Goal: Task Accomplishment & Management: Manage account settings

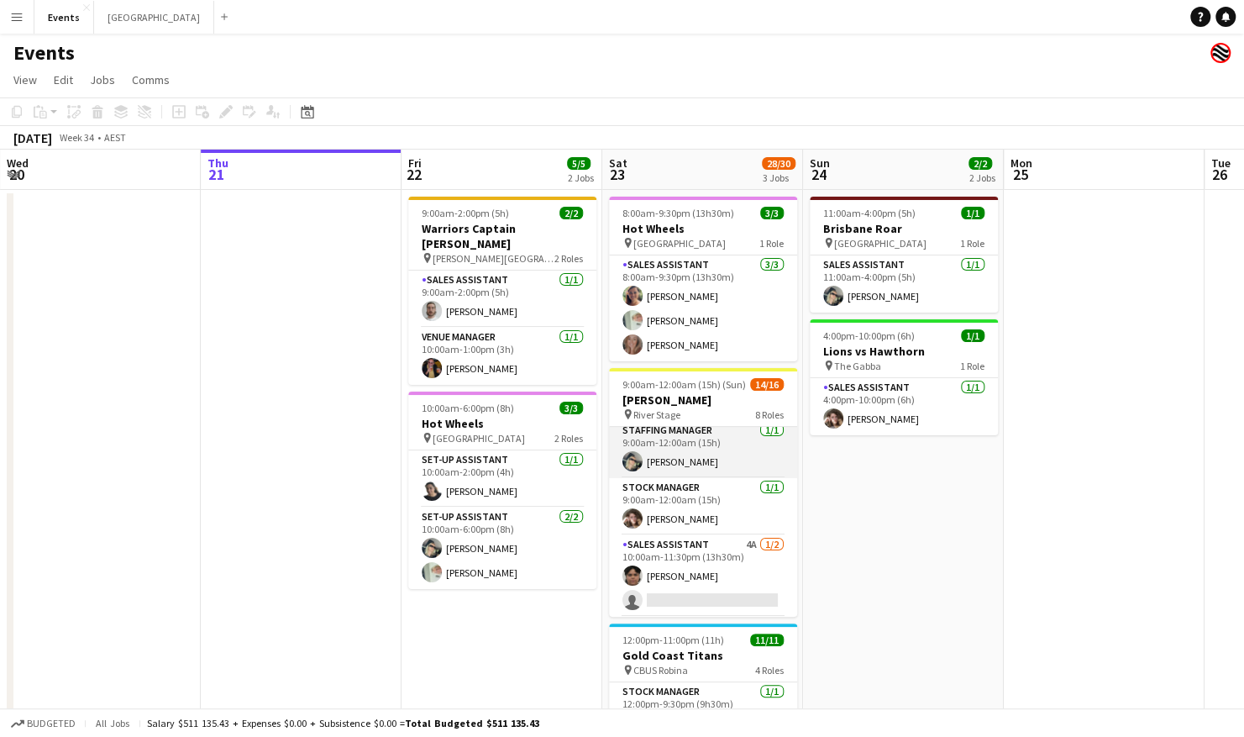
scroll to position [84, 0]
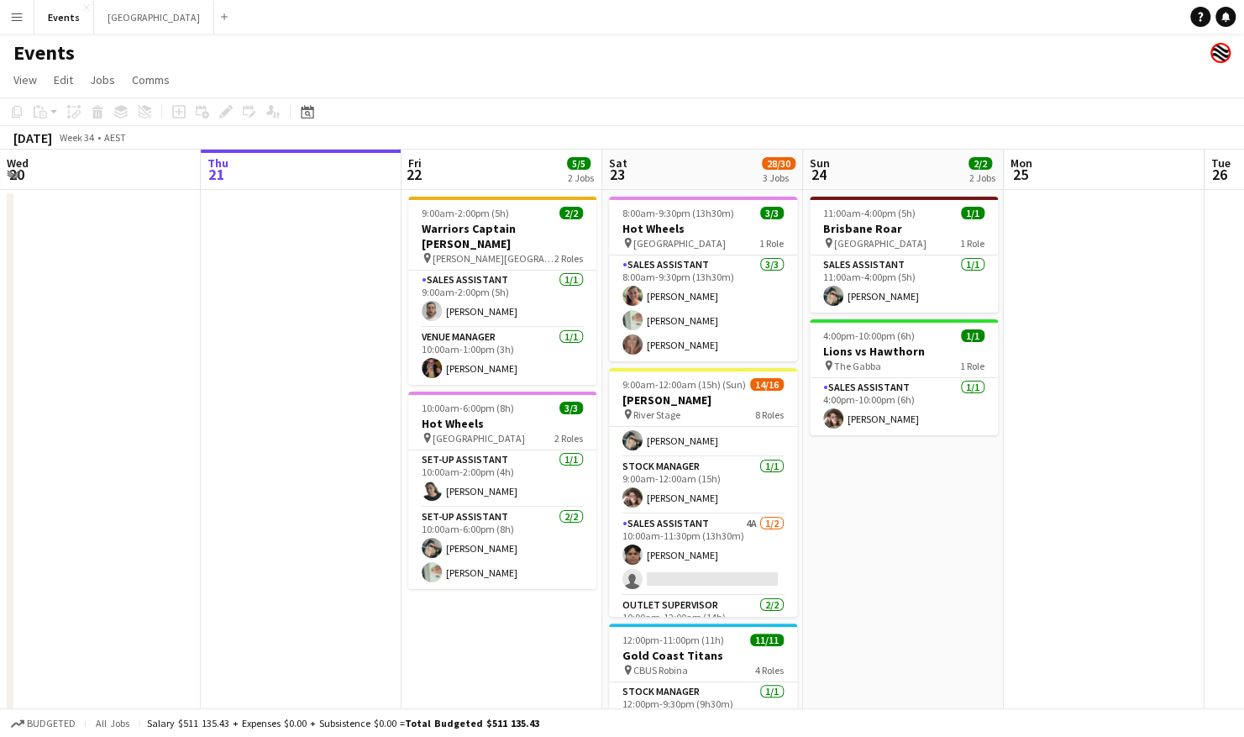
drag, startPoint x: 699, startPoint y: 550, endPoint x: 848, endPoint y: 555, distance: 148.8
click at [699, 550] on app-card-role "Sales Assistant 4A 1/2 10:00am-11:30pm (13h30m) Tanesha OSBORNE single-neutral-…" at bounding box center [703, 555] width 188 height 82
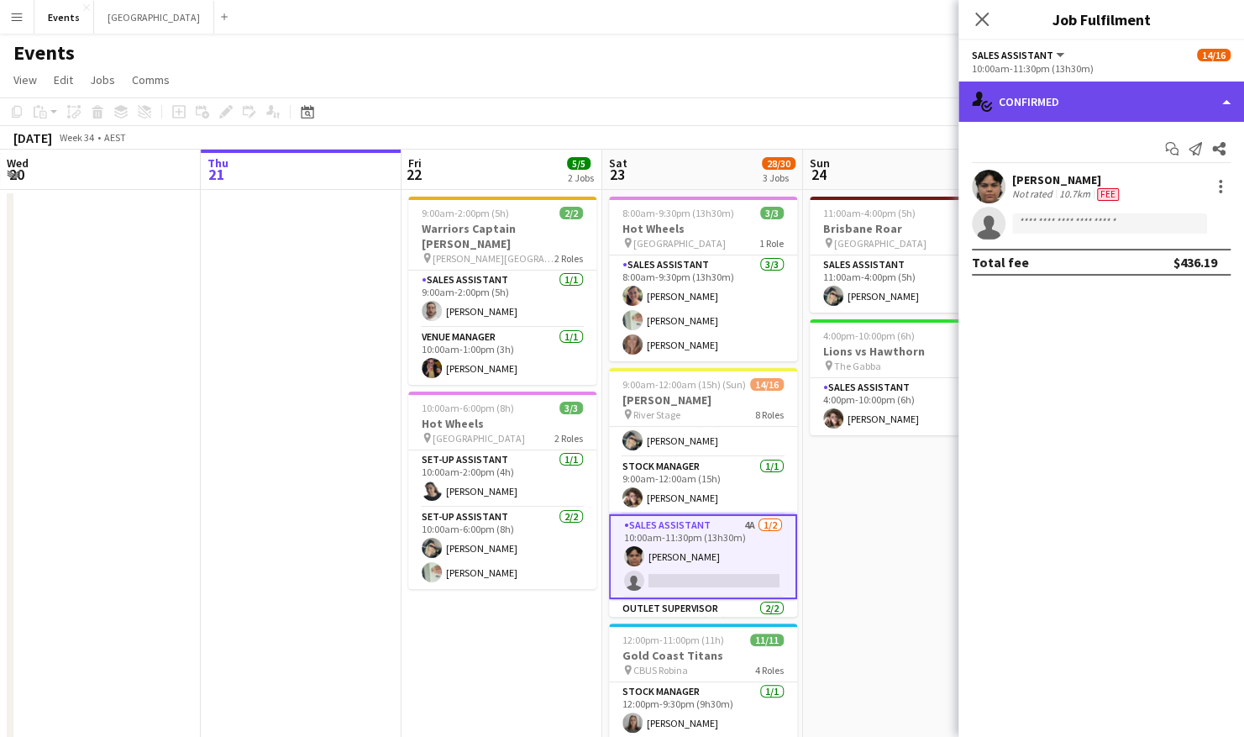
click at [1068, 118] on div "single-neutral-actions-check-2 Confirmed" at bounding box center [1102, 102] width 286 height 40
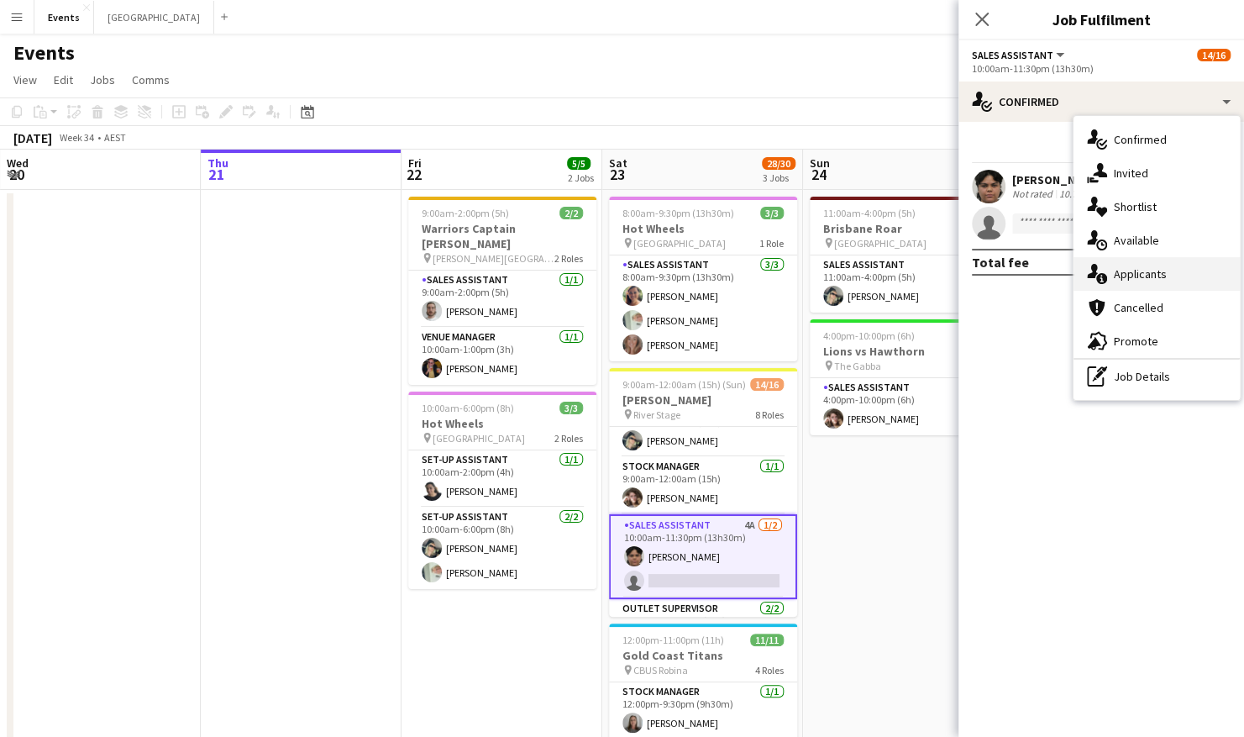
click at [1158, 286] on div "single-neutral-actions-information Applicants" at bounding box center [1157, 274] width 166 height 34
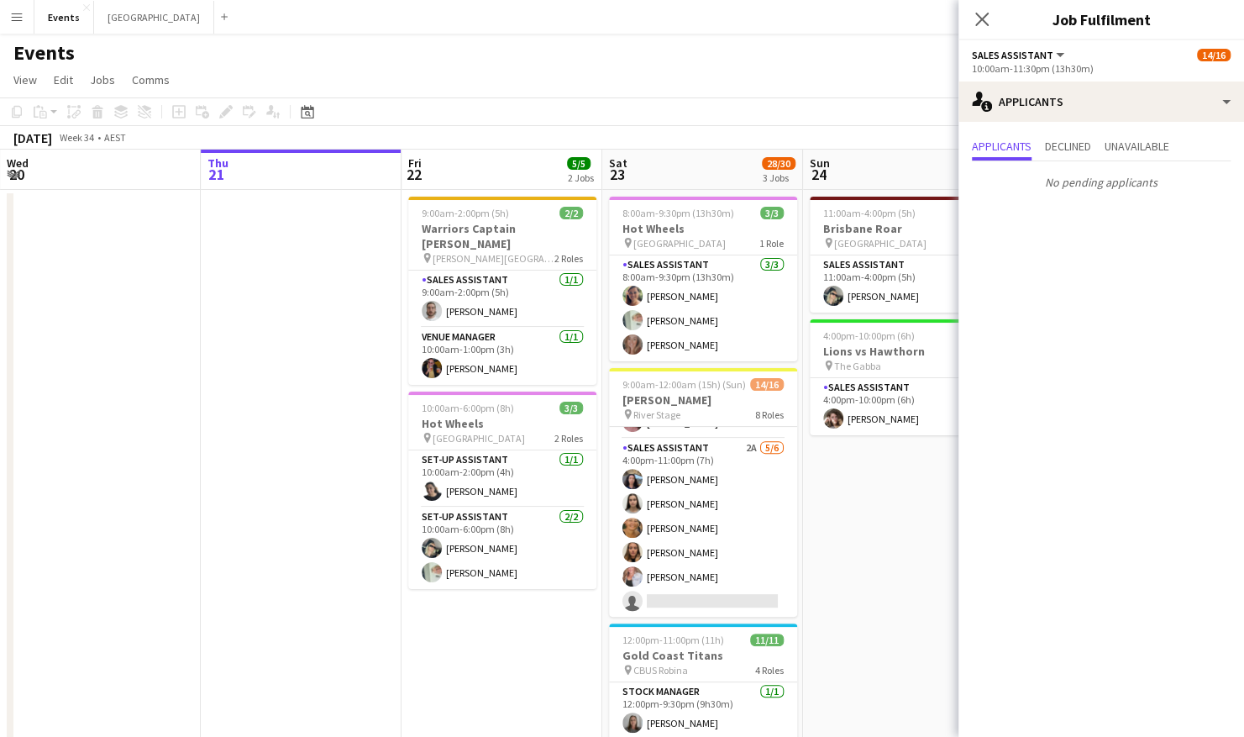
click at [707, 499] on app-card-role "Sales Assistant 2A 5/6 4:00pm-11:00pm (7h) Jesse Meade Jazlyn Pedrina Esther AC…" at bounding box center [703, 528] width 188 height 179
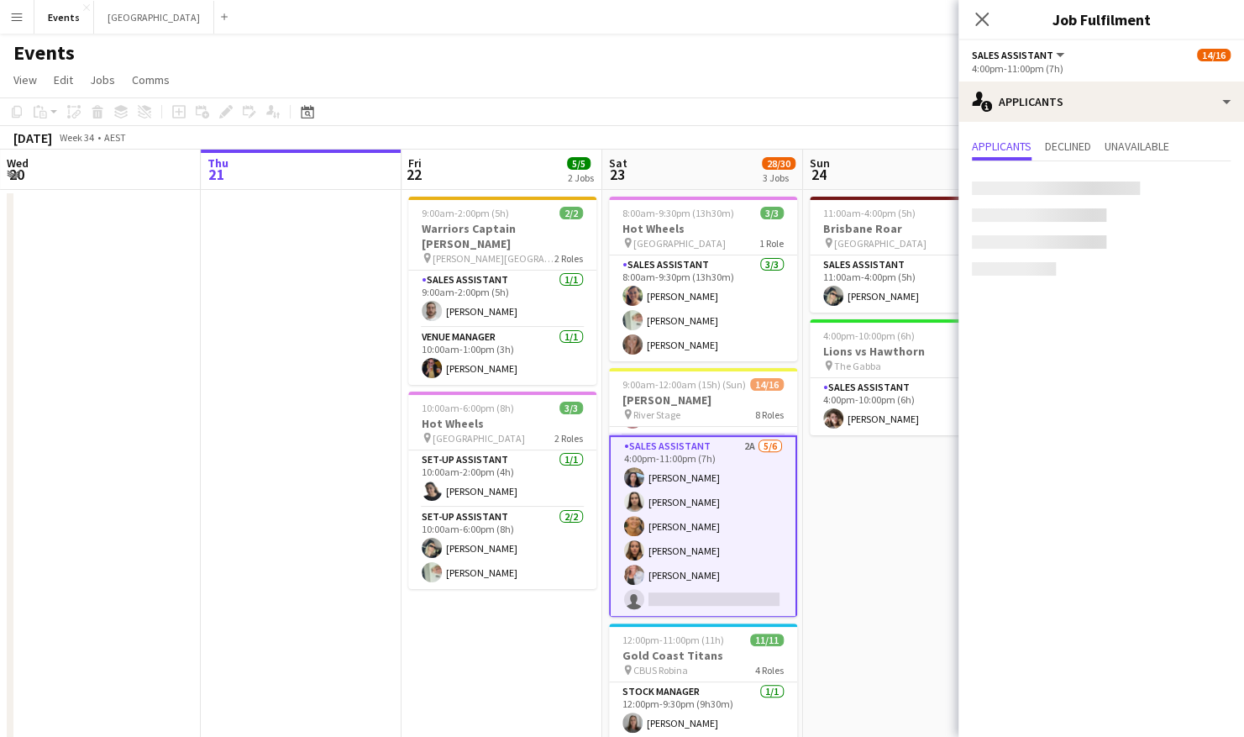
scroll to position [461, 0]
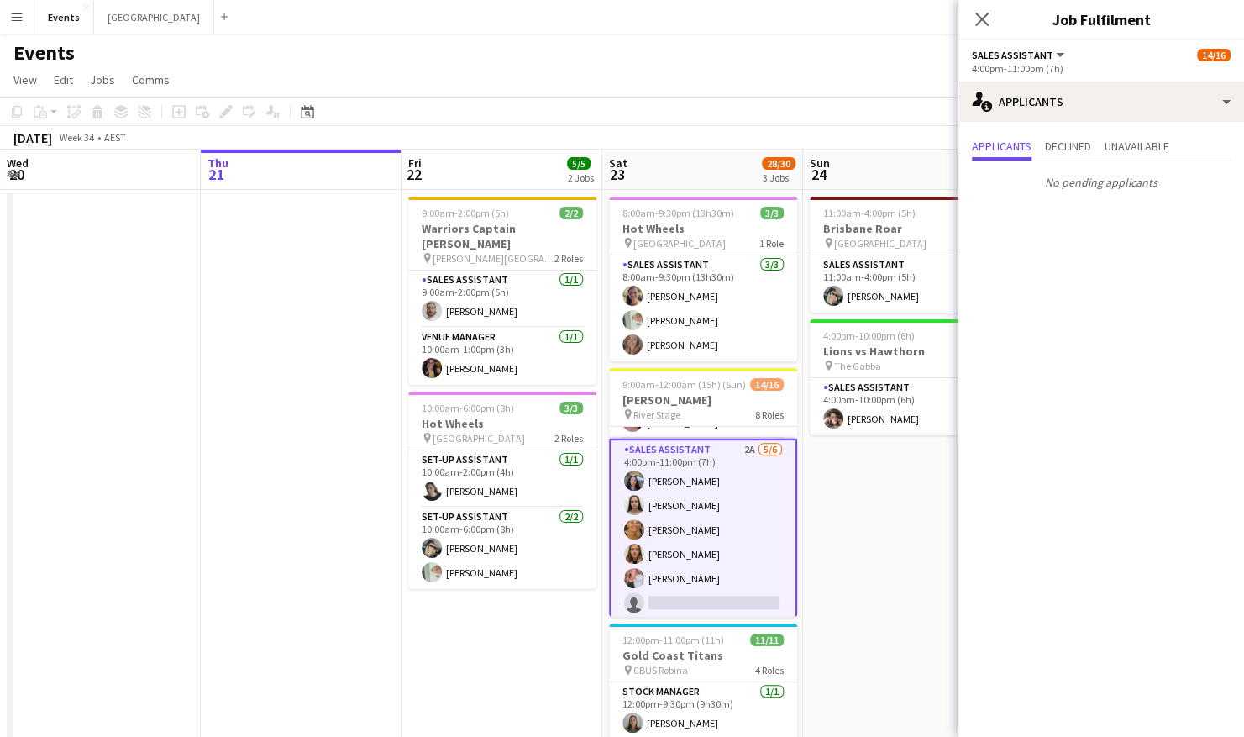
click at [834, 518] on app-date-cell "11:00am-4:00pm (5h) 1/1 Brisbane Roar pin Sunshine Coast Stadium 1 Role Sales A…" at bounding box center [903, 549] width 201 height 718
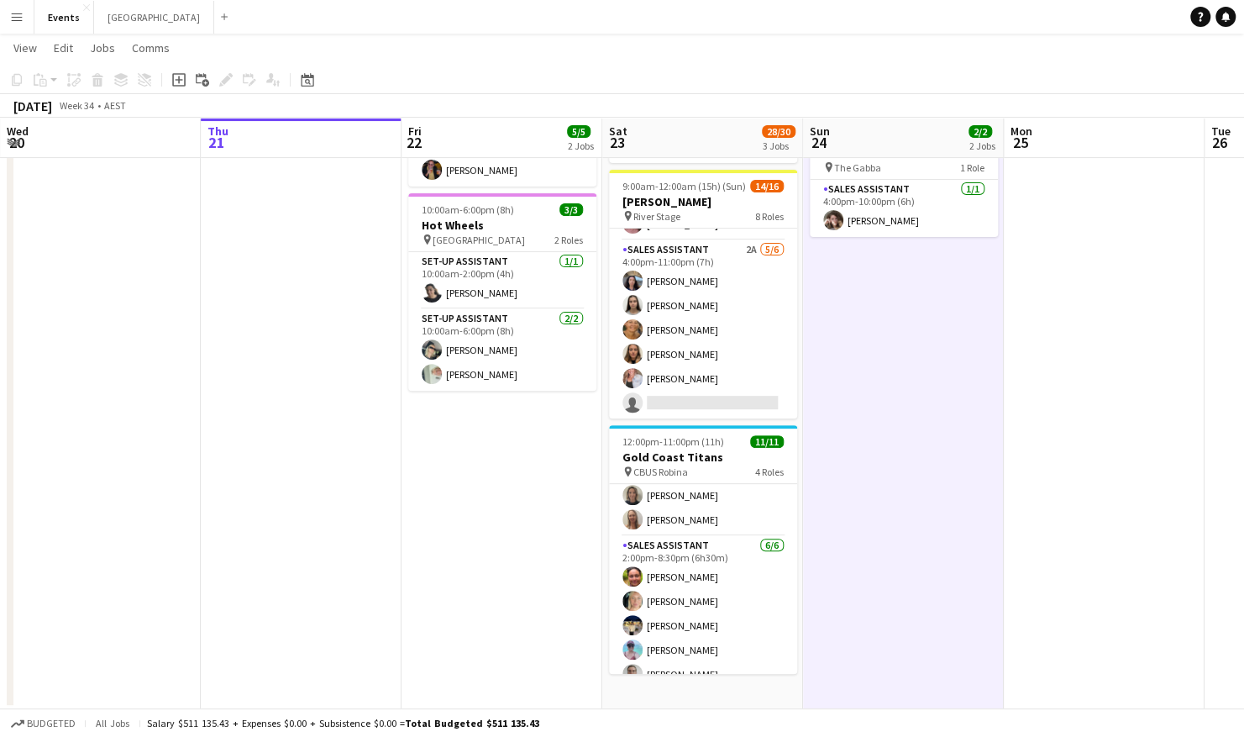
scroll to position [208, 0]
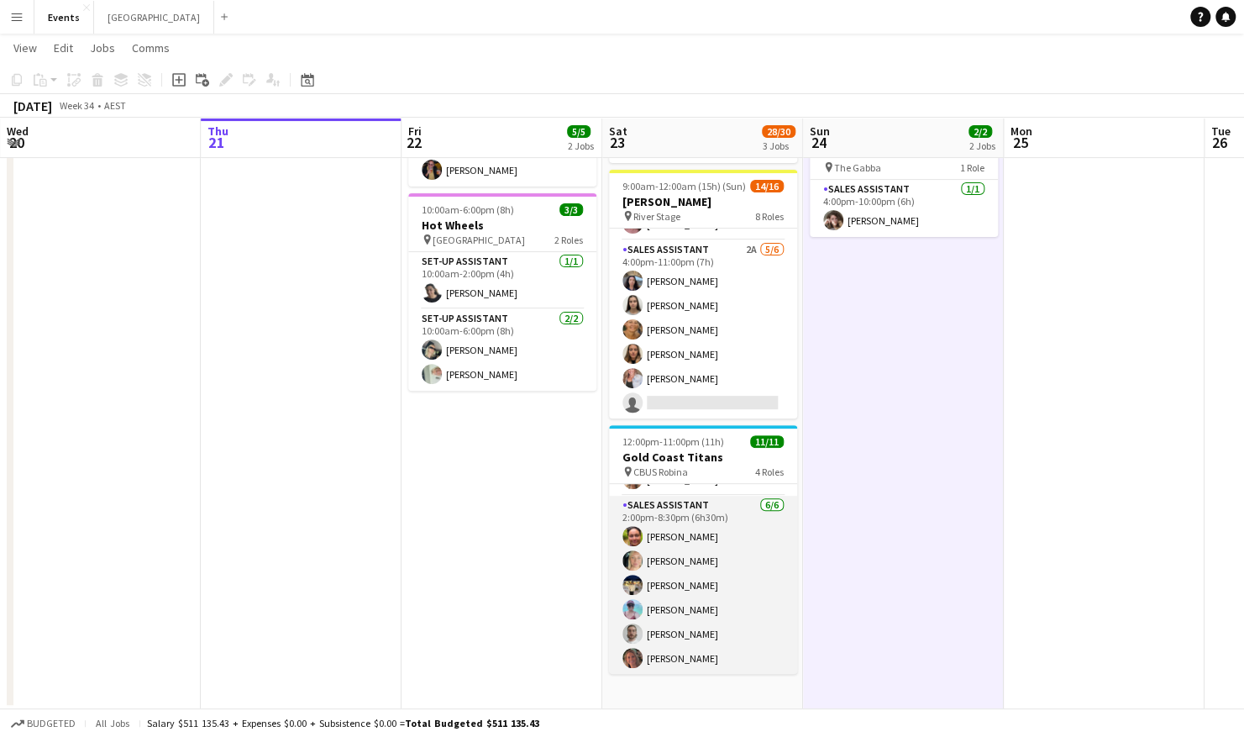
click at [746, 536] on app-card-role "Sales Assistant 6/6 2:00pm-8:30pm (6h30m) Karen Bartley Beal Melissa Kellett Ab…" at bounding box center [703, 585] width 188 height 179
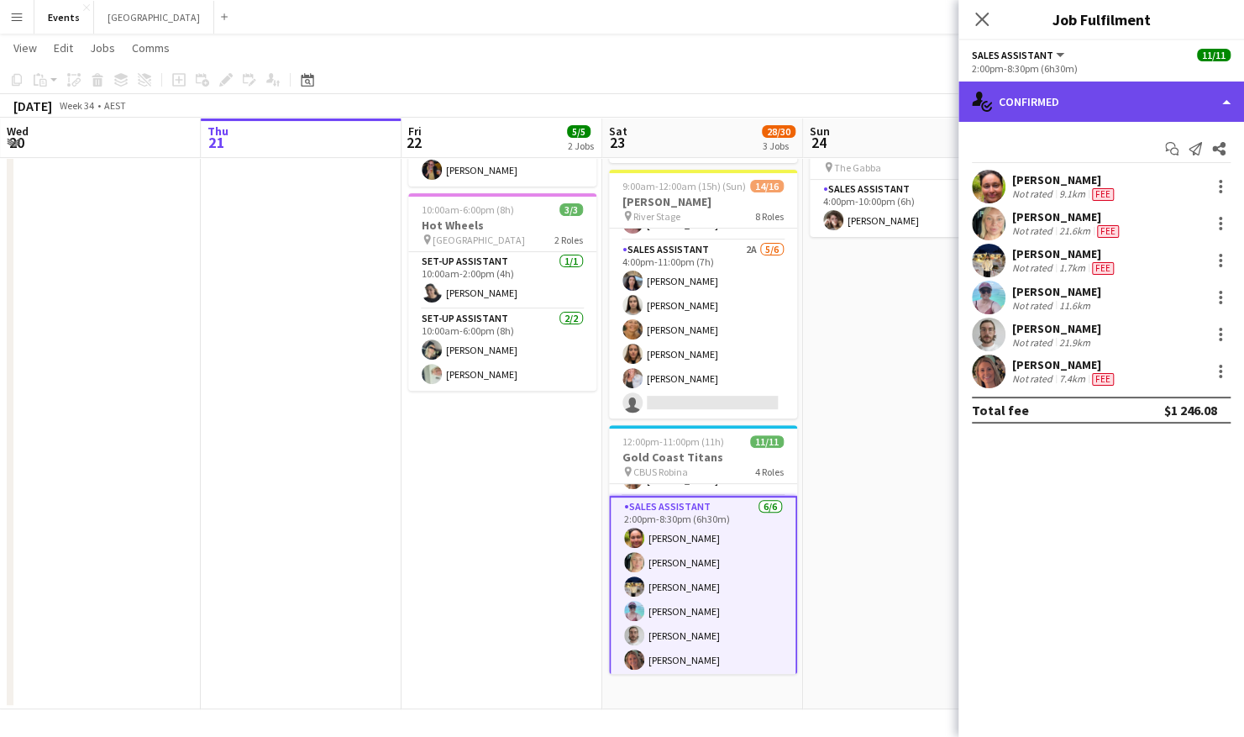
click at [1132, 106] on div "single-neutral-actions-check-2 Confirmed" at bounding box center [1102, 102] width 286 height 40
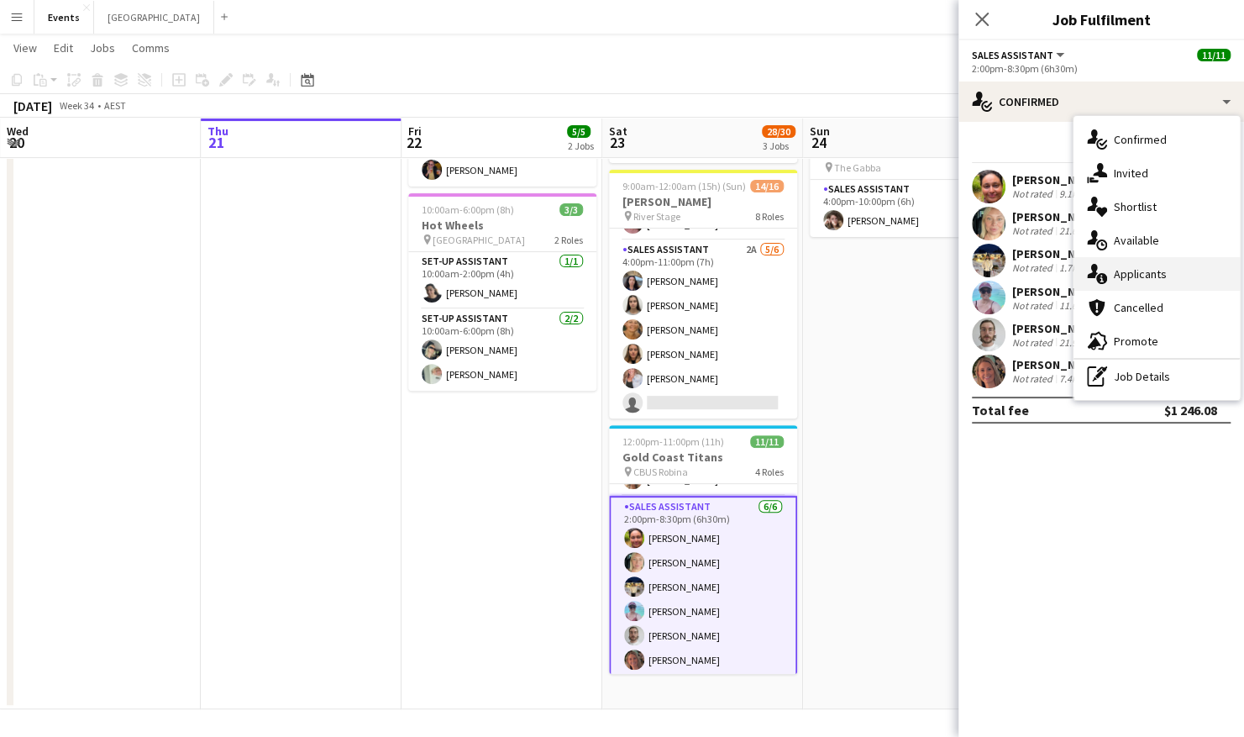
click at [1153, 275] on div "single-neutral-actions-information Applicants" at bounding box center [1157, 274] width 166 height 34
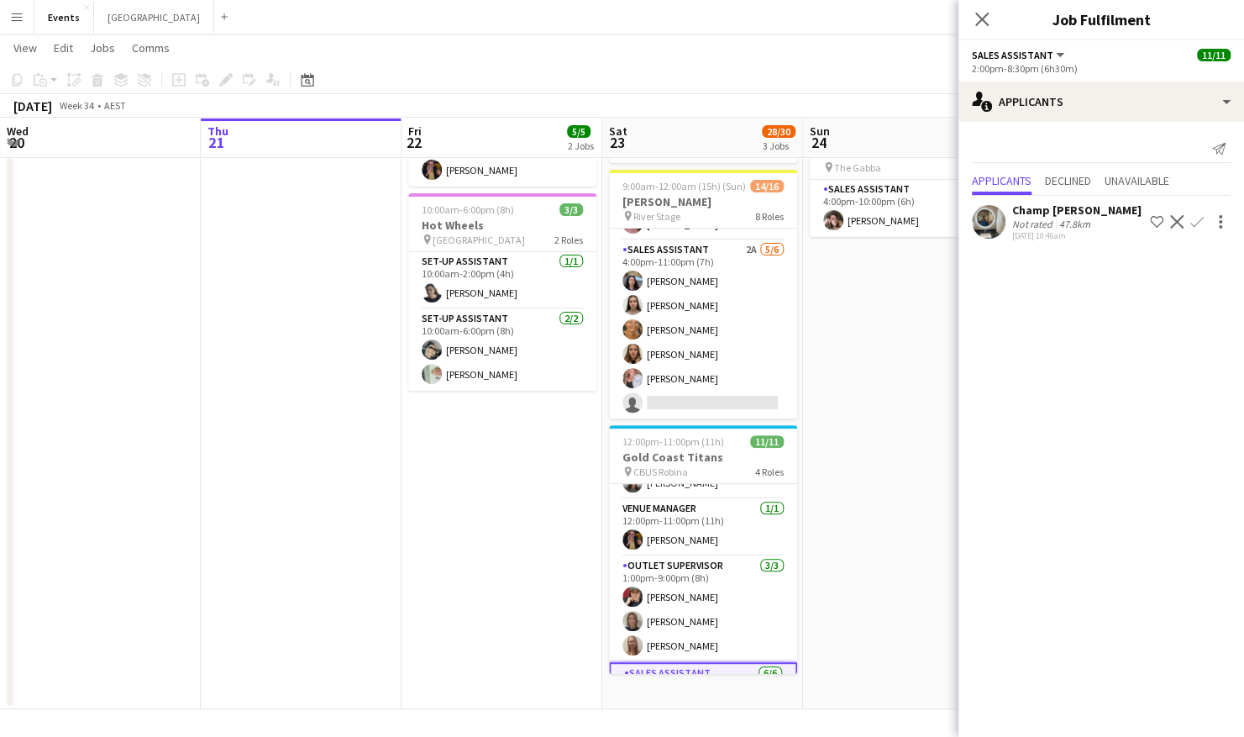
scroll to position [40, 0]
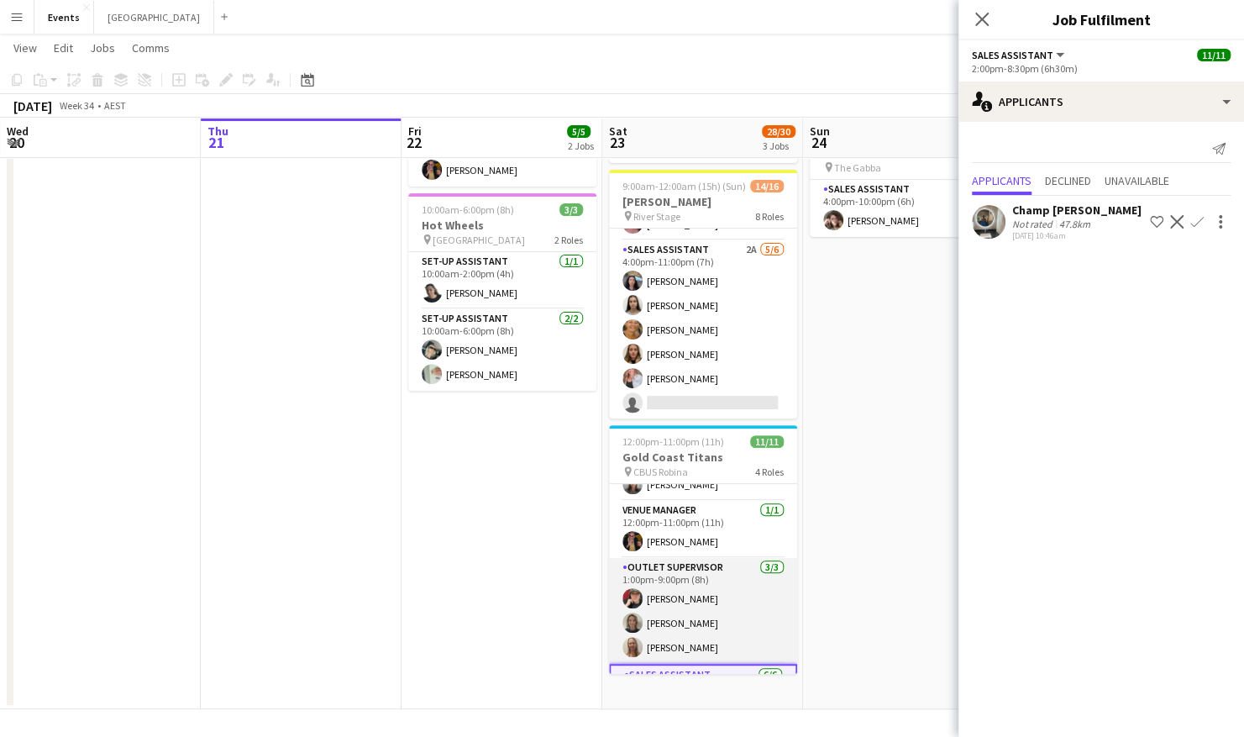
click at [718, 594] on app-card-role "Outlet Supervisor 3/3 1:00pm-9:00pm (8h) Rebecca Morris Kim Middleton Samantha …" at bounding box center [703, 611] width 188 height 106
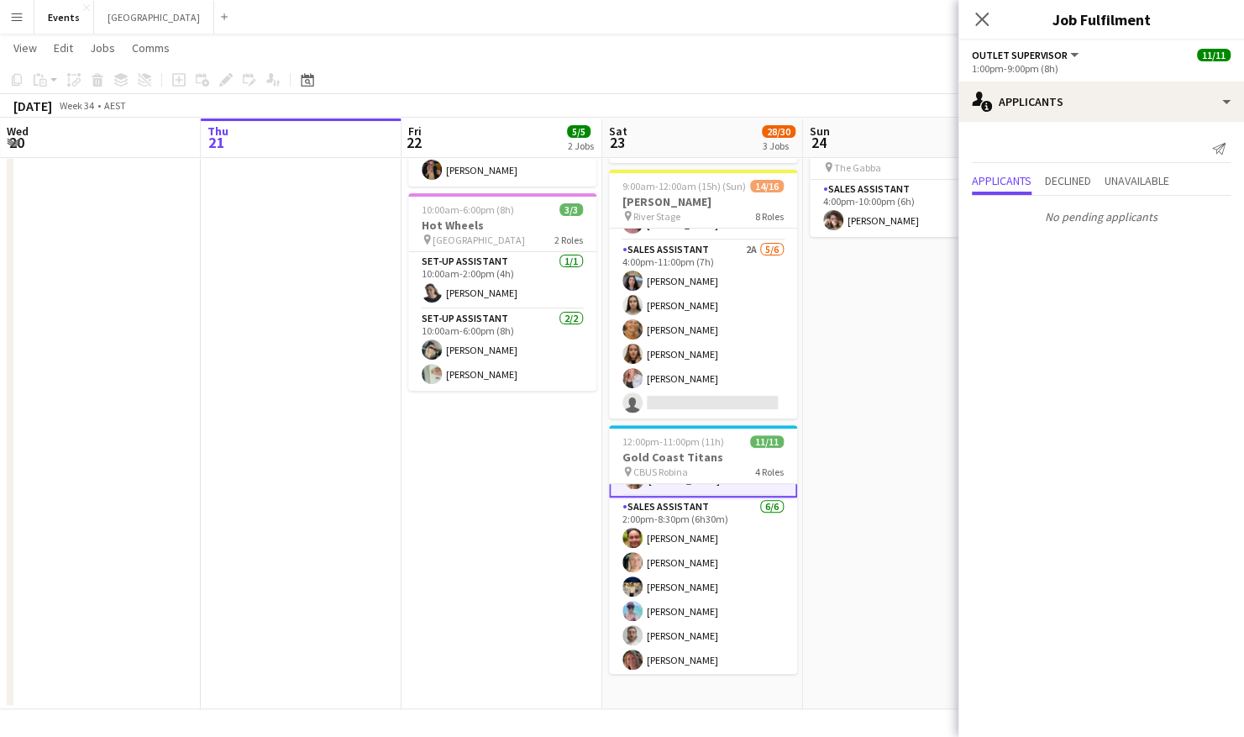
scroll to position [212, 0]
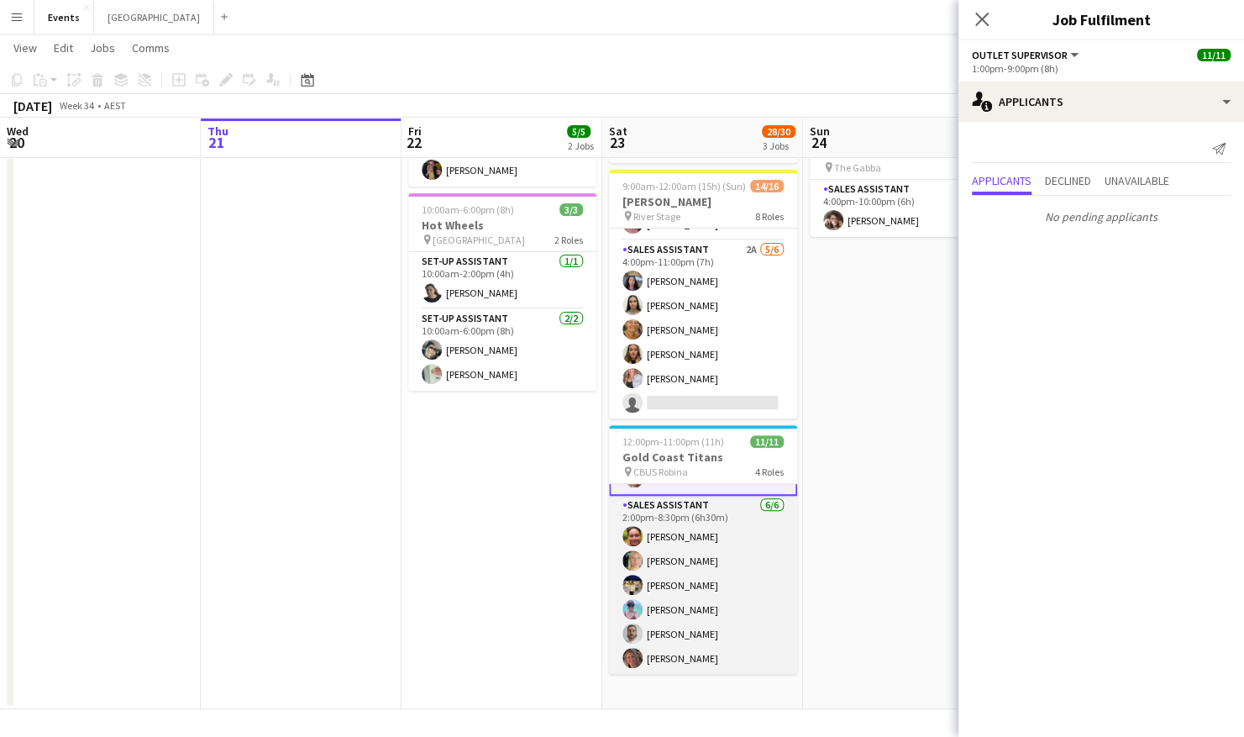
click at [706, 529] on app-card-role "Sales Assistant 6/6 2:00pm-8:30pm (6h30m) Karen Bartley Beal Melissa Kellett Ab…" at bounding box center [703, 585] width 188 height 179
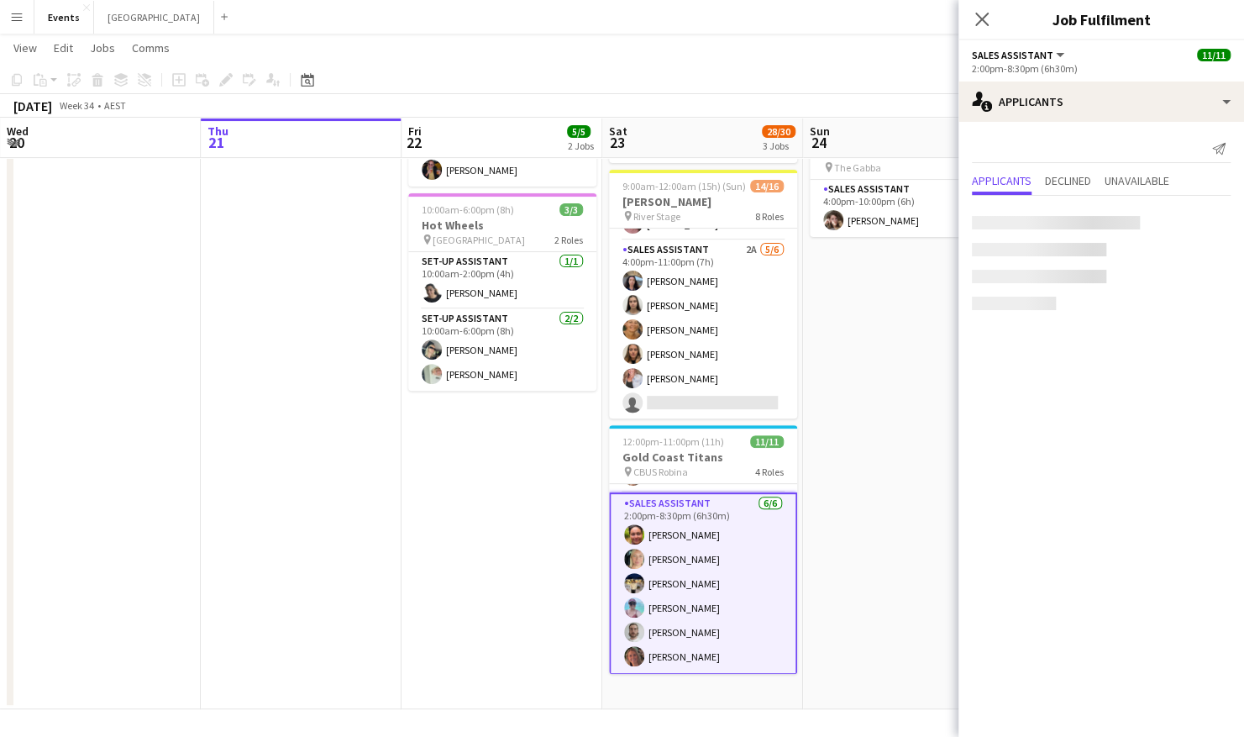
scroll to position [210, 0]
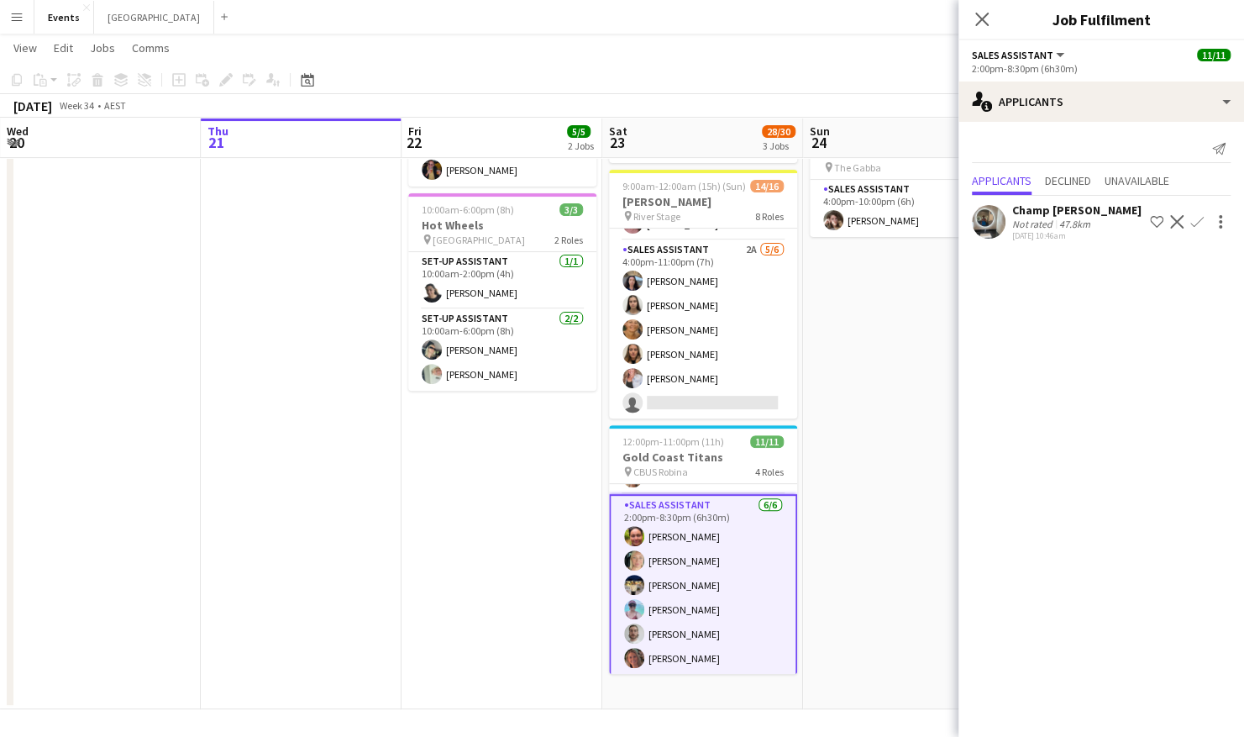
click at [998, 220] on app-user-avatar at bounding box center [989, 222] width 34 height 34
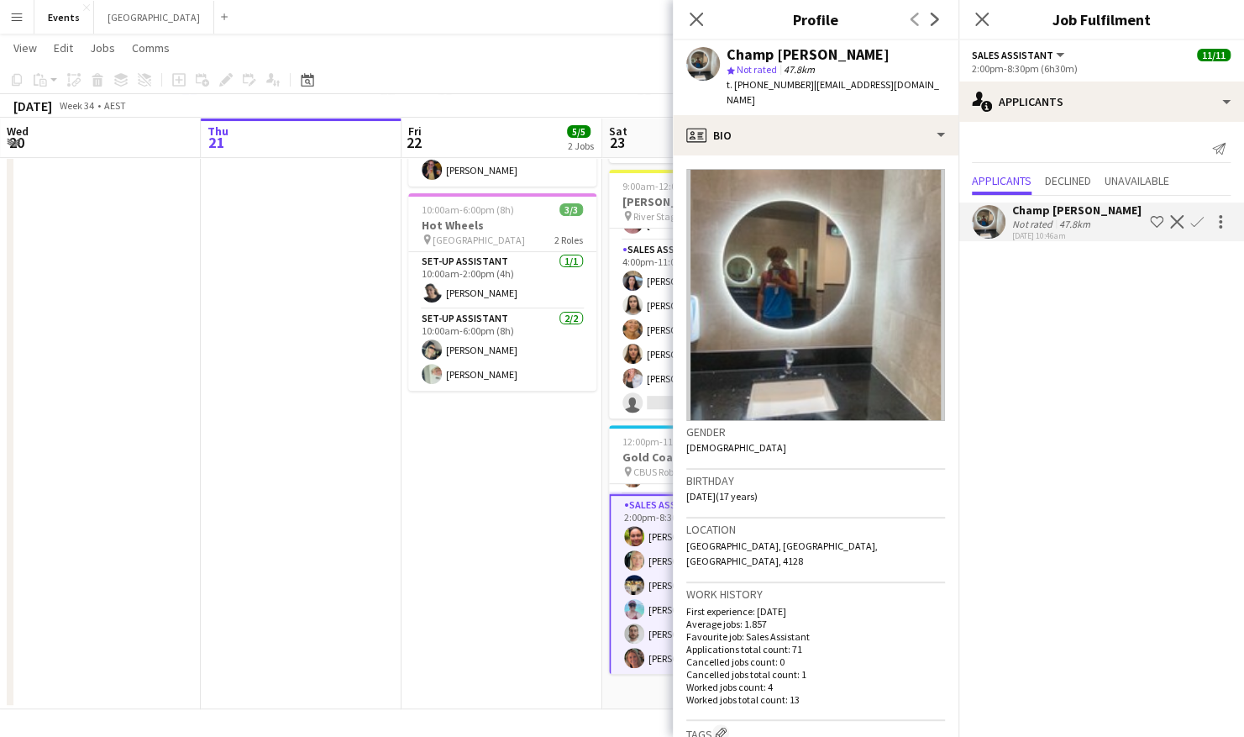
scroll to position [84, 0]
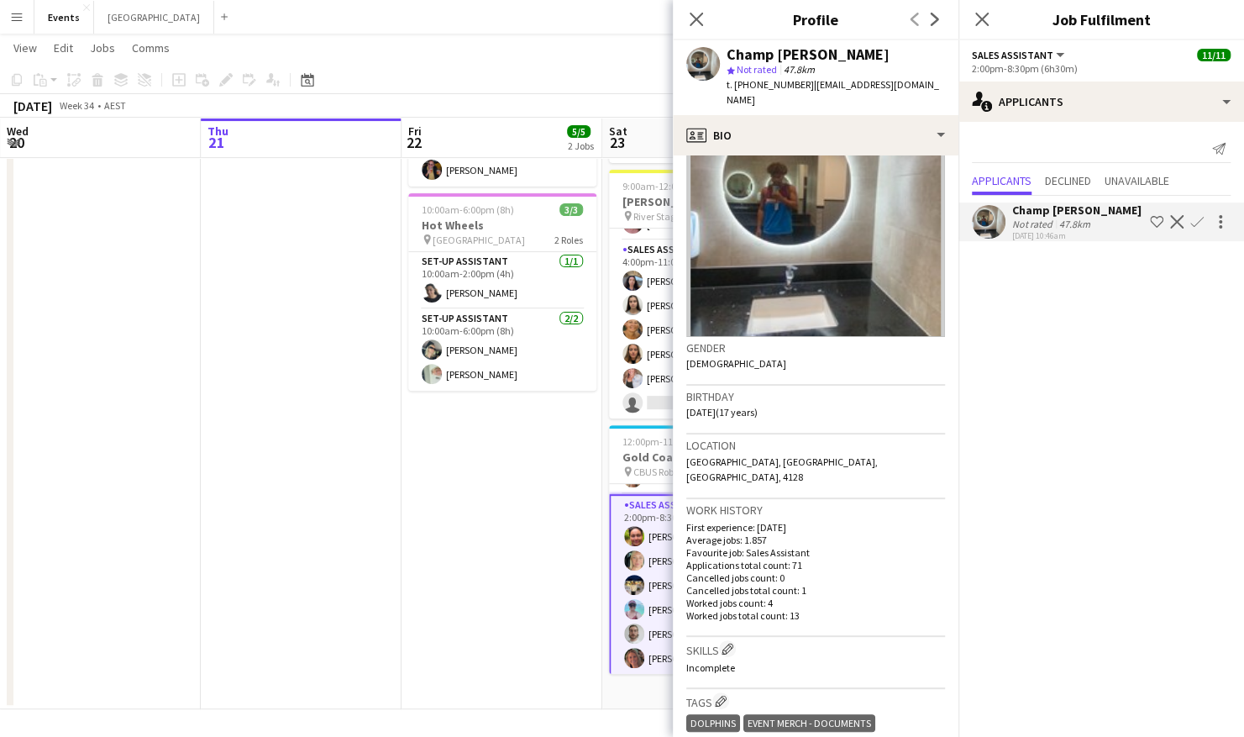
click at [523, 507] on app-date-cell "9:00am-2:00pm (5h) 2/2 Warriors Captain Run pin Logan Metro Sports Complex 2 Ro…" at bounding box center [502, 351] width 201 height 718
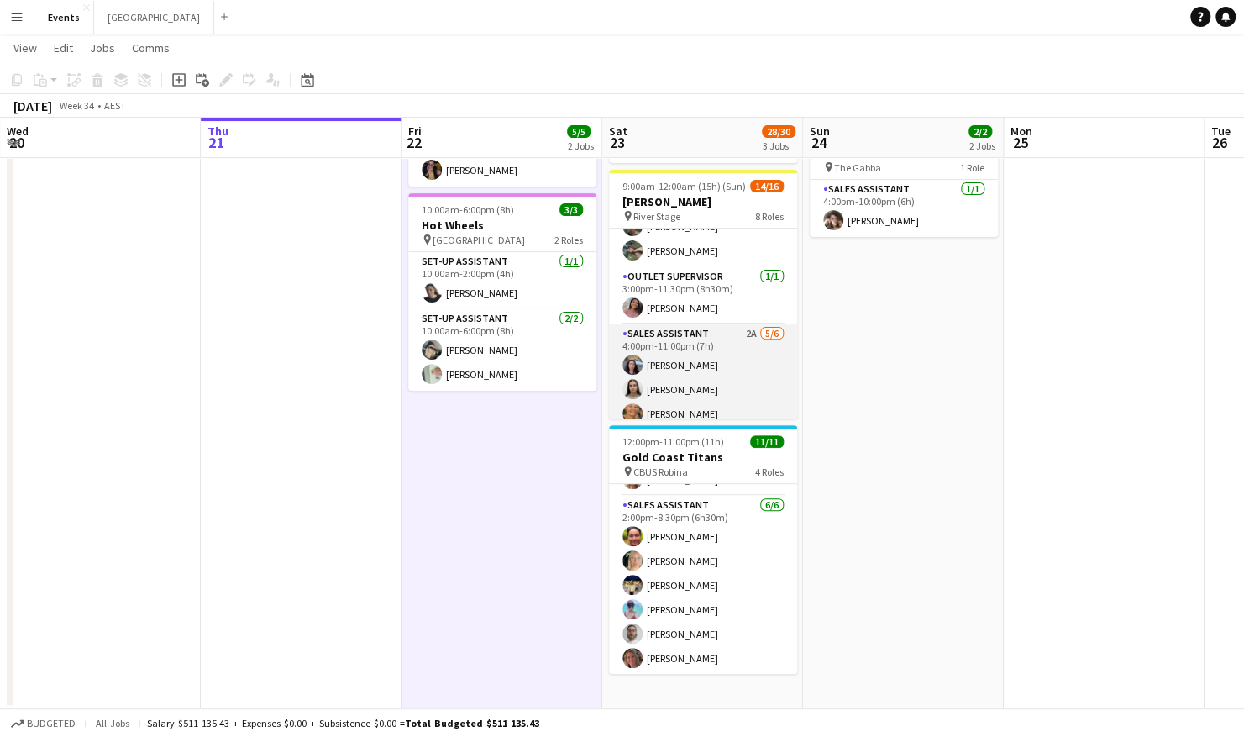
scroll to position [461, 0]
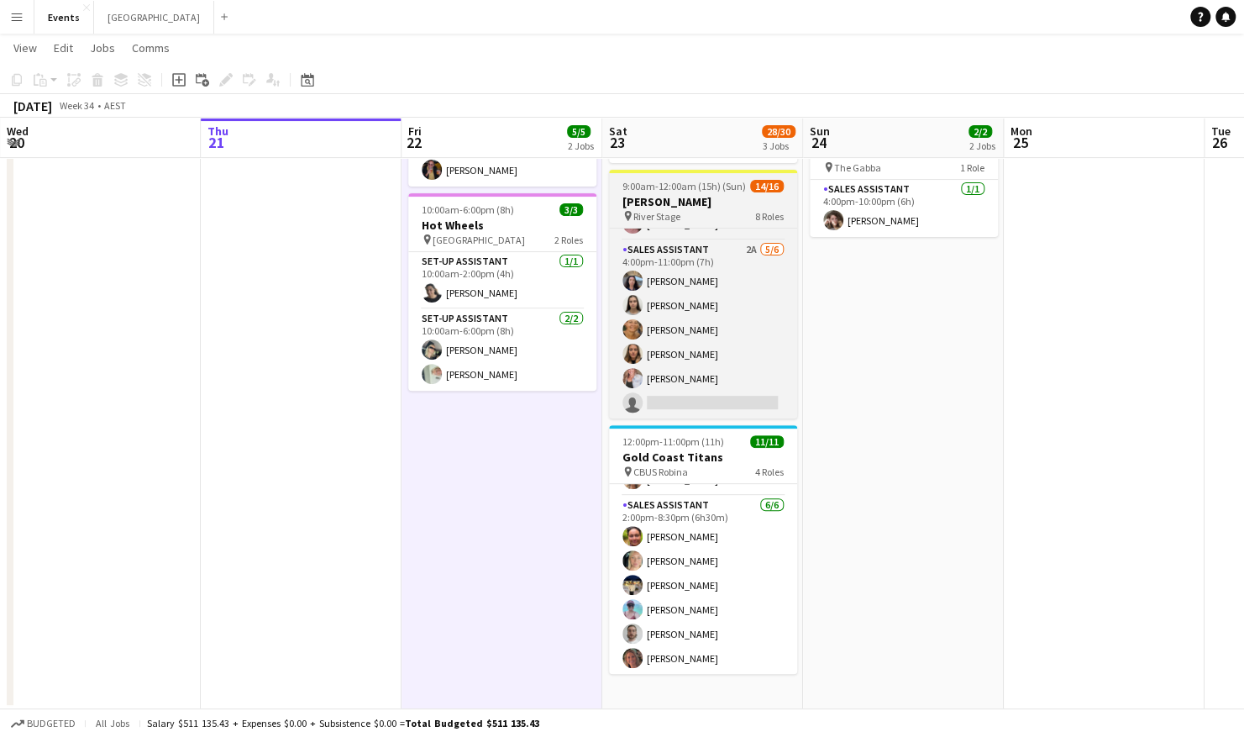
click at [702, 195] on h3 "[PERSON_NAME]" at bounding box center [703, 201] width 188 height 15
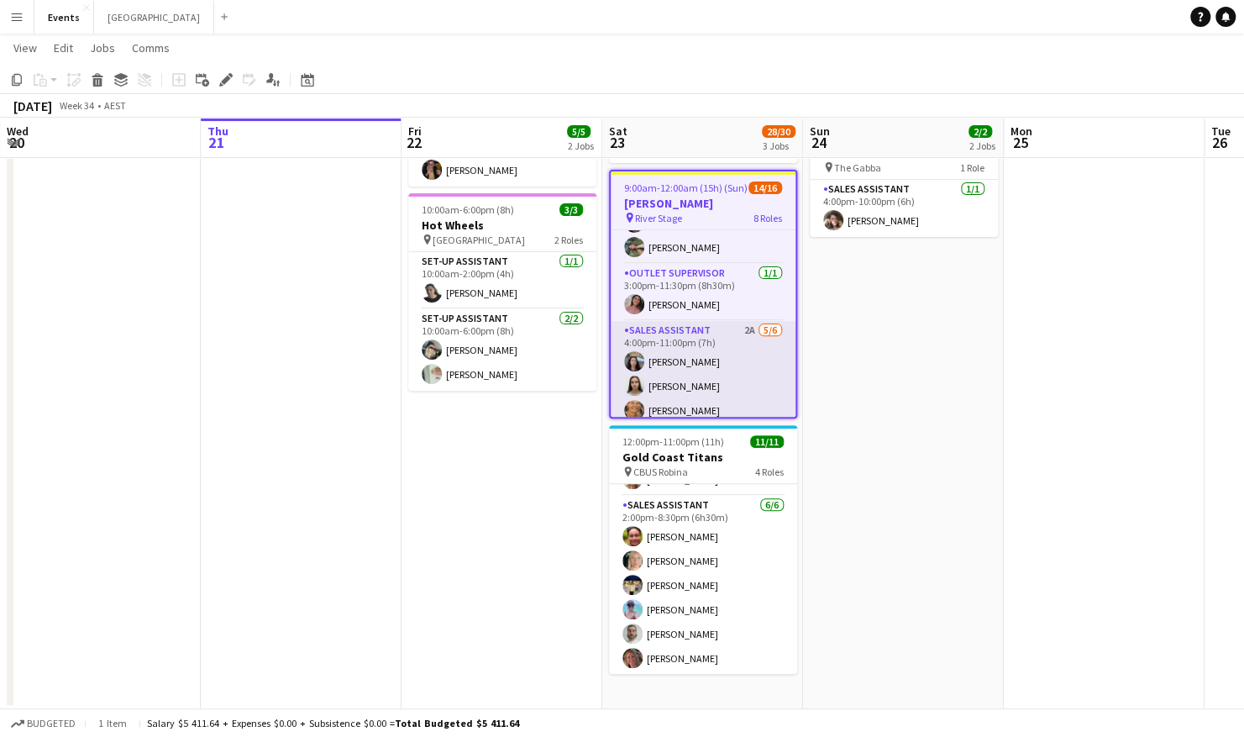
scroll to position [298, 0]
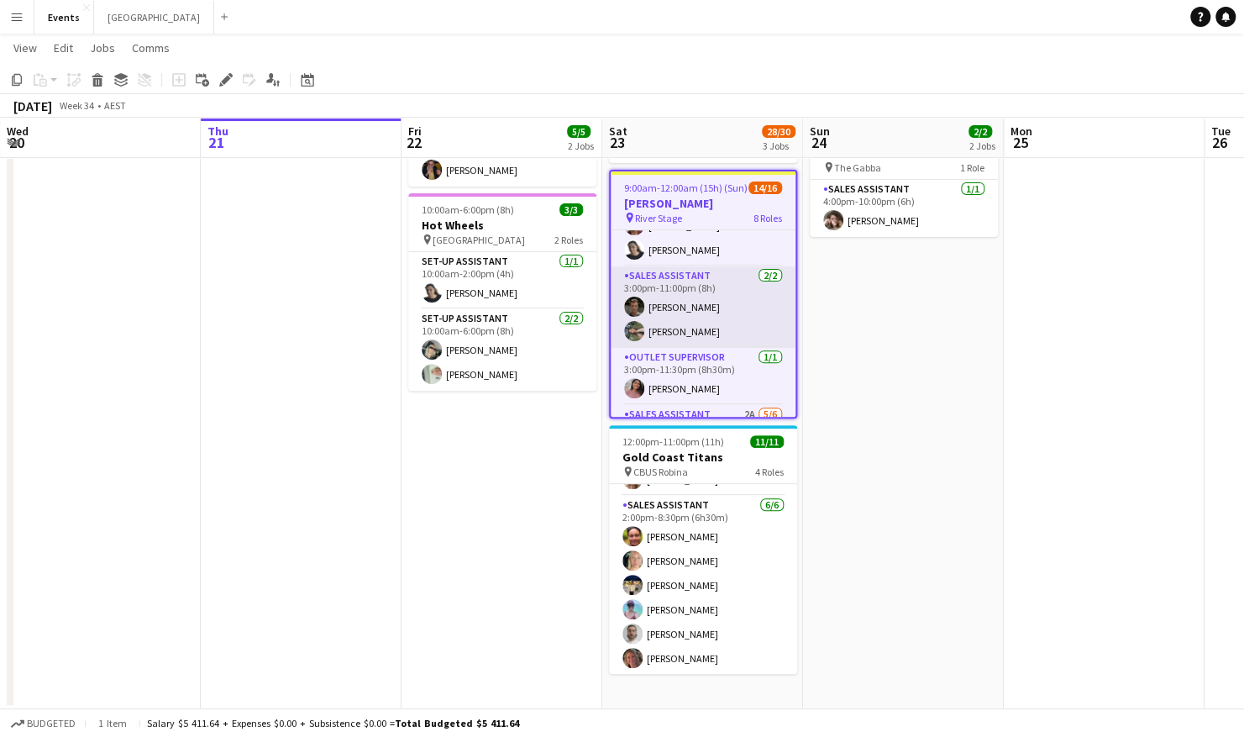
click at [702, 290] on app-card-role "Sales Assistant 2/2 3:00pm-11:00pm (8h) Kaylem MARTIN Myah Takairangi" at bounding box center [703, 307] width 185 height 82
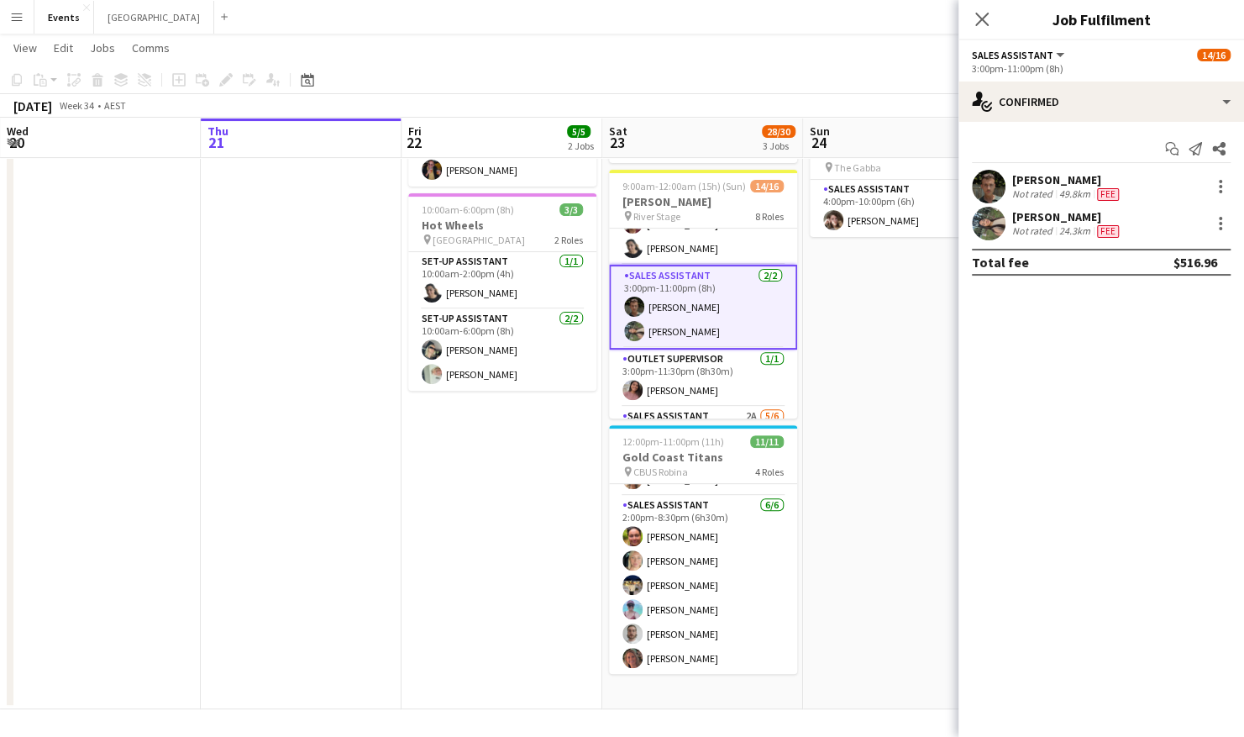
click at [1044, 177] on div "[PERSON_NAME]" at bounding box center [1068, 179] width 110 height 15
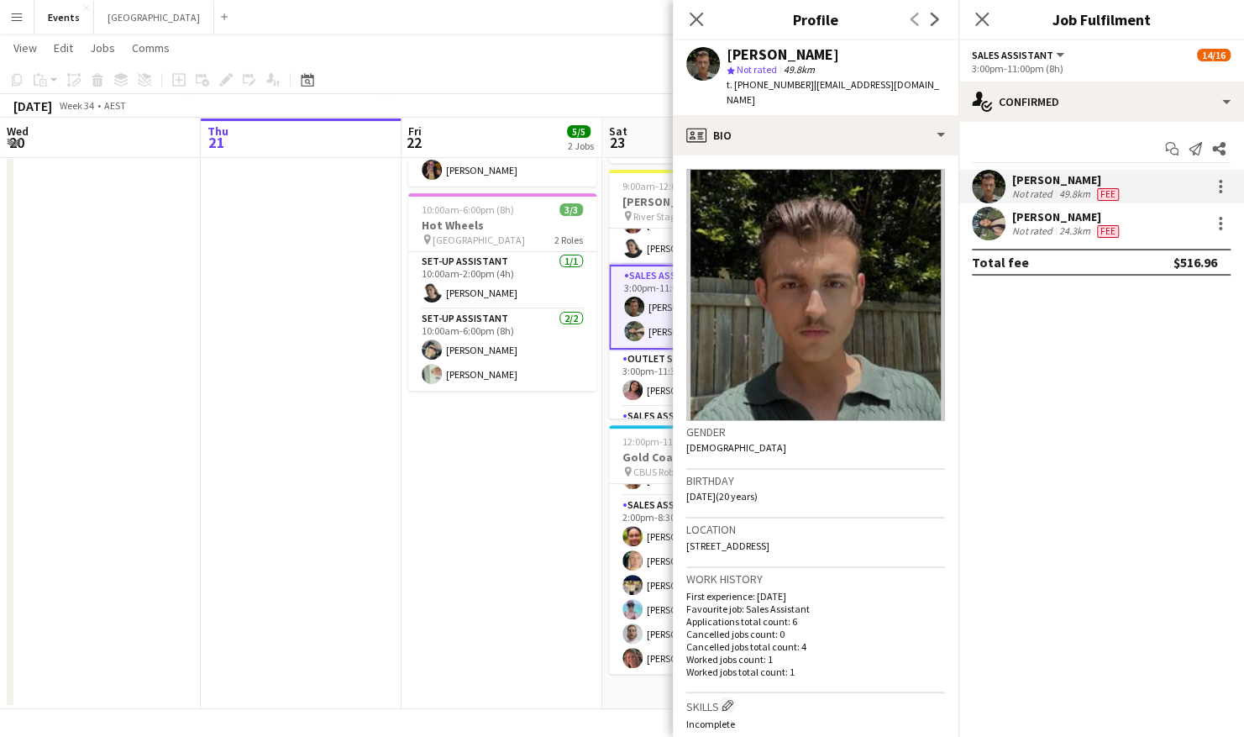
click at [550, 457] on app-date-cell "9:00am-2:00pm (5h) 2/2 Warriors Captain Run pin Logan Metro Sports Complex 2 Ro…" at bounding box center [502, 351] width 201 height 718
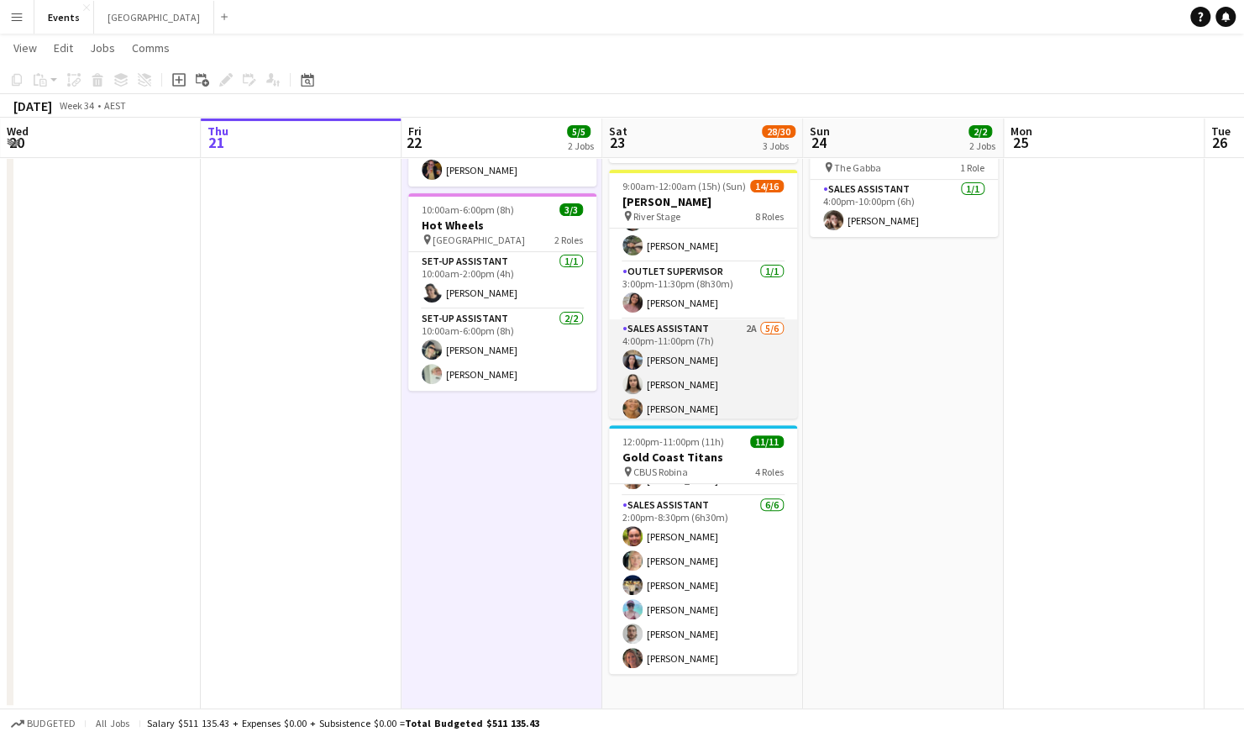
scroll to position [461, 0]
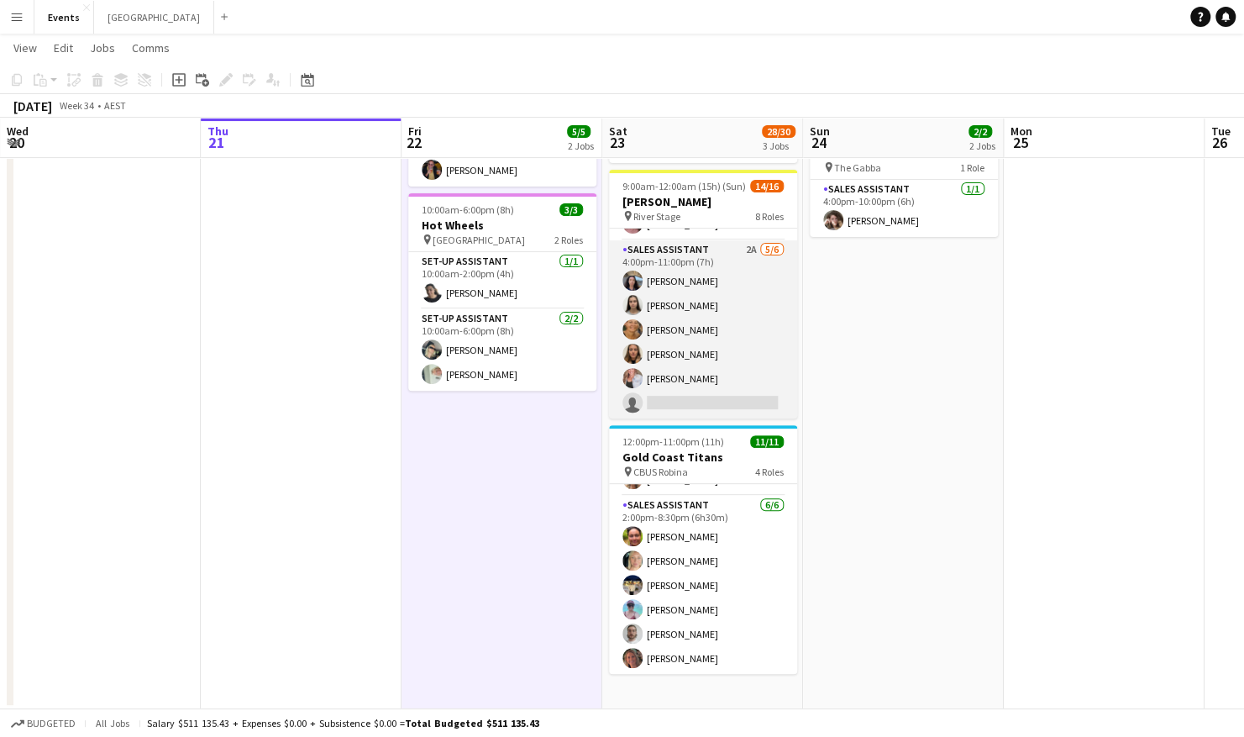
click at [725, 380] on app-card-role "Sales Assistant 2A 5/6 4:00pm-11:00pm (7h) Jesse Meade Jazlyn Pedrina Esther AC…" at bounding box center [703, 329] width 188 height 179
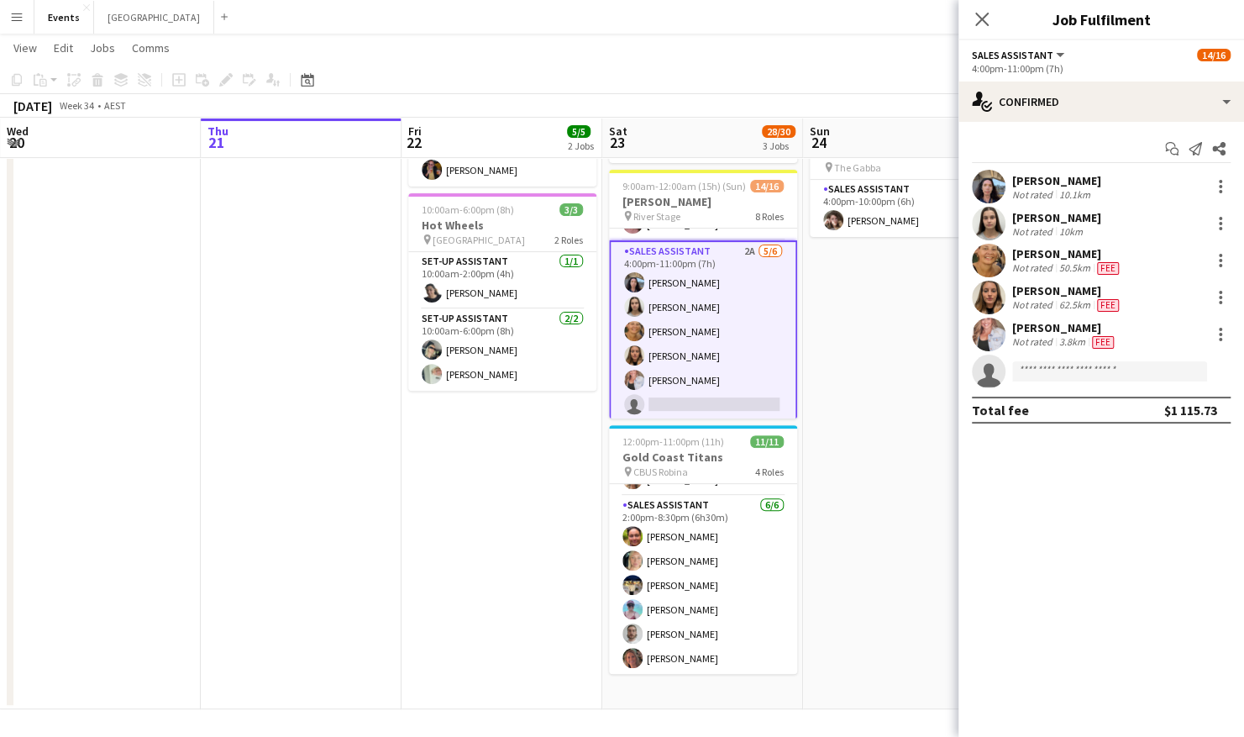
click at [994, 336] on app-user-avatar at bounding box center [989, 335] width 34 height 34
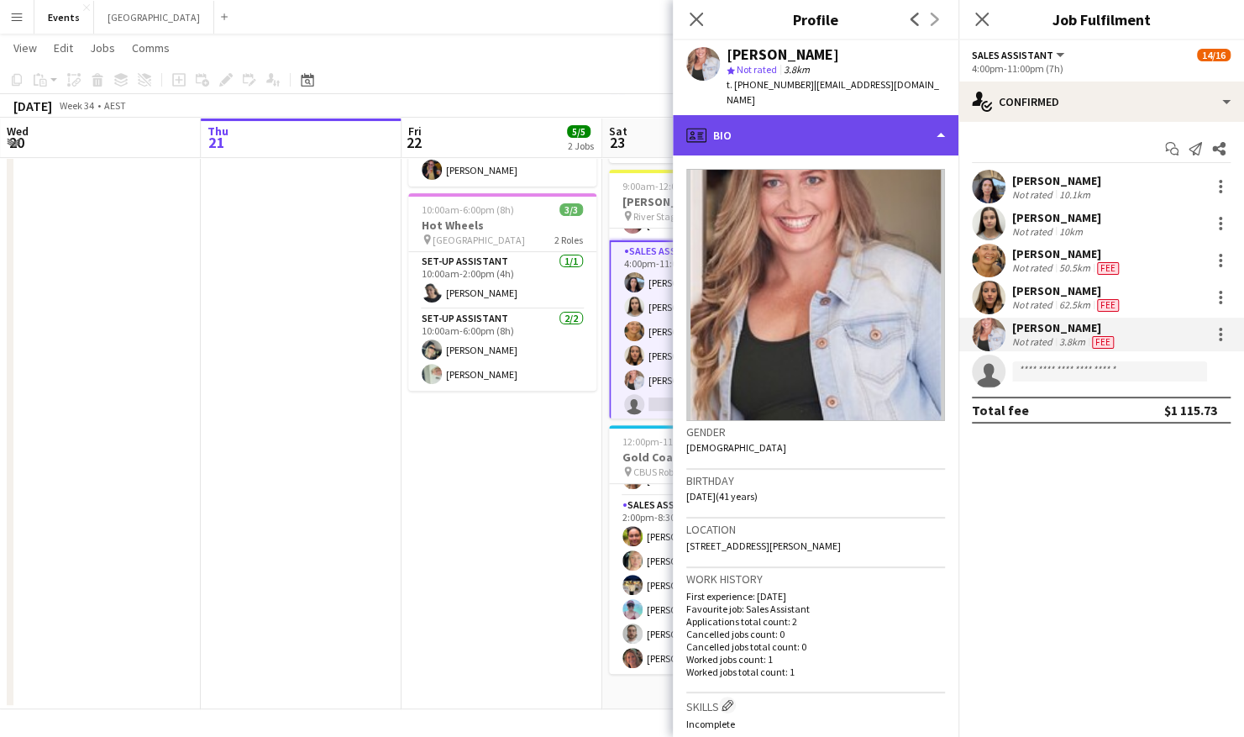
click at [830, 123] on div "profile Bio" at bounding box center [816, 135] width 286 height 40
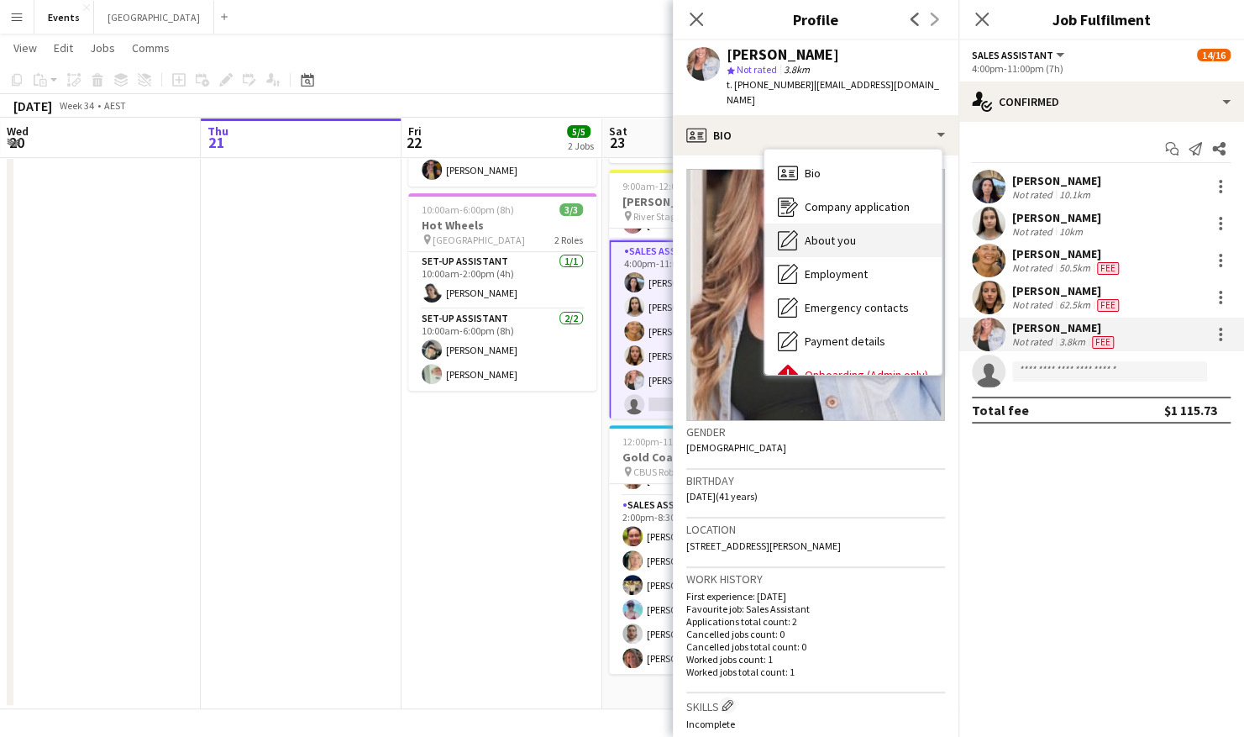
click at [847, 233] on span "About you" at bounding box center [830, 240] width 51 height 15
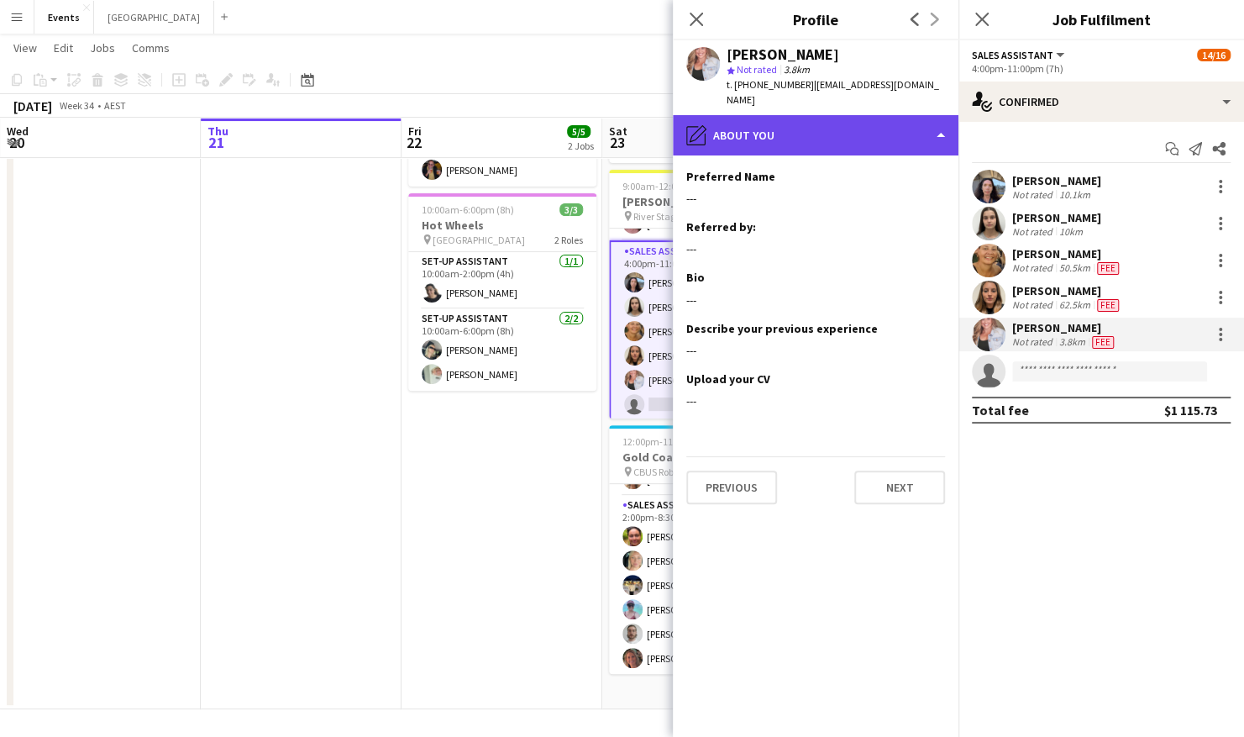
click at [844, 120] on div "pencil4 About you" at bounding box center [816, 135] width 286 height 40
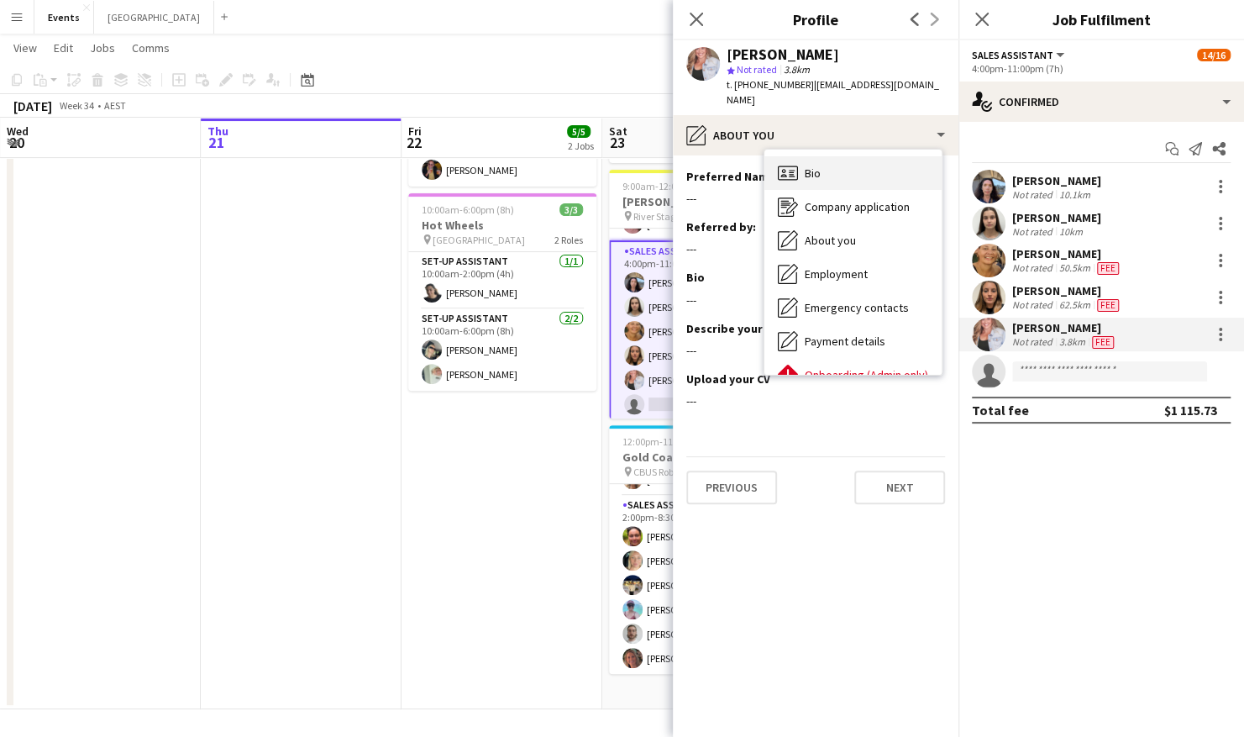
click at [842, 165] on div "Bio Bio" at bounding box center [853, 173] width 177 height 34
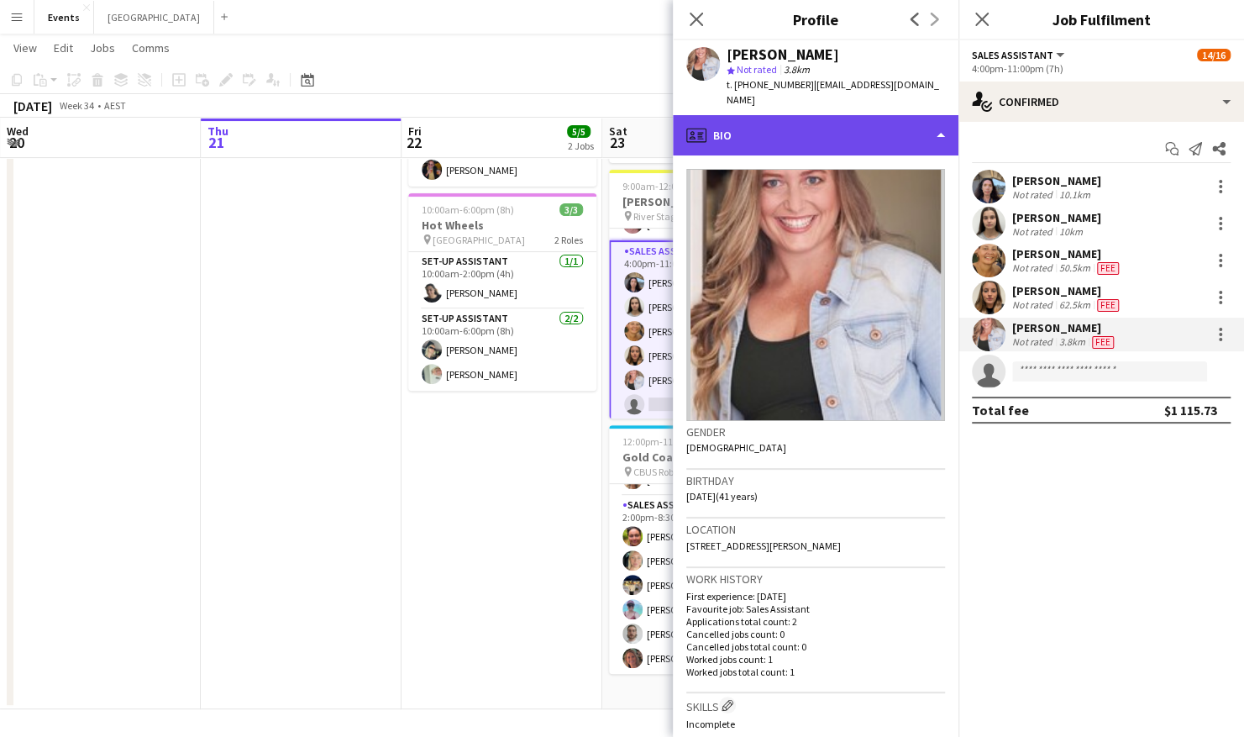
click at [839, 127] on div "profile Bio" at bounding box center [816, 135] width 286 height 40
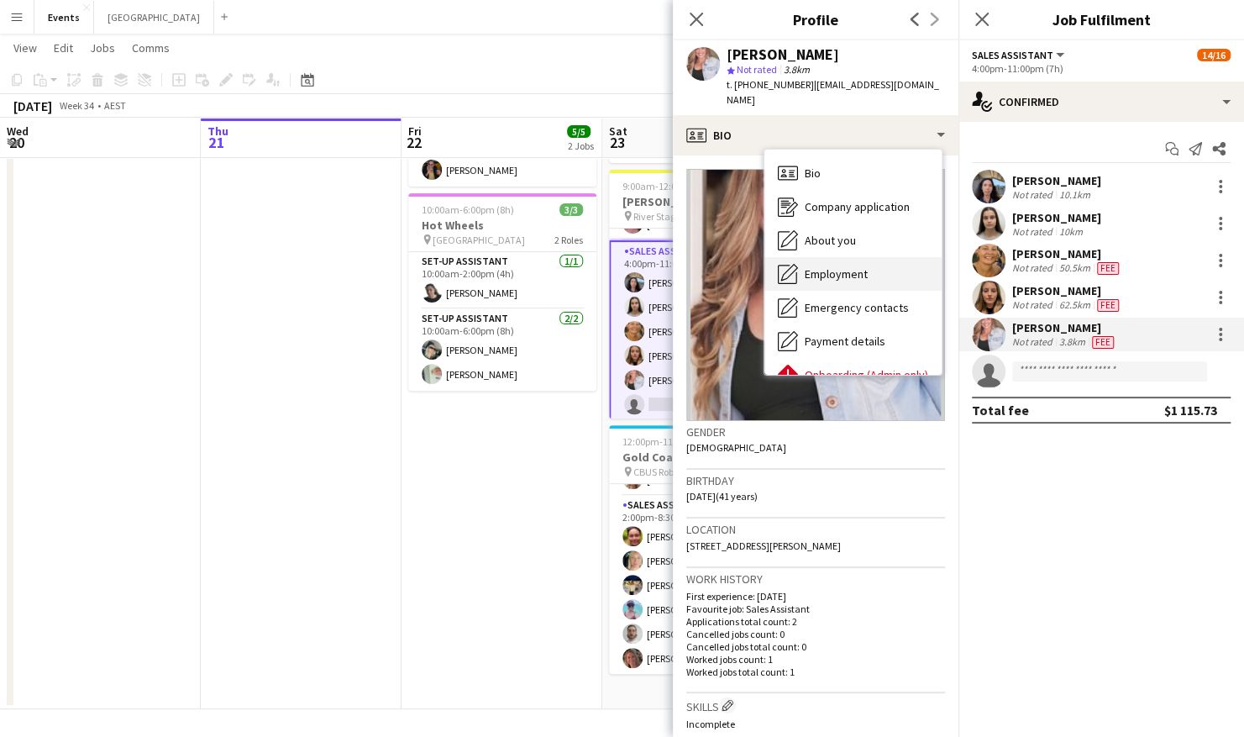
click at [845, 266] on span "Employment" at bounding box center [836, 273] width 63 height 15
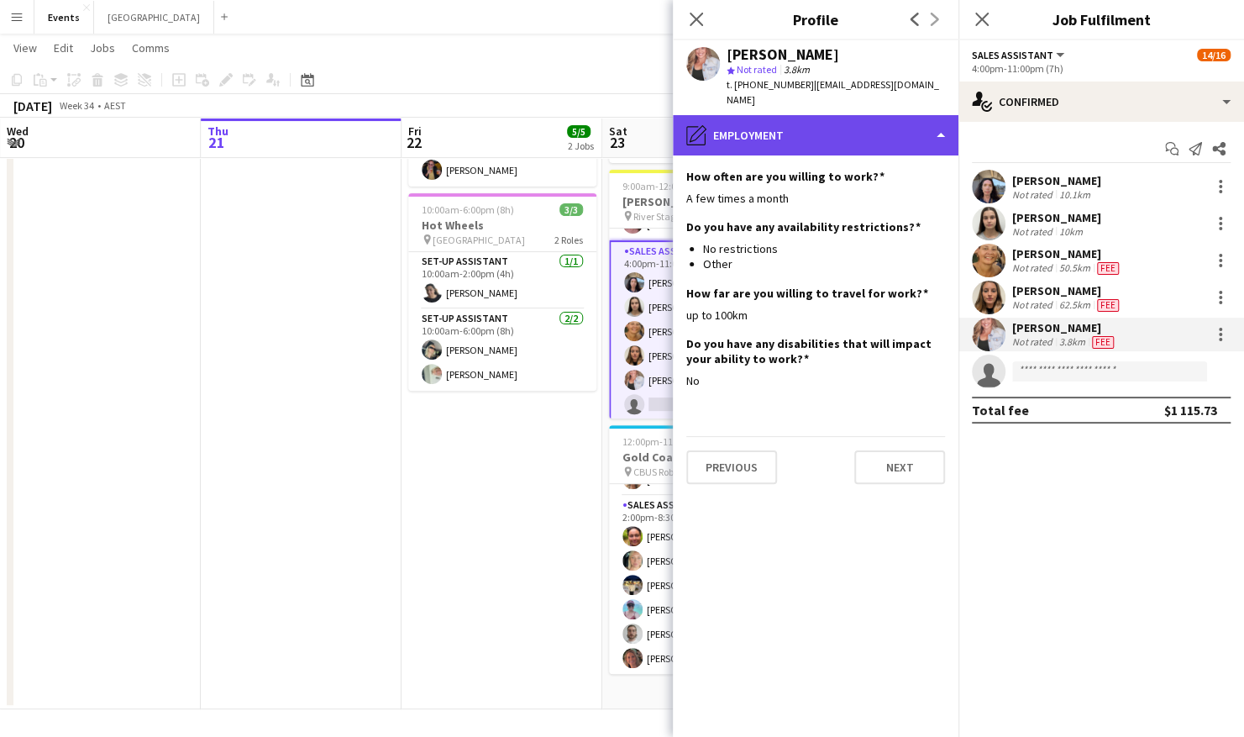
click at [810, 120] on div "pencil4 Employment" at bounding box center [816, 135] width 286 height 40
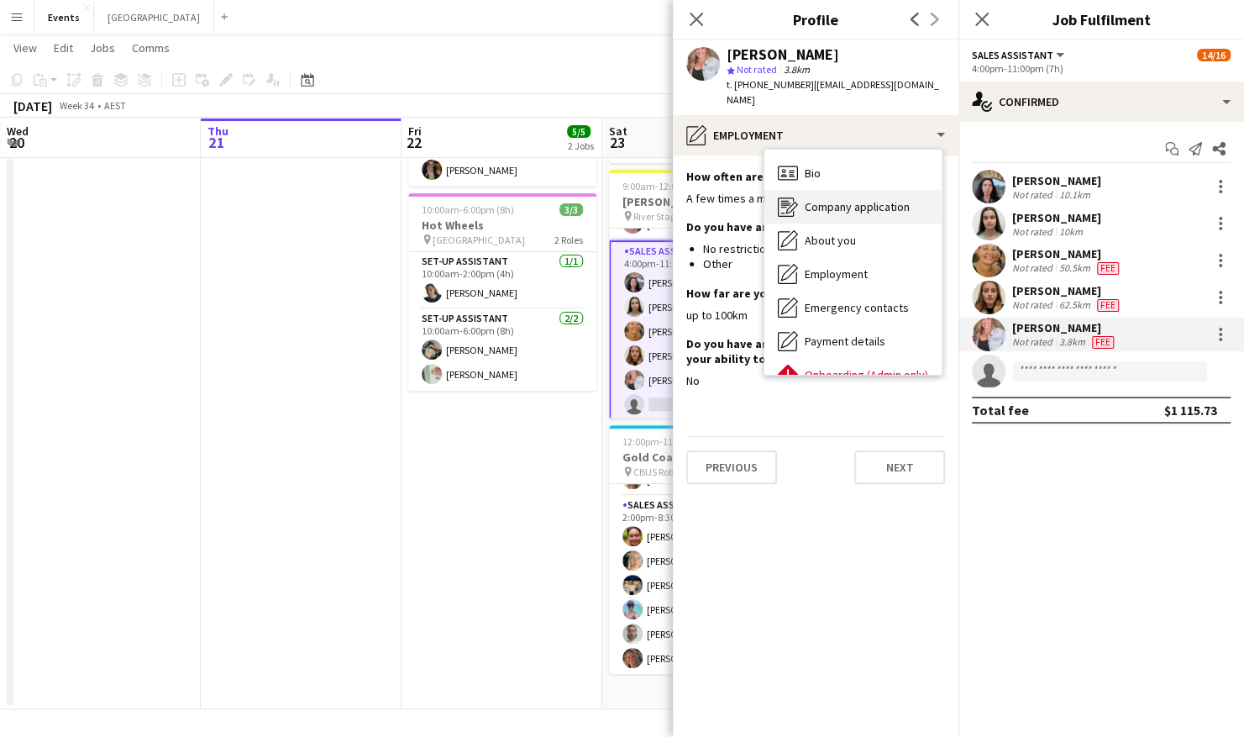
click at [870, 190] on div "Company application Company application" at bounding box center [853, 207] width 177 height 34
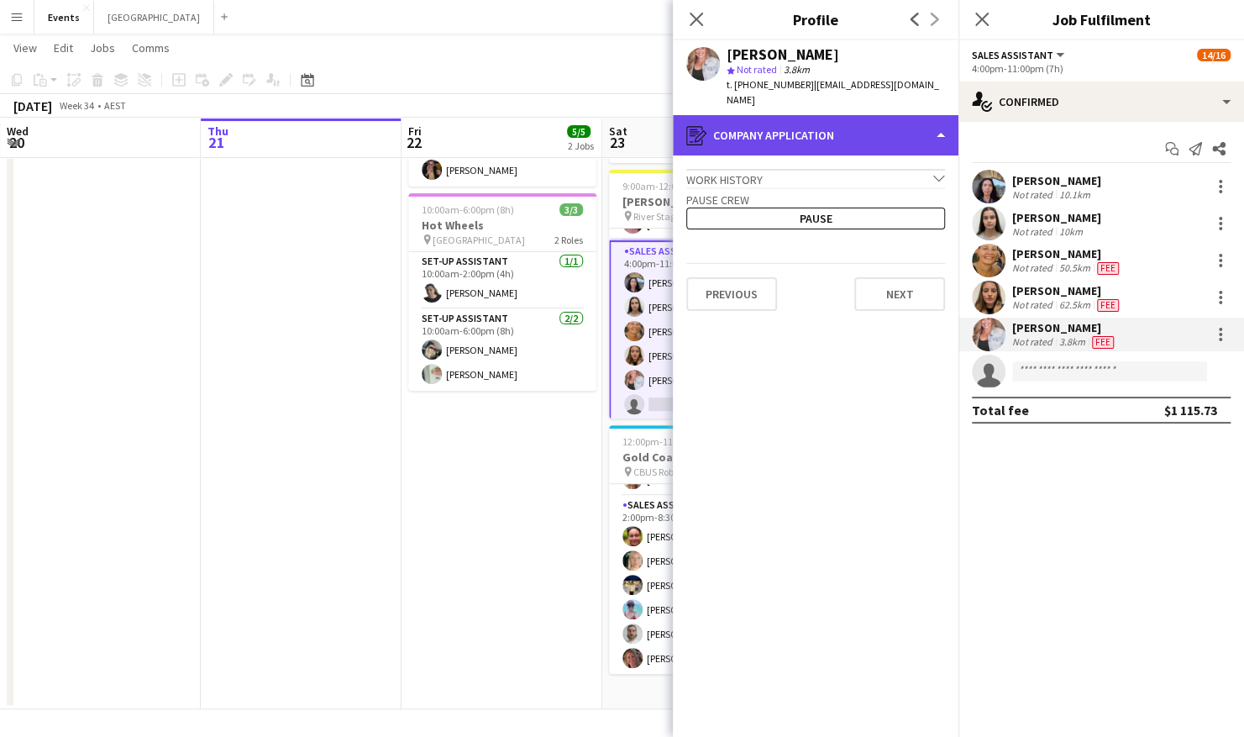
click at [838, 123] on div "register Company application" at bounding box center [816, 135] width 286 height 40
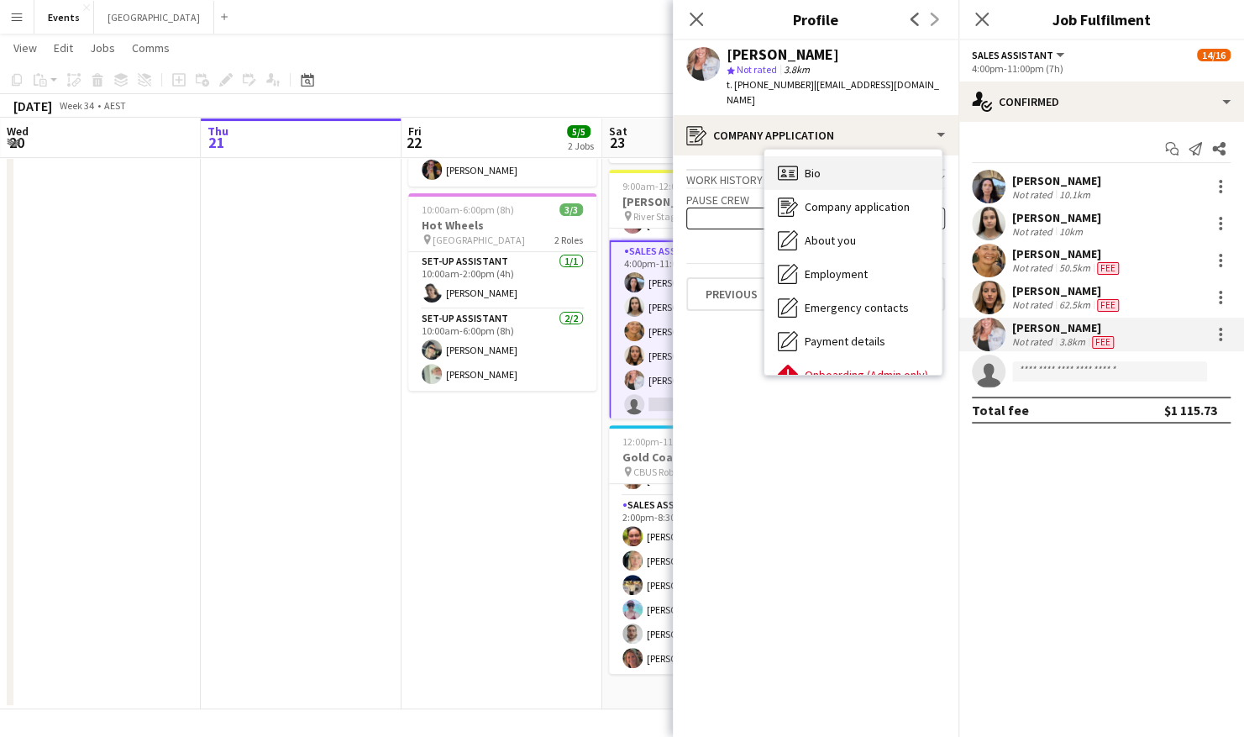
click at [859, 165] on div "Bio Bio" at bounding box center [853, 173] width 177 height 34
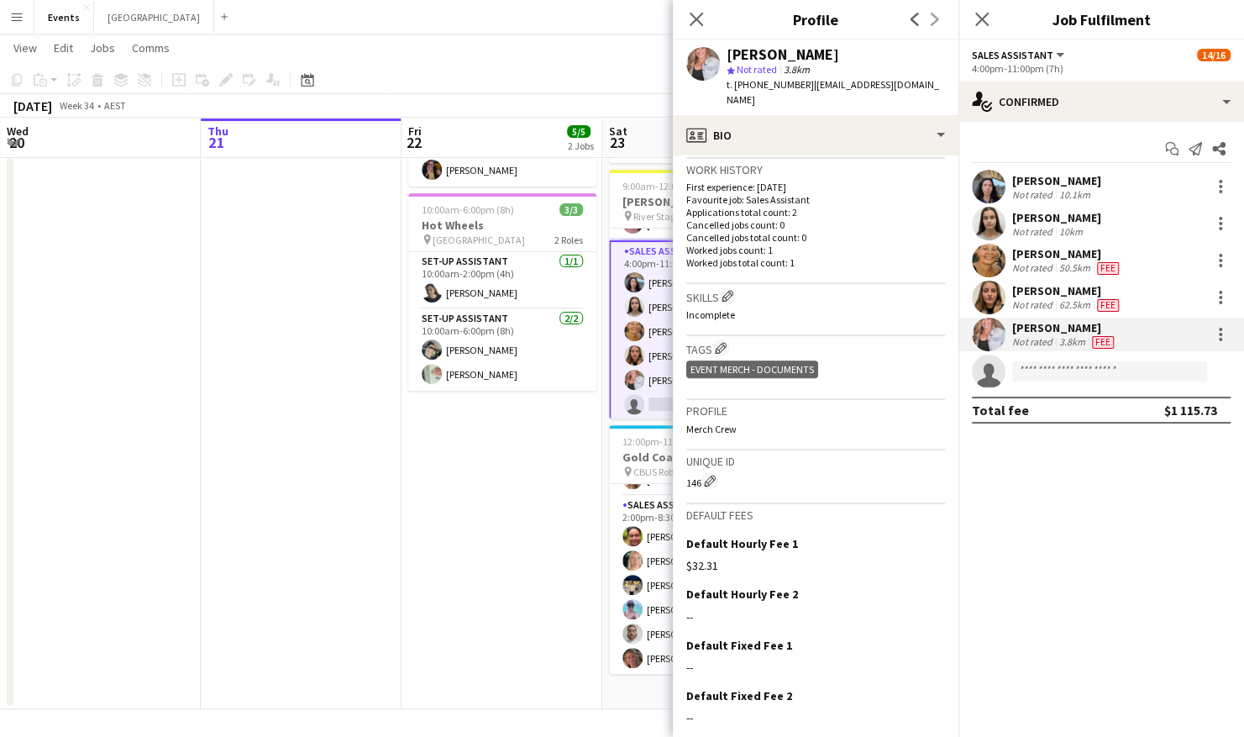
scroll to position [457, 0]
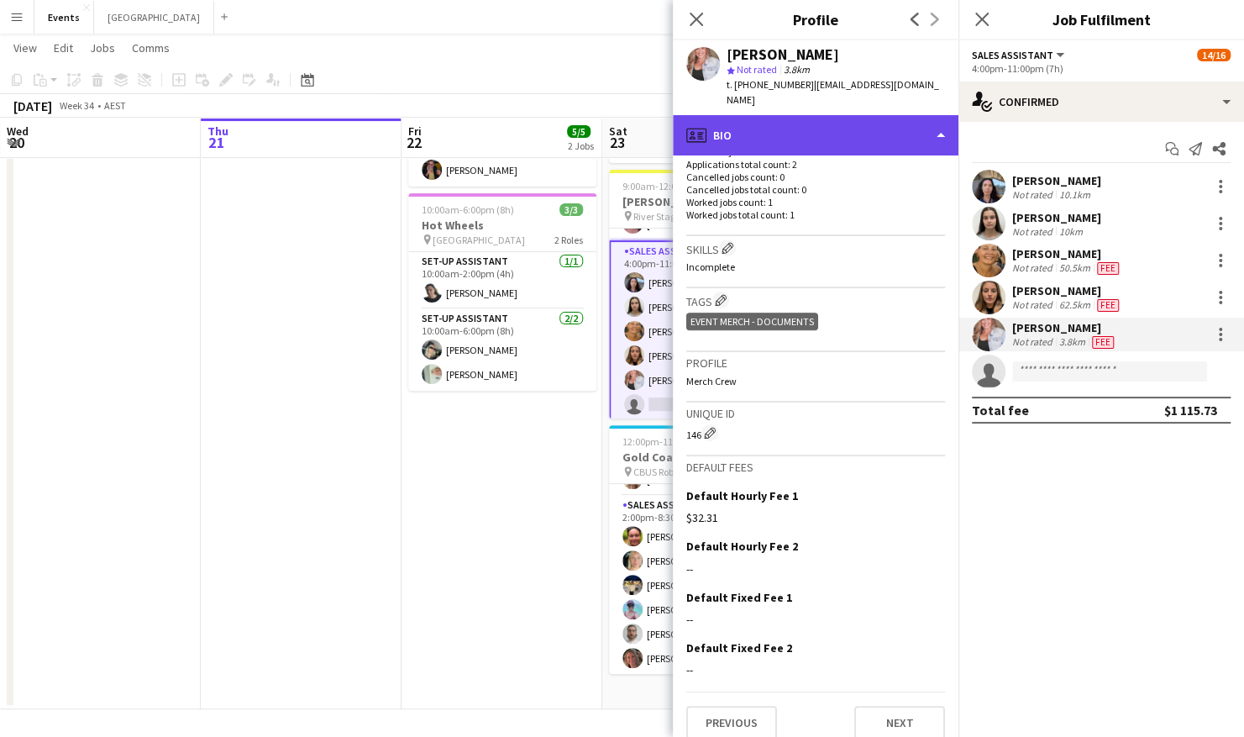
click at [820, 131] on div "profile Bio" at bounding box center [816, 135] width 286 height 40
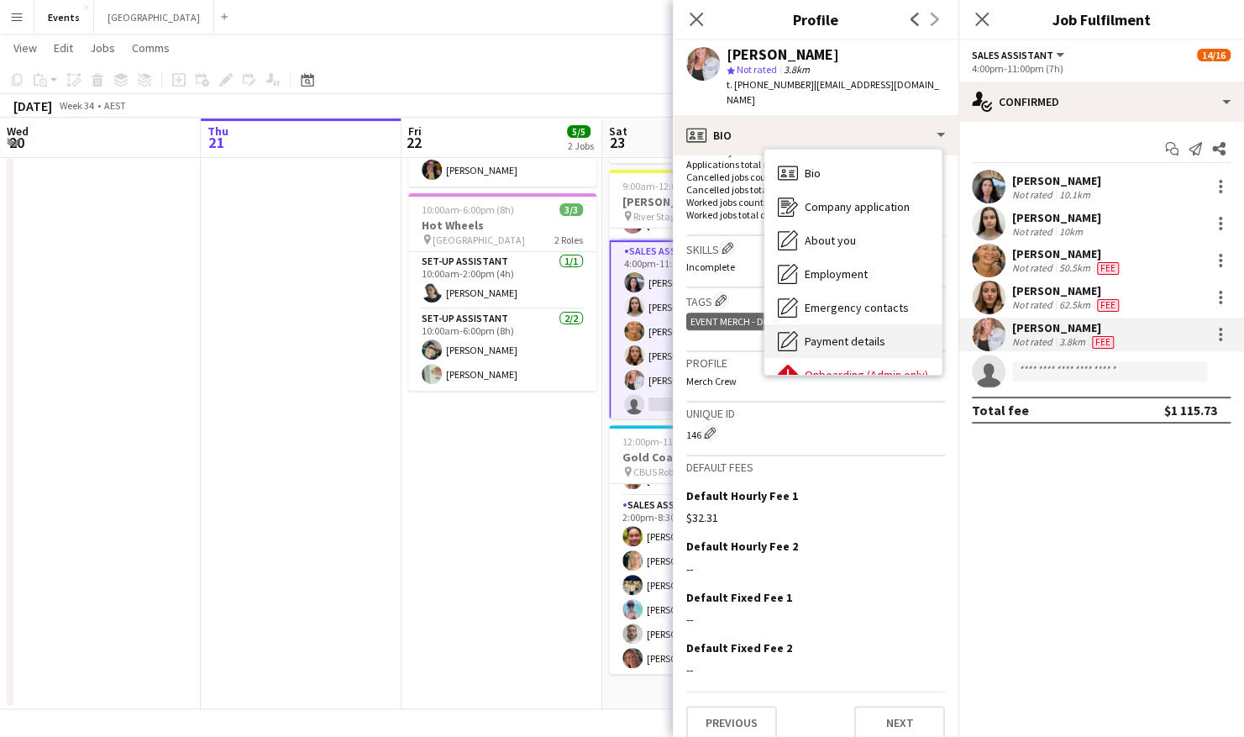
click at [862, 334] on span "Payment details" at bounding box center [845, 341] width 81 height 15
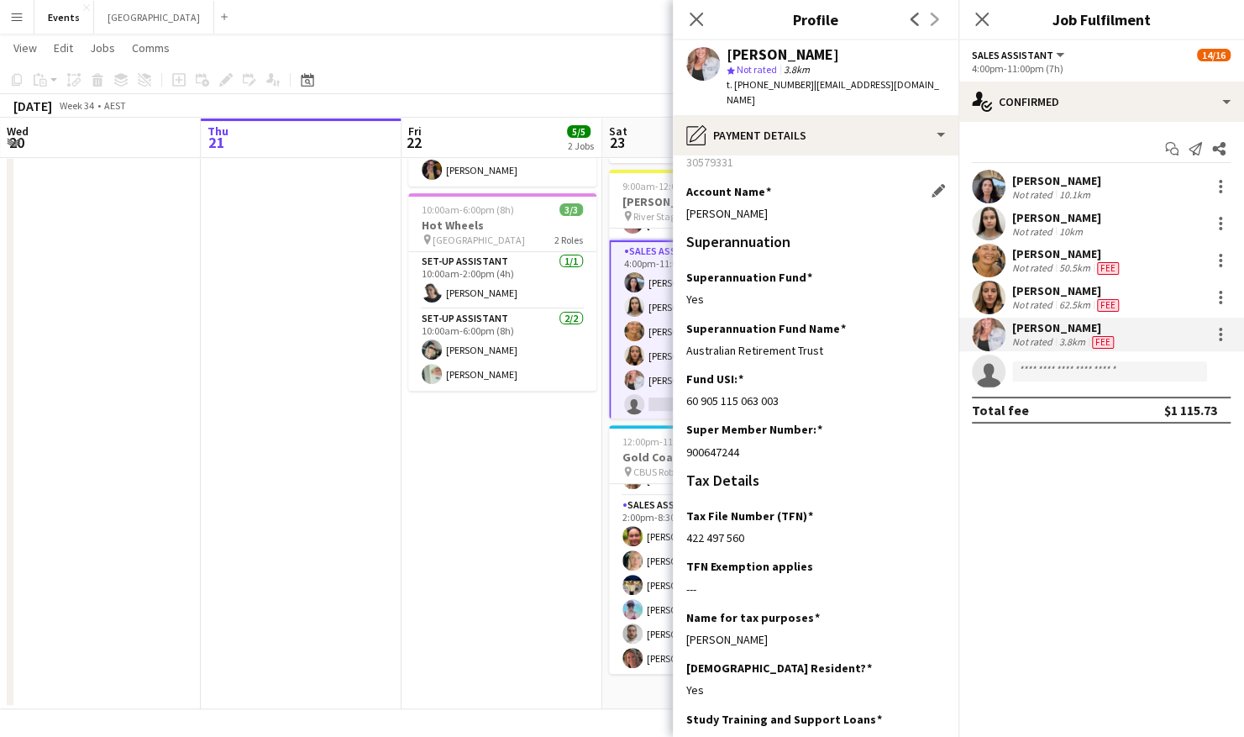
scroll to position [252, 0]
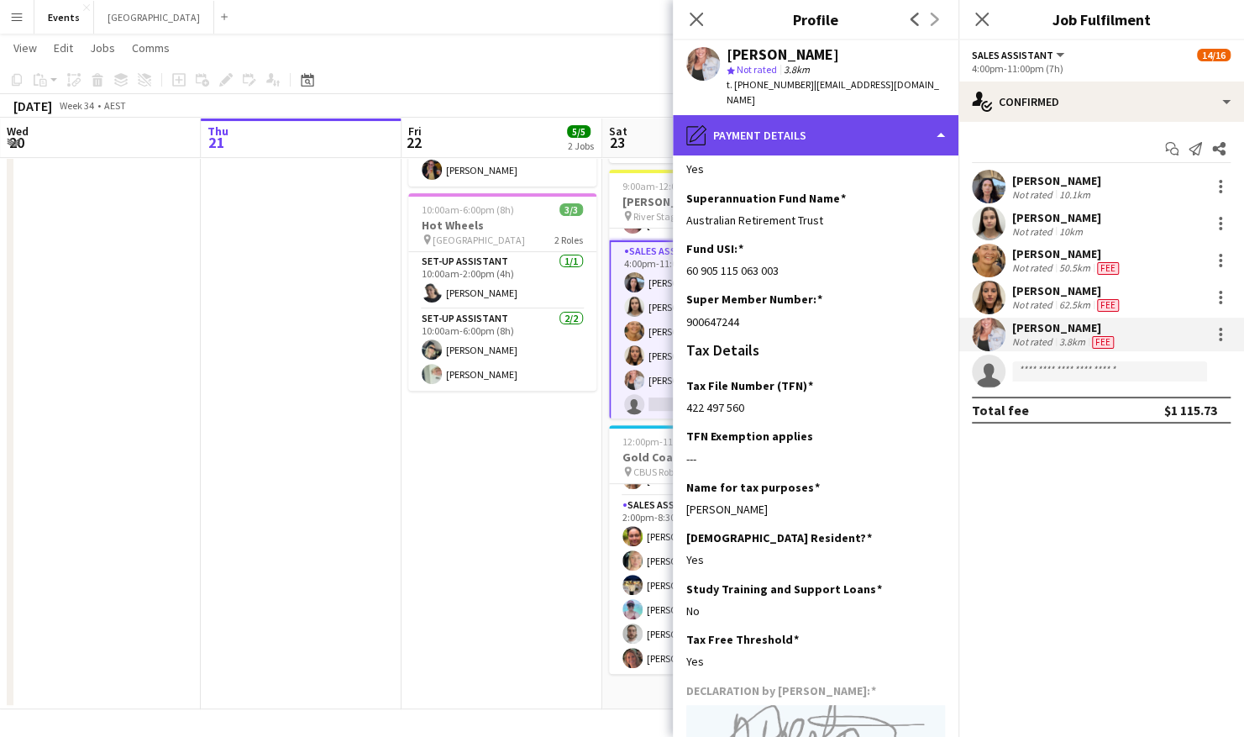
click at [834, 137] on div "pencil4 Payment details" at bounding box center [816, 135] width 286 height 40
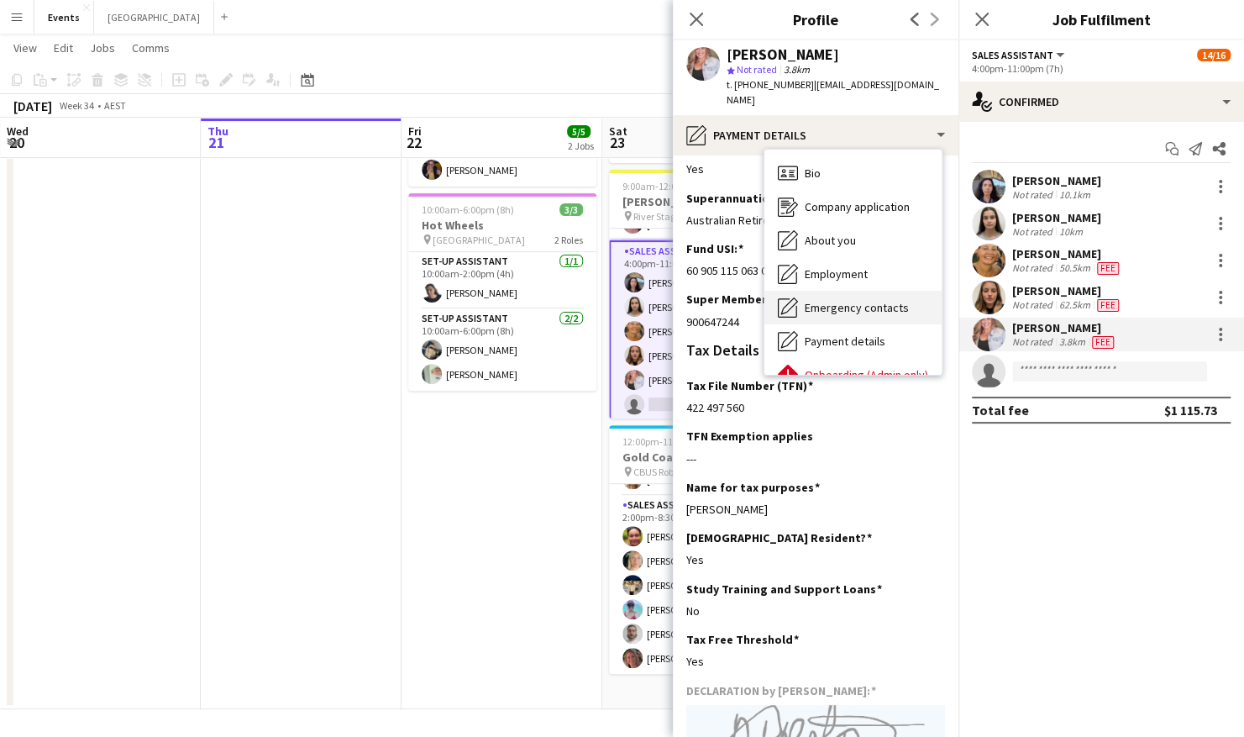
click at [867, 300] on span "Emergency contacts" at bounding box center [857, 307] width 104 height 15
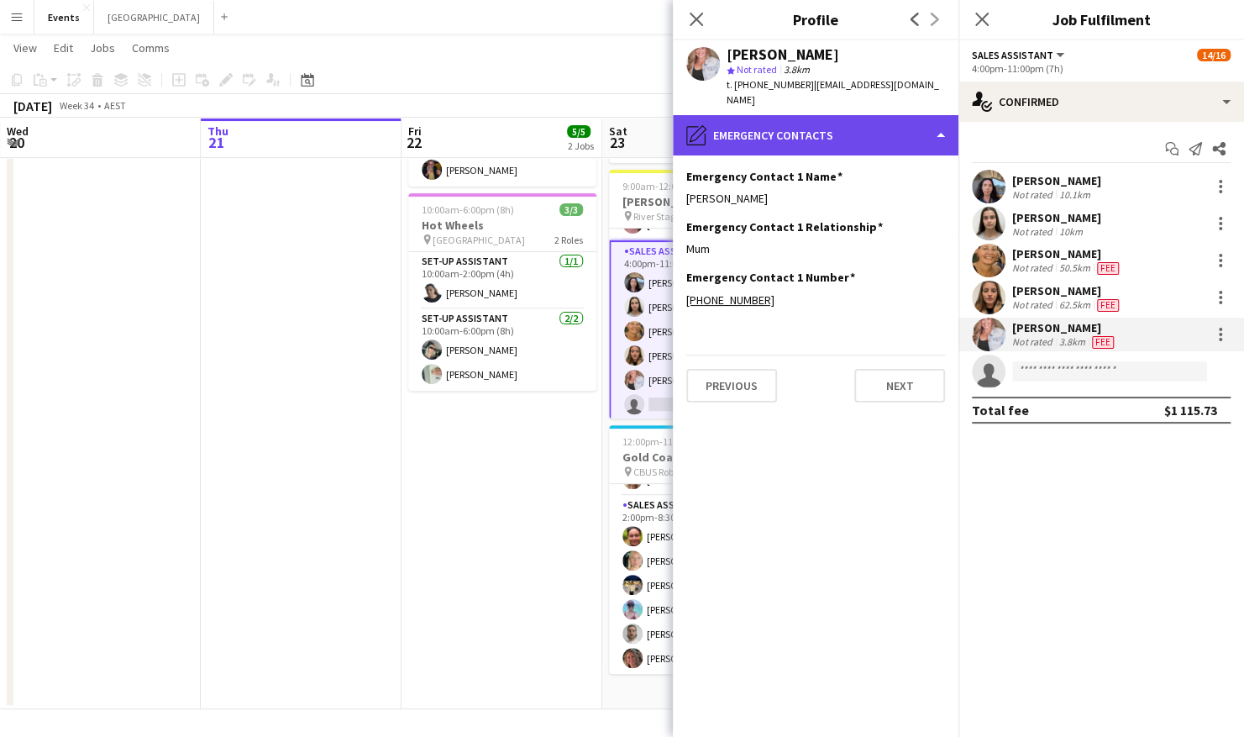
click at [834, 119] on div "pencil4 Emergency contacts" at bounding box center [816, 135] width 286 height 40
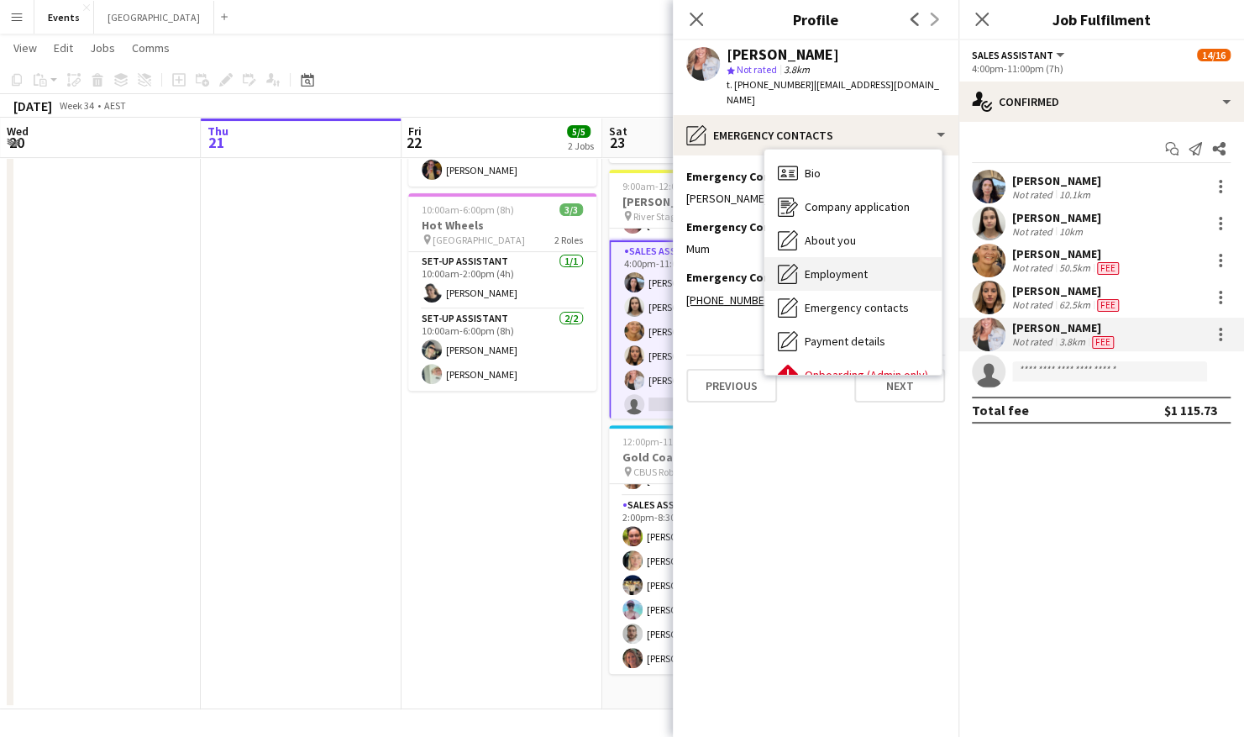
click at [875, 257] on div "Employment Employment" at bounding box center [853, 274] width 177 height 34
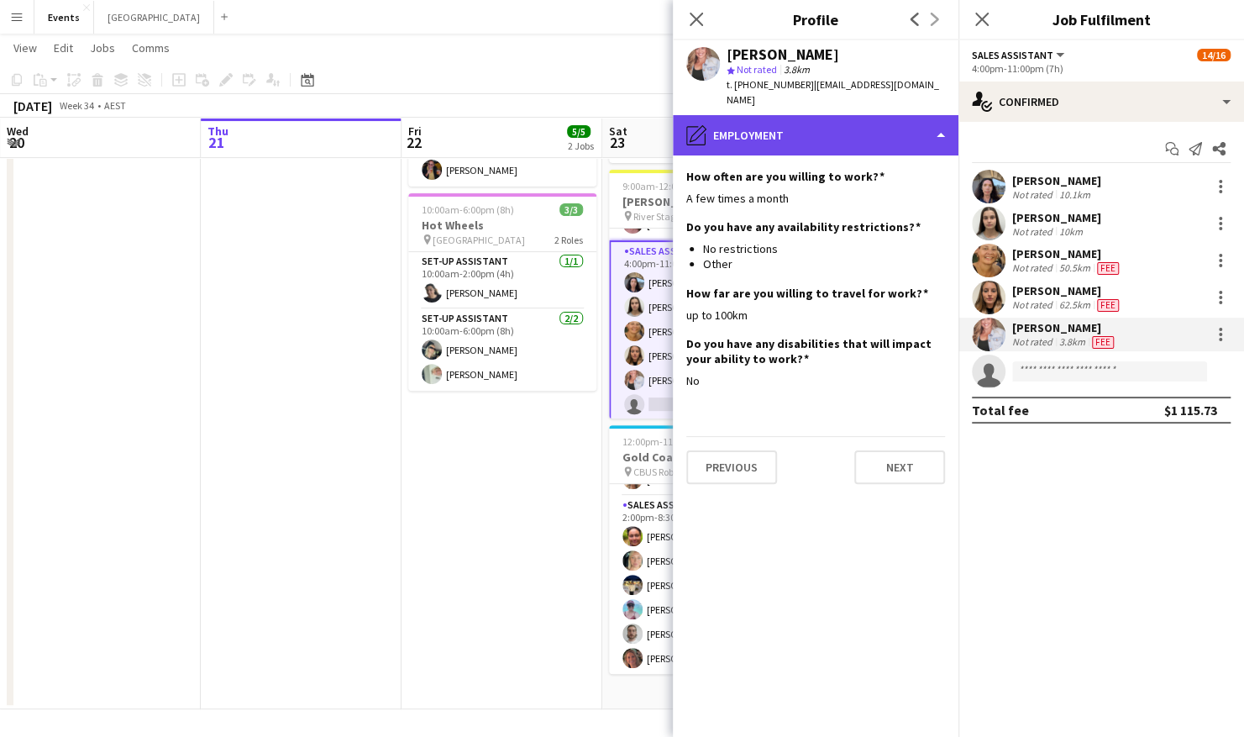
click at [812, 131] on div "pencil4 Employment" at bounding box center [816, 135] width 286 height 40
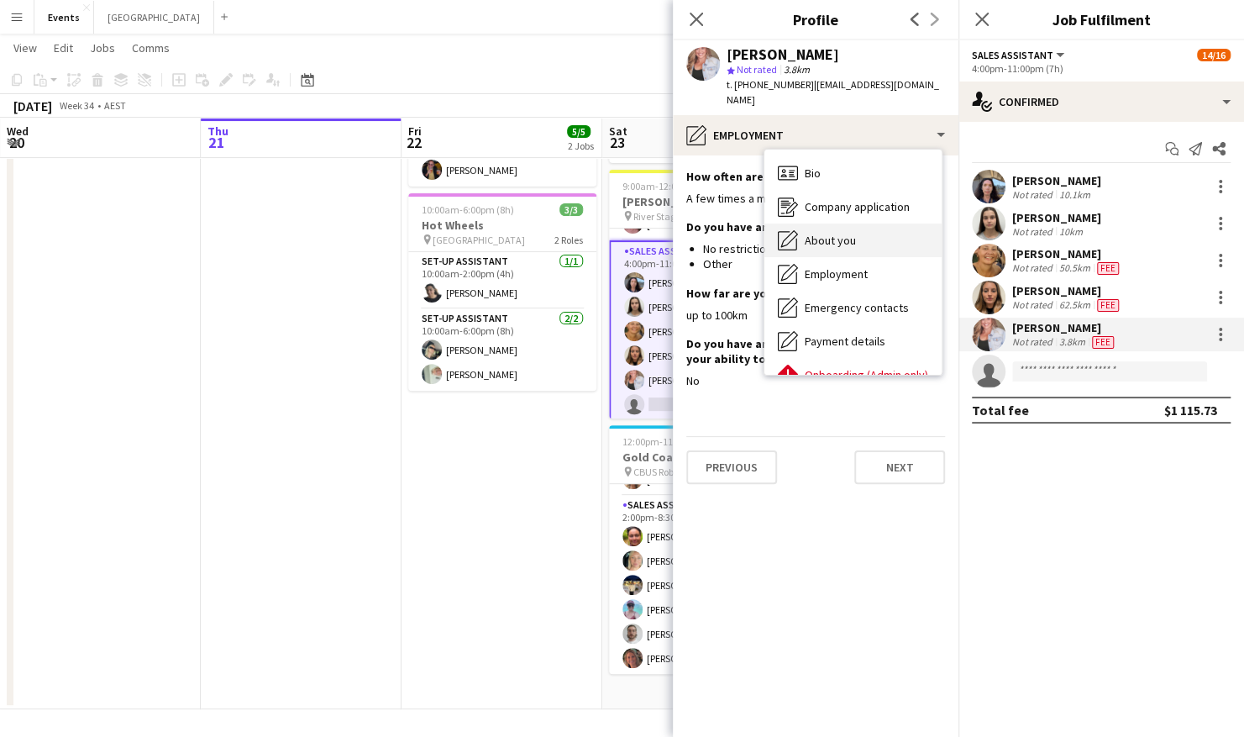
click at [869, 224] on div "About you About you" at bounding box center [853, 241] width 177 height 34
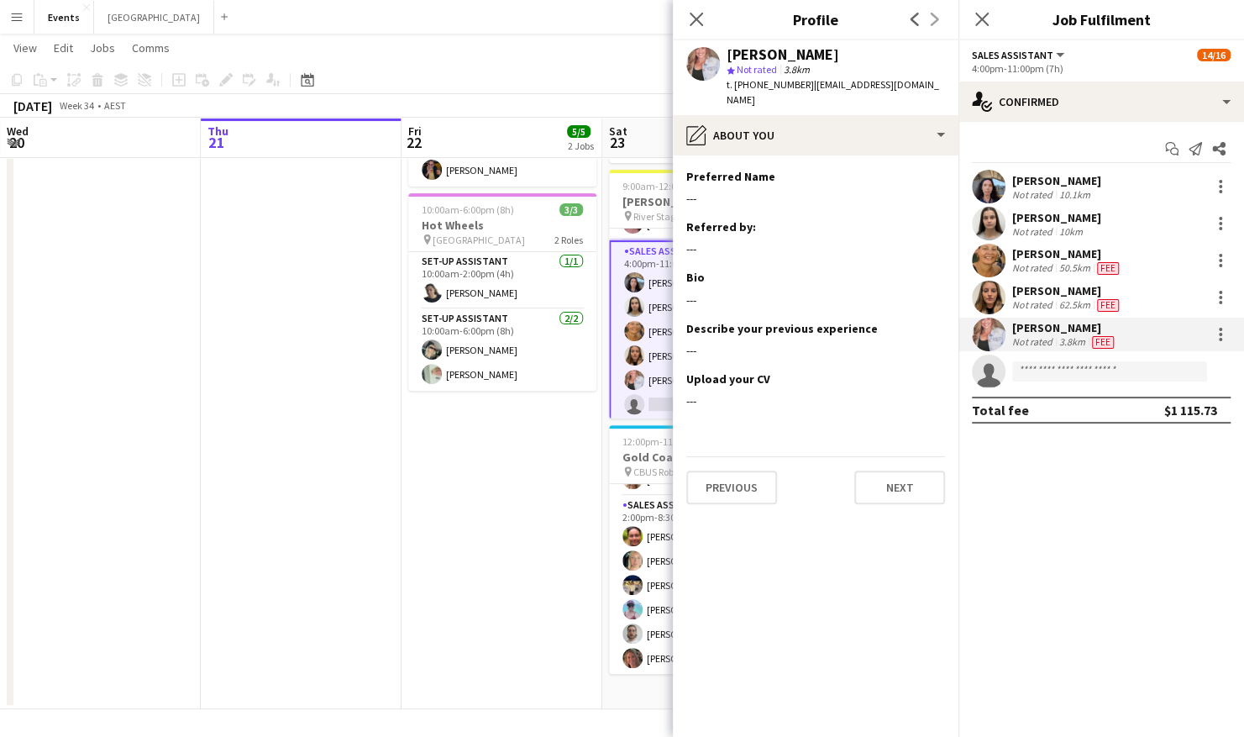
click at [595, 444] on app-date-cell "9:00am-2:00pm (5h) 2/2 Warriors Captain Run pin Logan Metro Sports Complex 2 Ro…" at bounding box center [502, 351] width 201 height 718
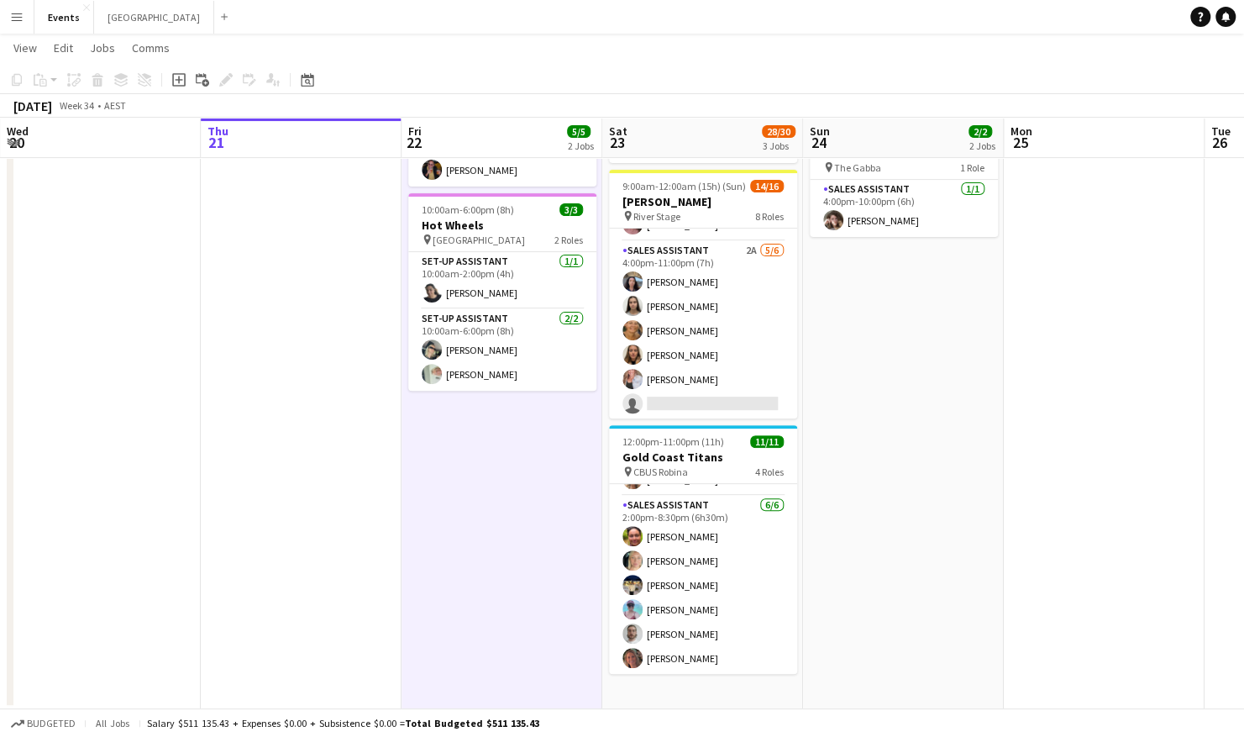
scroll to position [461, 0]
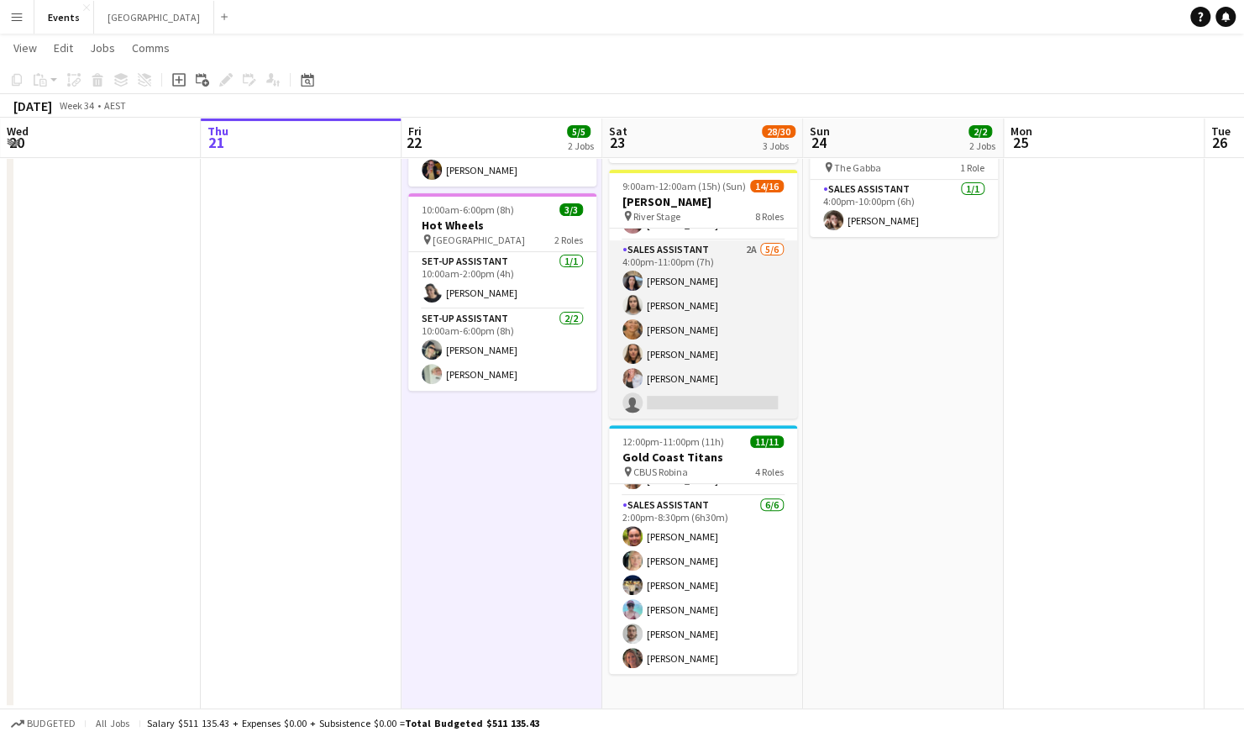
click at [688, 316] on app-card-role "Sales Assistant 2A 5/6 4:00pm-11:00pm (7h) Jesse Meade Jazlyn Pedrina Esther AC…" at bounding box center [703, 329] width 188 height 179
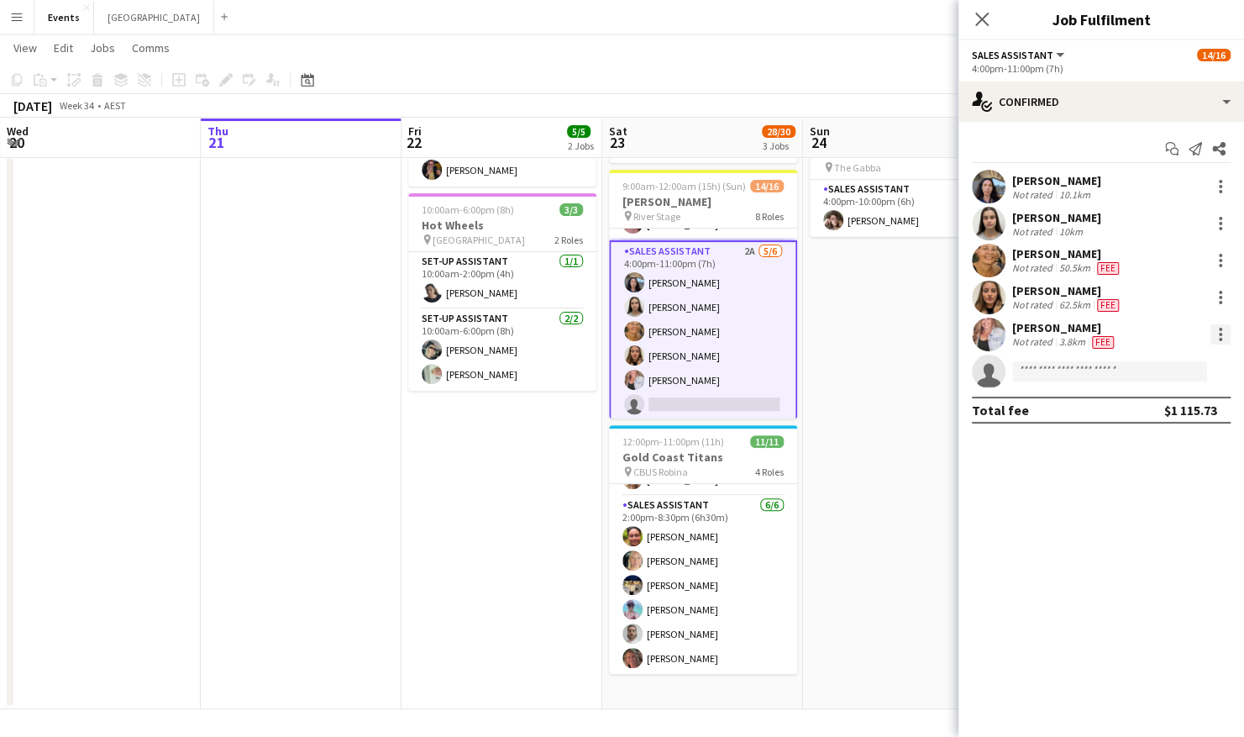
click at [1228, 341] on div at bounding box center [1221, 334] width 20 height 20
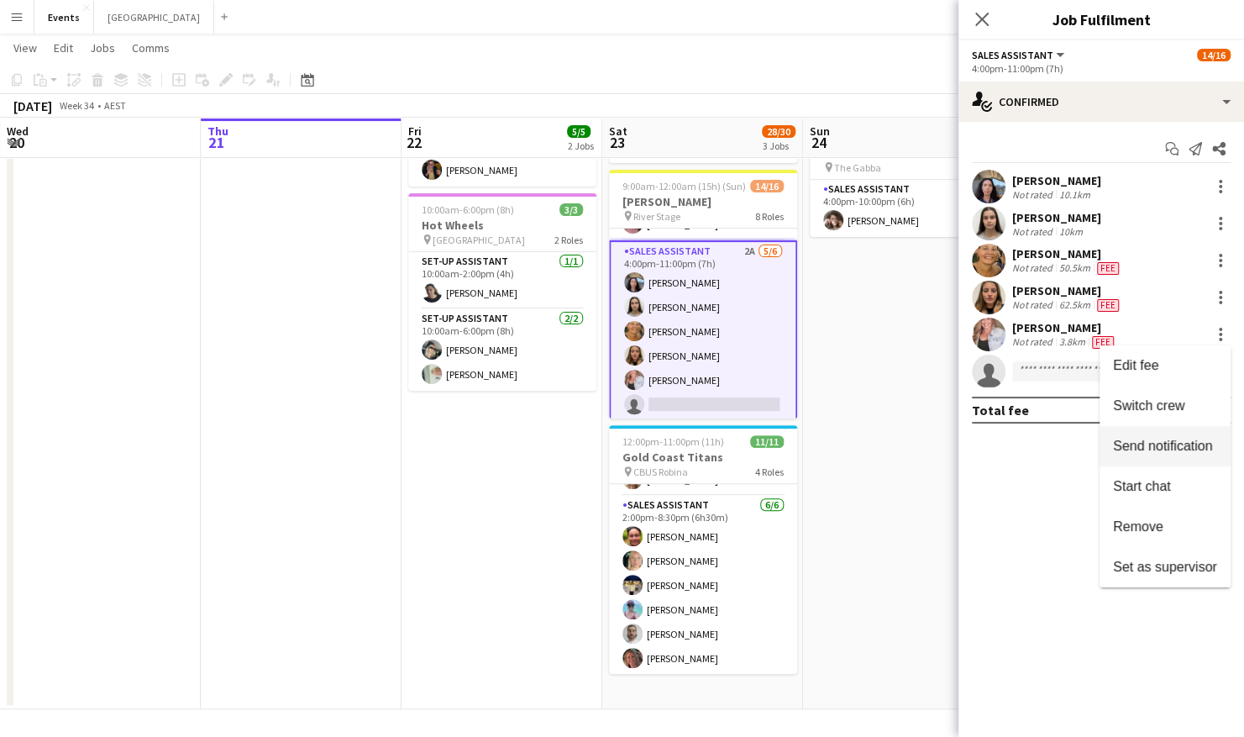
click at [1188, 413] on span "Switch crew" at bounding box center [1165, 405] width 104 height 15
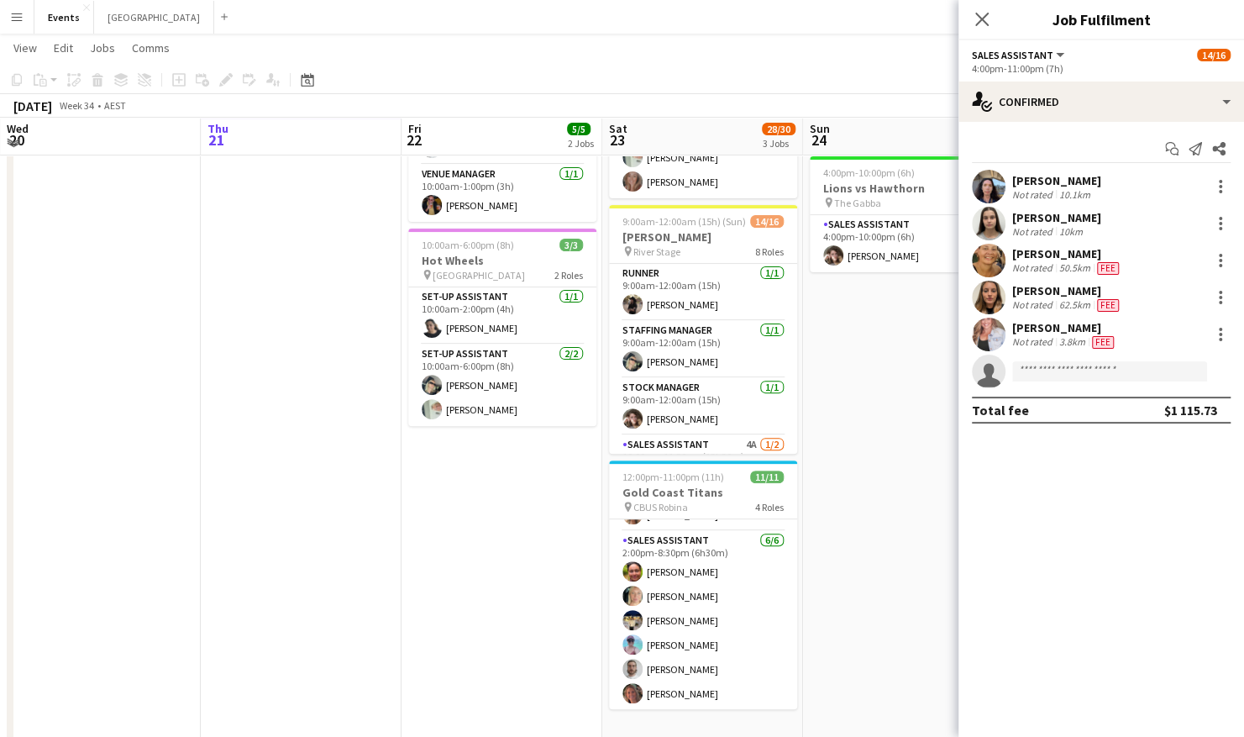
scroll to position [84, 0]
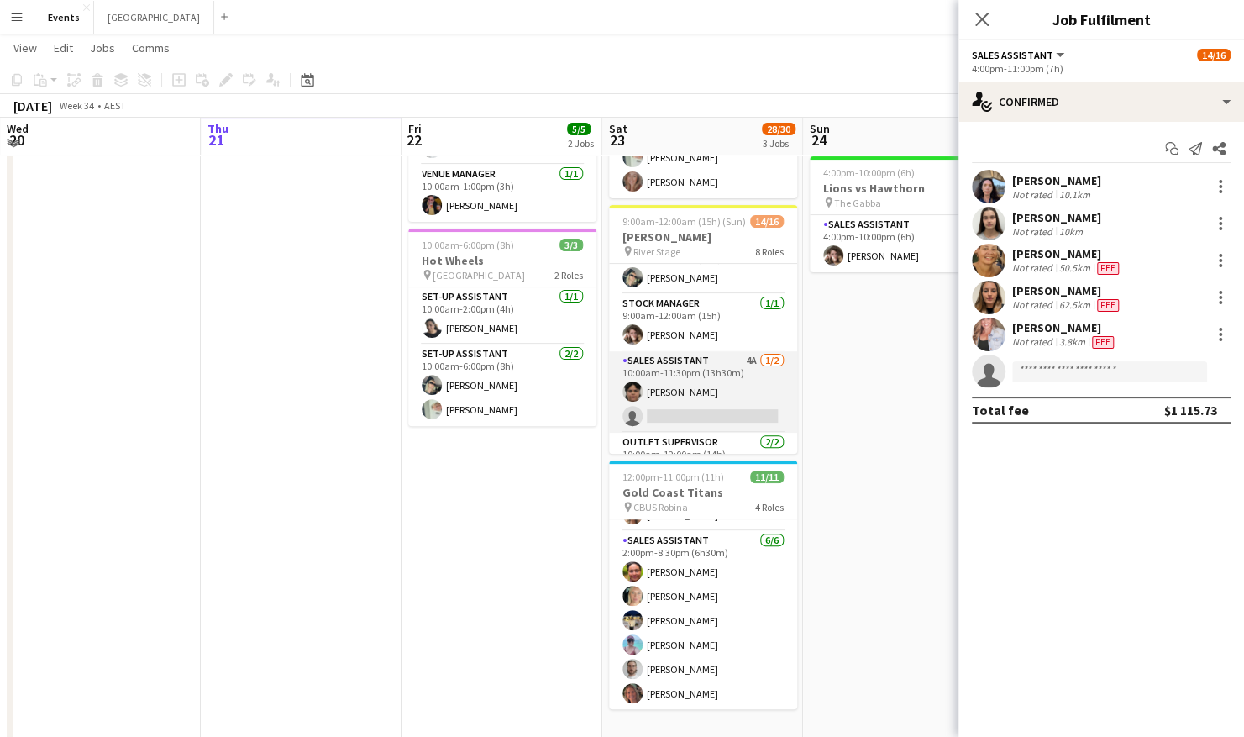
click at [703, 396] on app-card-role "Sales Assistant 4A 1/2 10:00am-11:30pm (13h30m) Tanesha OSBORNE single-neutral-…" at bounding box center [703, 392] width 188 height 82
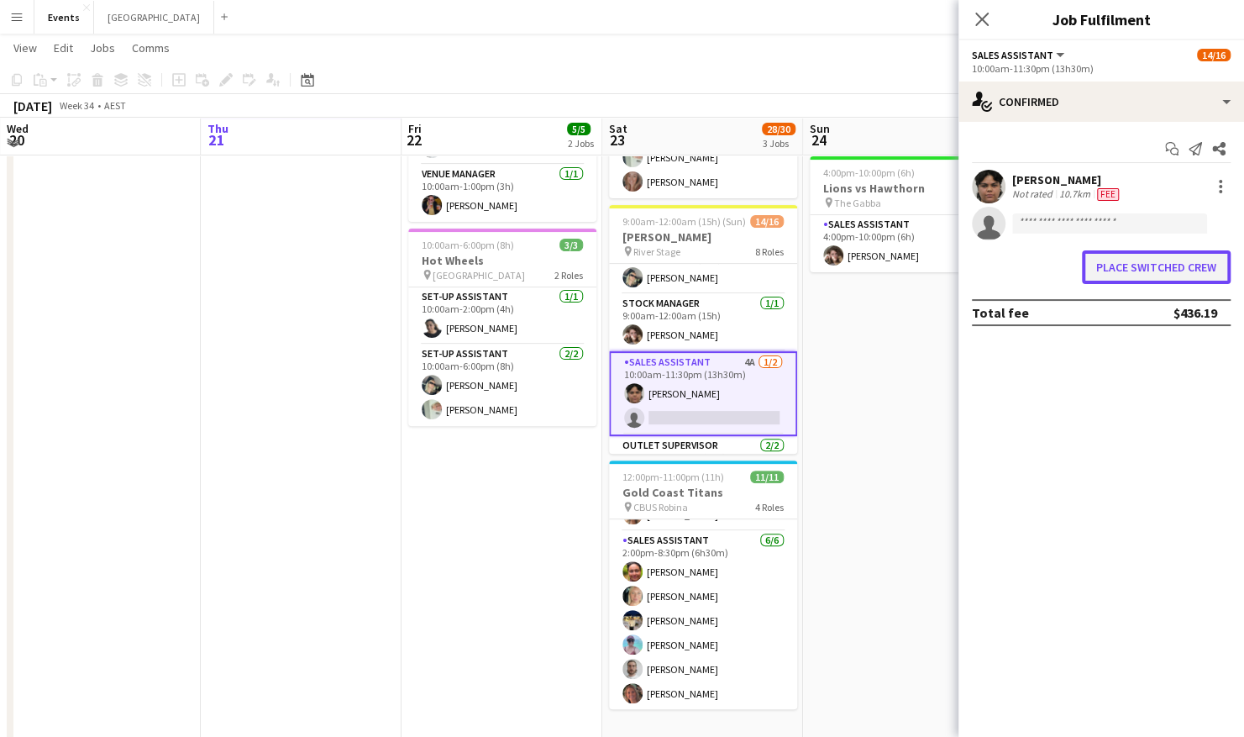
click at [1130, 271] on button "Place switched crew" at bounding box center [1156, 267] width 149 height 34
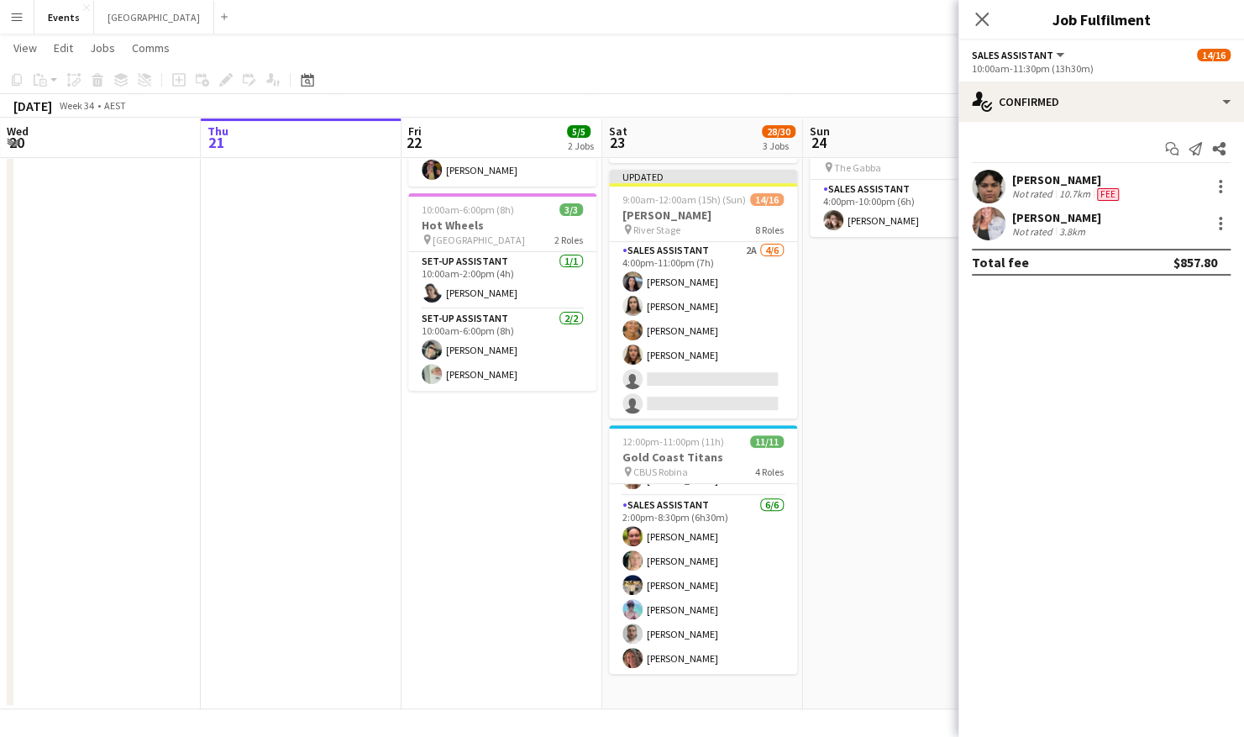
scroll to position [478, 0]
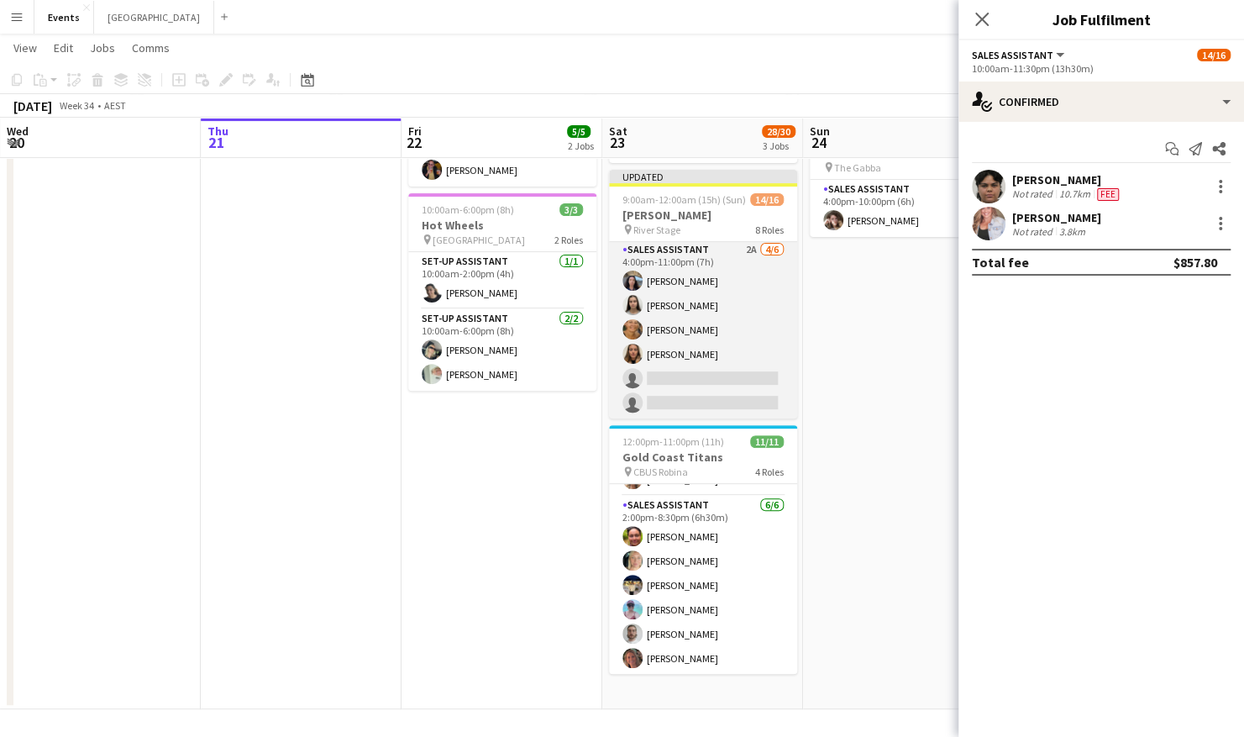
click at [687, 374] on app-card-role "Sales Assistant 2A 4/6 4:00pm-11:00pm (7h) Jesse Meade Jazlyn Pedrina Esther AC…" at bounding box center [703, 329] width 188 height 179
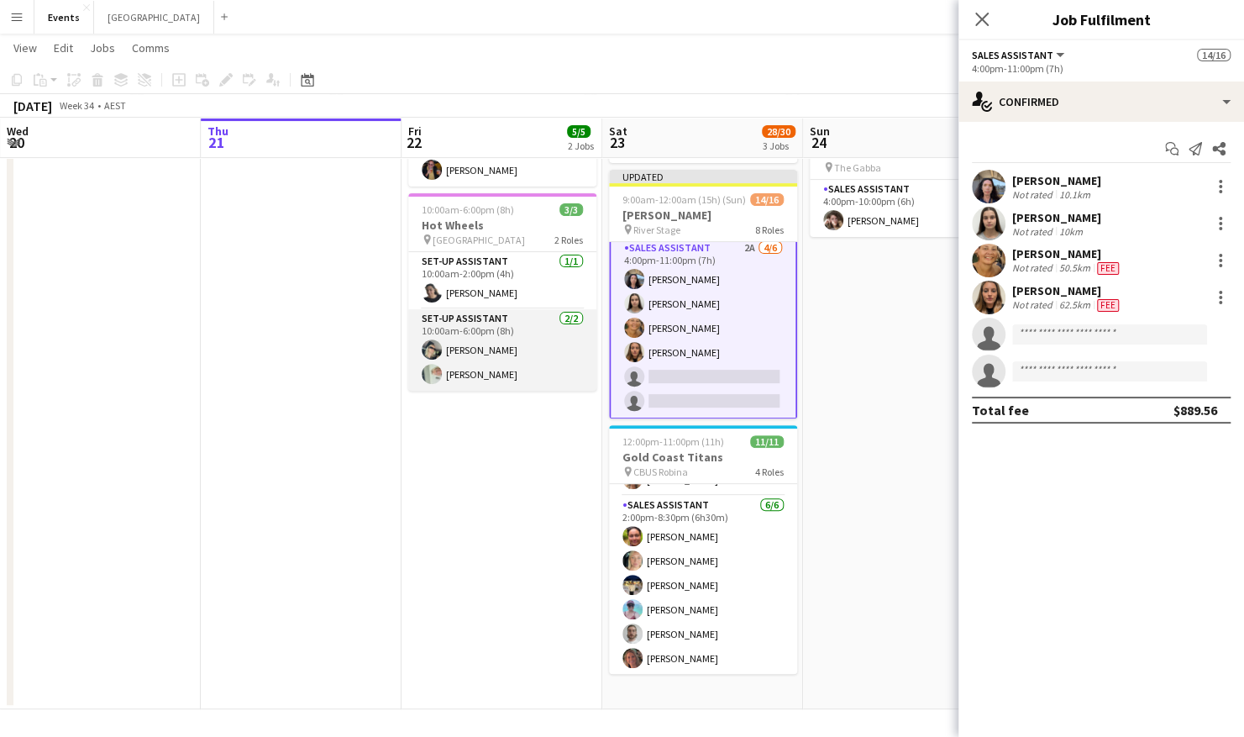
scroll to position [0, 401]
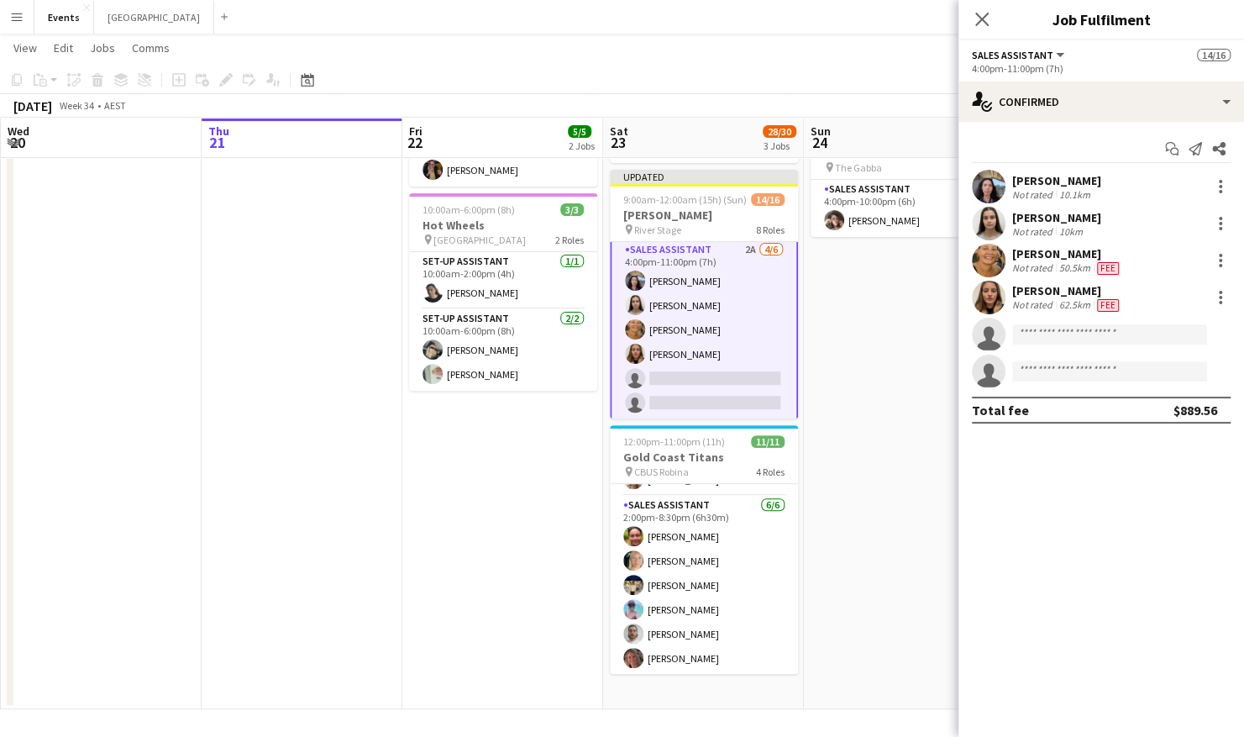
click at [154, 335] on app-date-cell at bounding box center [101, 351] width 201 height 718
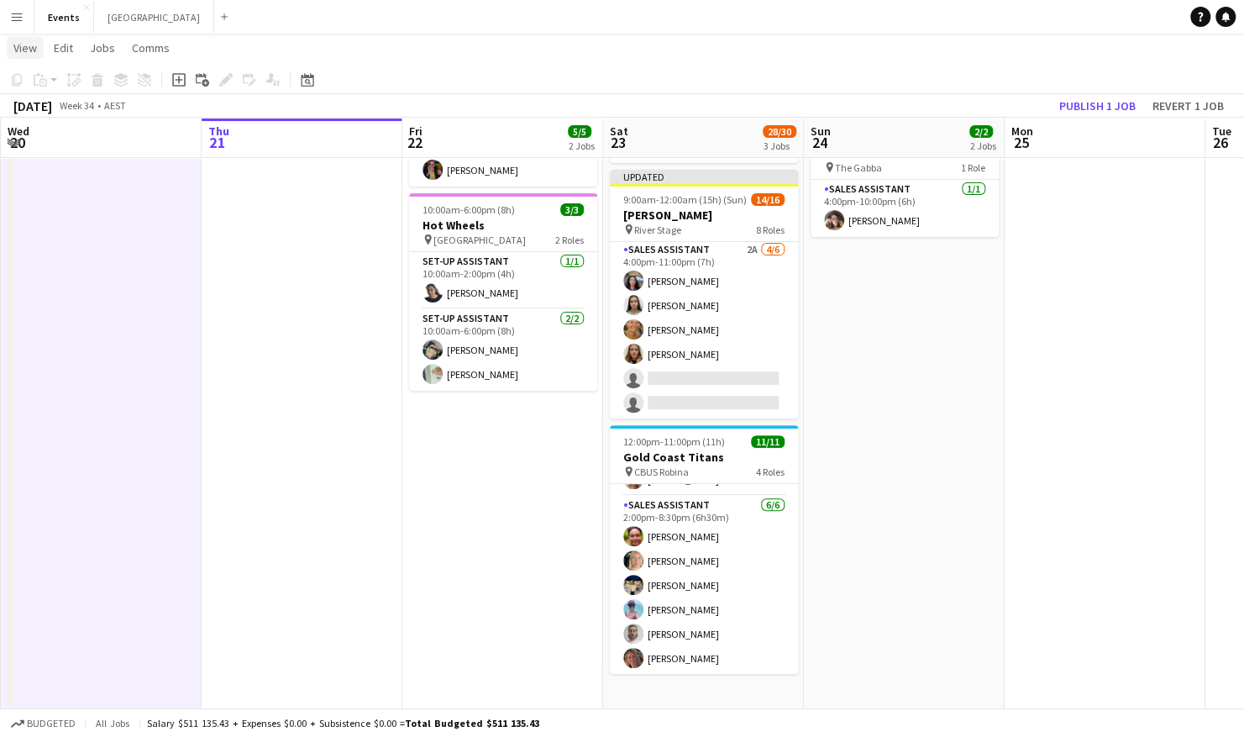
click at [24, 44] on span "View" at bounding box center [25, 47] width 24 height 15
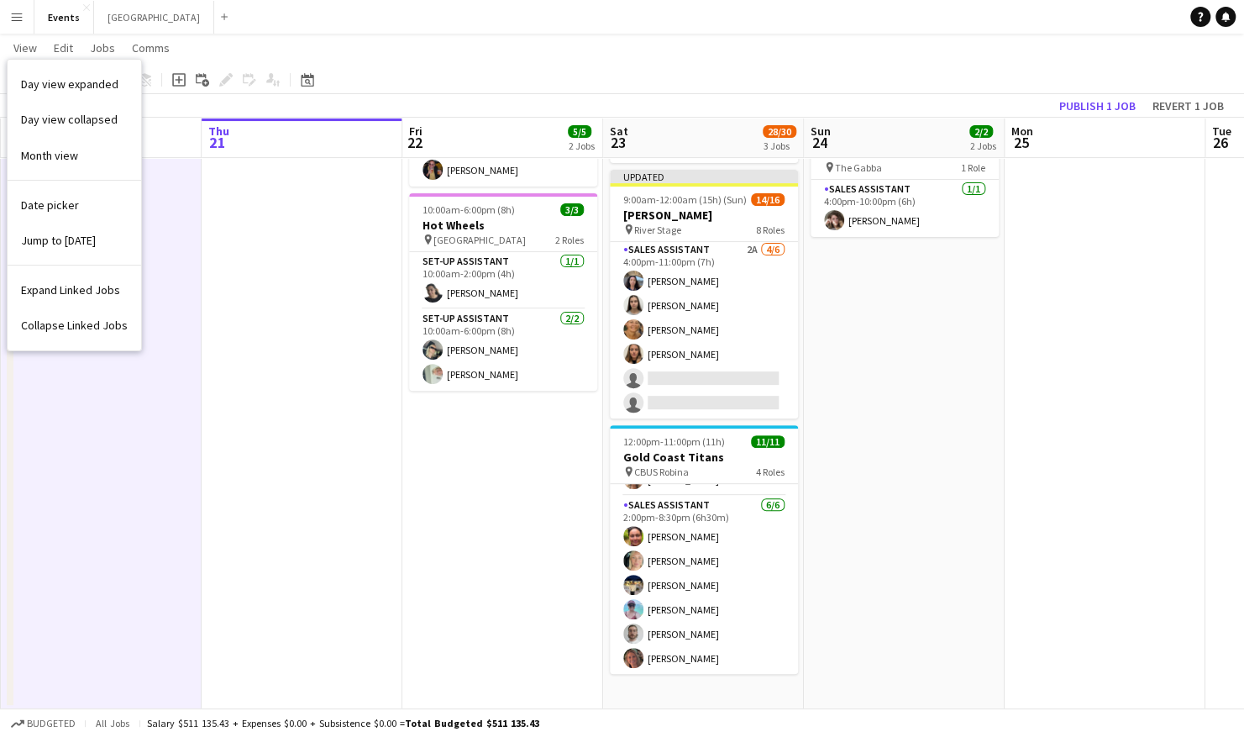
click at [244, 259] on app-date-cell at bounding box center [302, 351] width 201 height 718
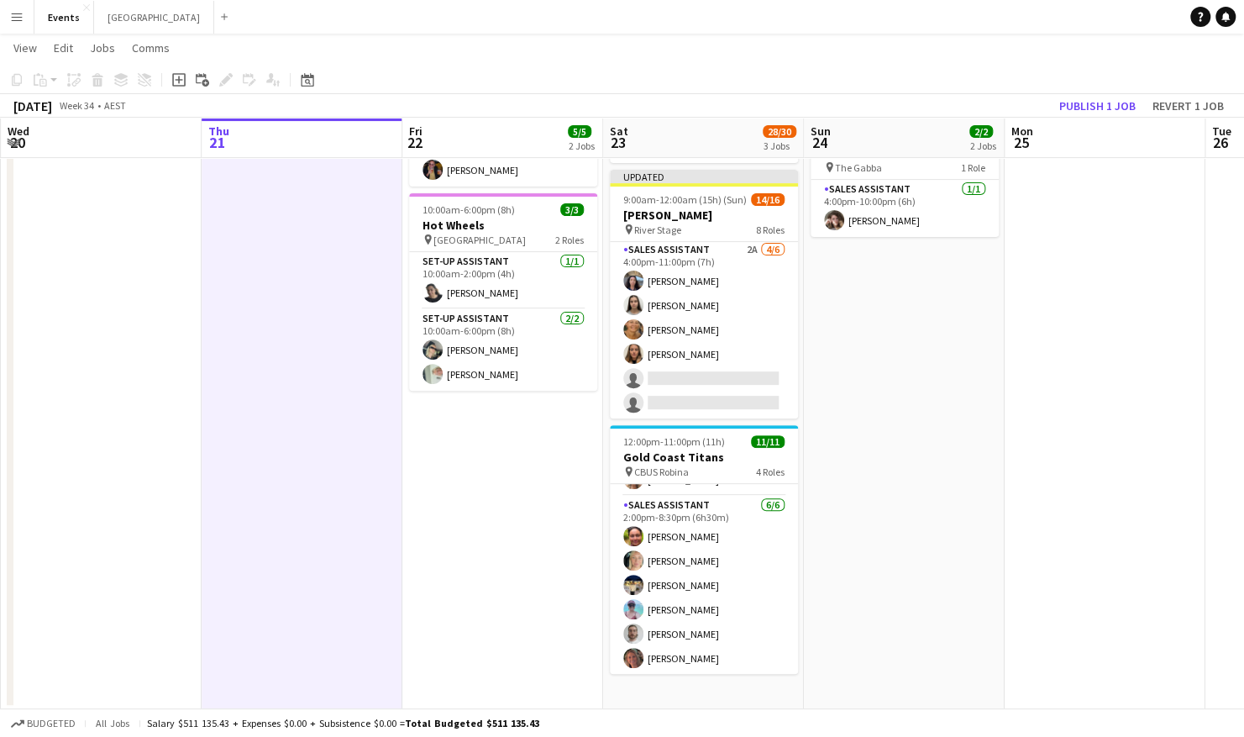
click at [10, 19] on app-icon "Menu" at bounding box center [16, 16] width 13 height 13
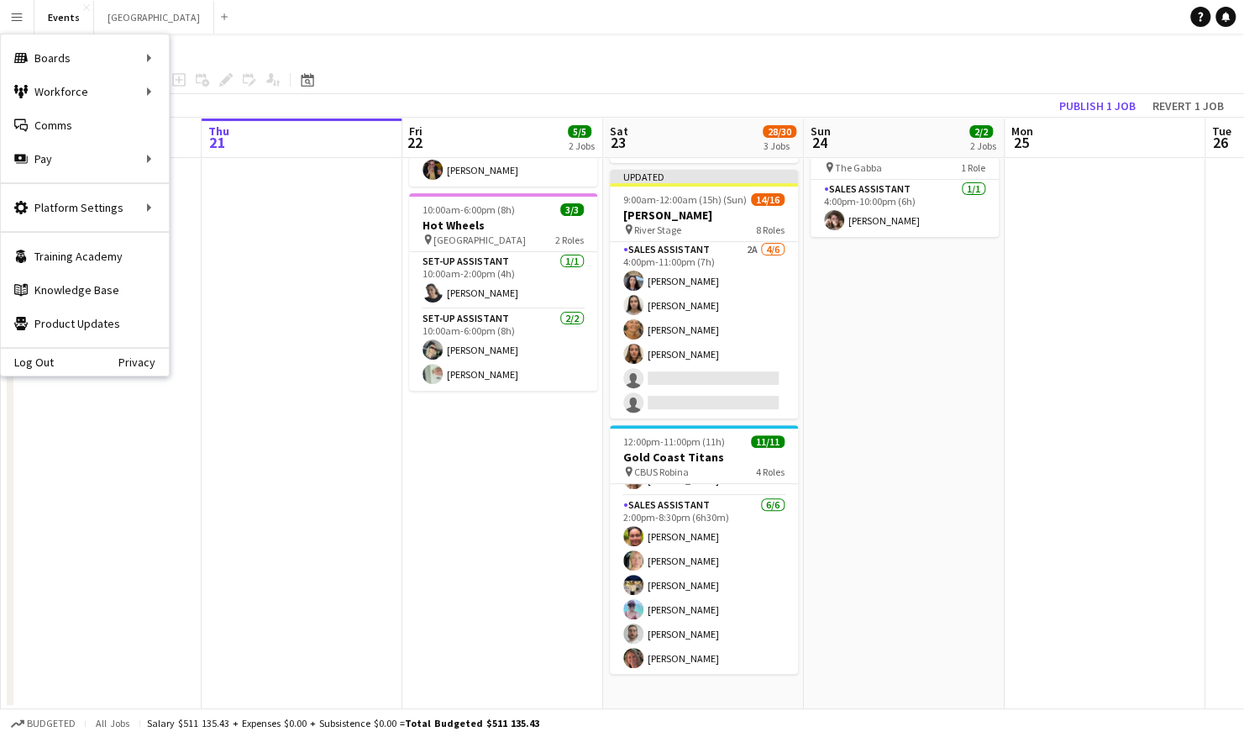
click at [345, 292] on app-date-cell at bounding box center [302, 351] width 201 height 718
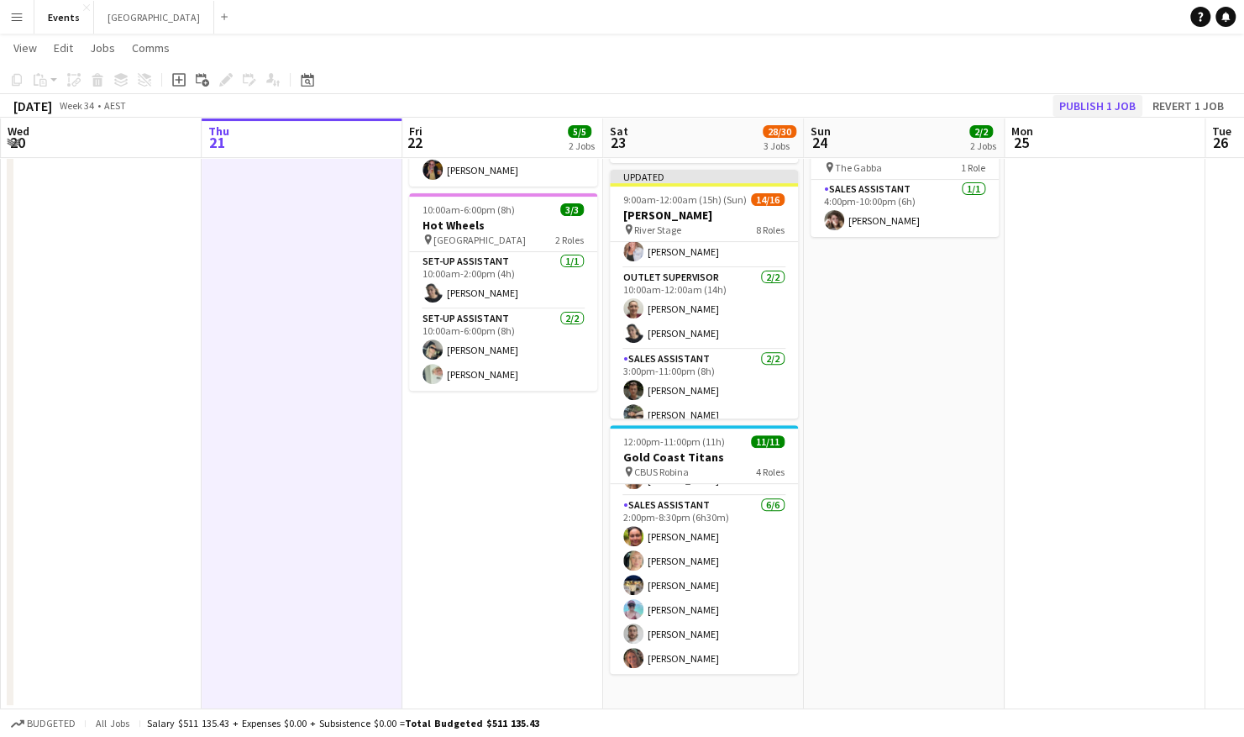
scroll to position [252, 0]
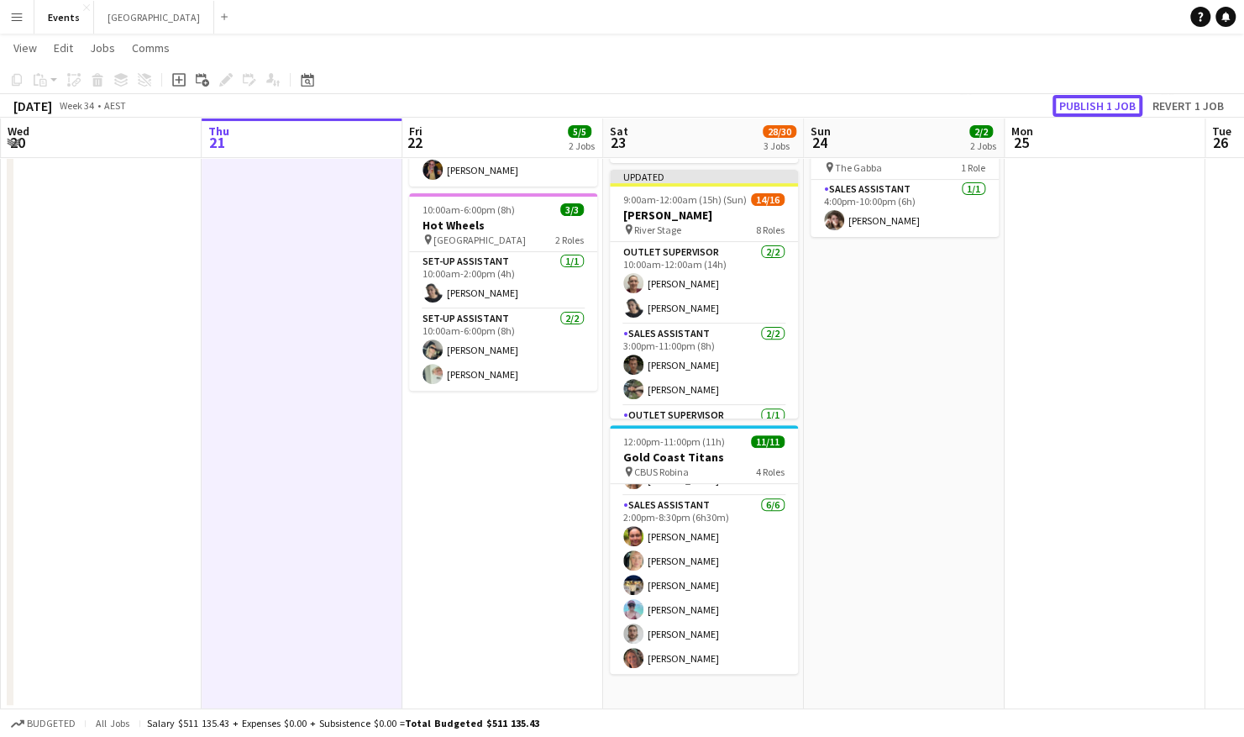
click at [1107, 111] on button "Publish 1 job" at bounding box center [1098, 106] width 90 height 22
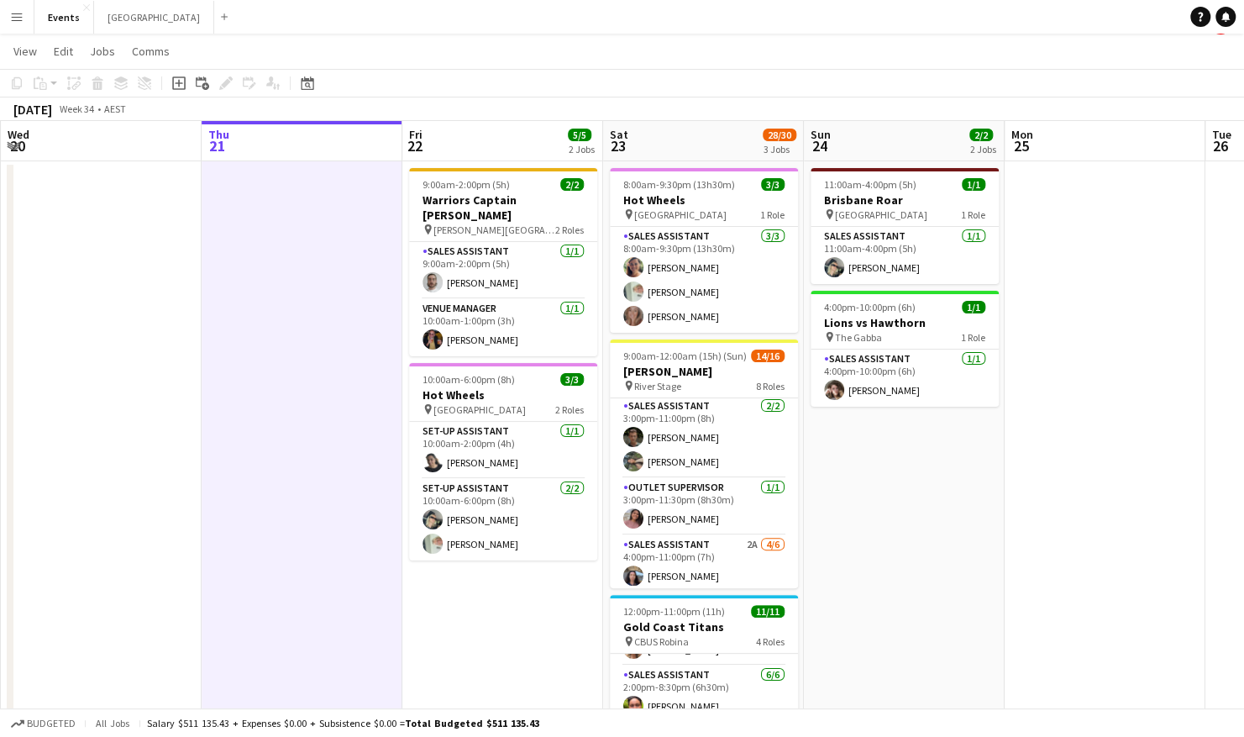
scroll to position [420, 0]
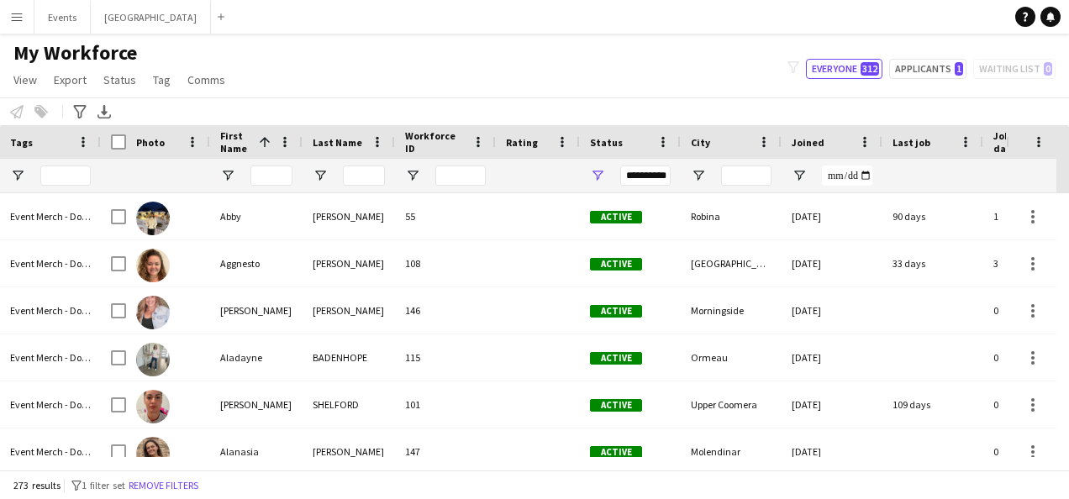
click at [18, 21] on app-icon "Menu" at bounding box center [16, 16] width 13 height 13
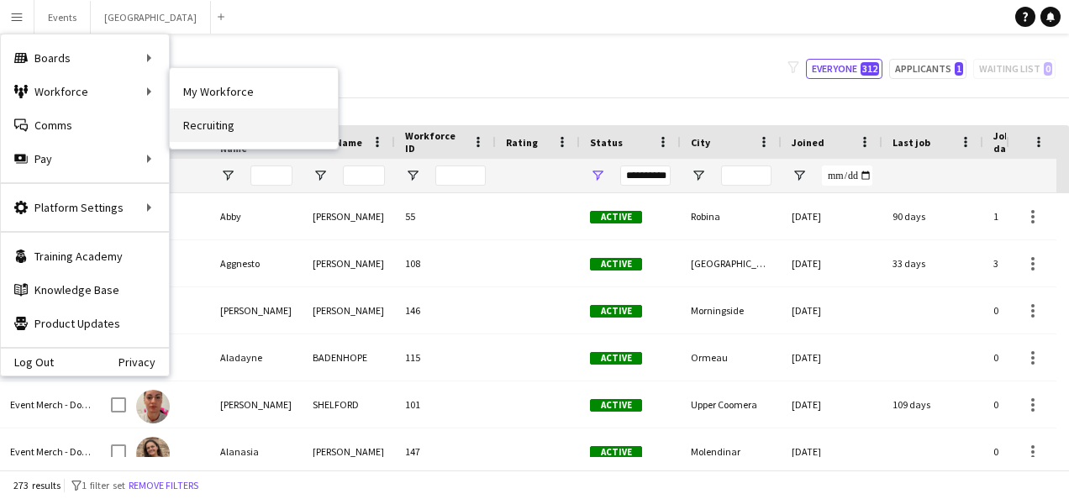
click at [200, 127] on link "Recruiting" at bounding box center [254, 125] width 168 height 34
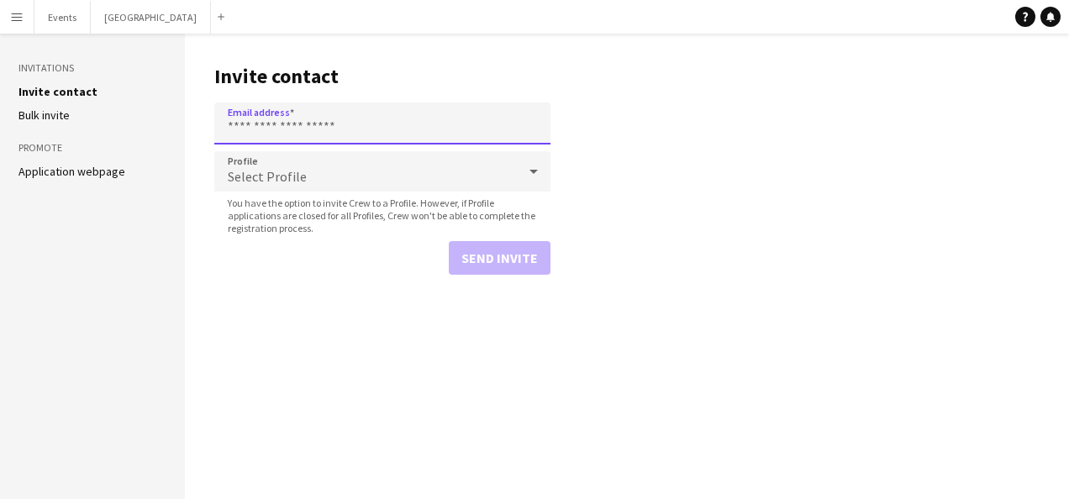
click at [262, 128] on input "Email address" at bounding box center [382, 124] width 336 height 42
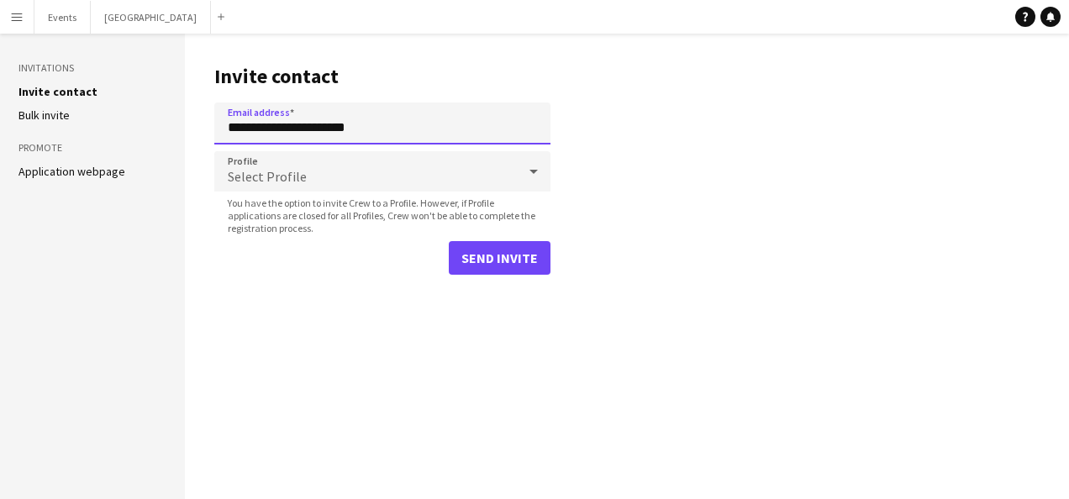
type input "**********"
click at [373, 173] on div "Select Profile" at bounding box center [365, 171] width 302 height 40
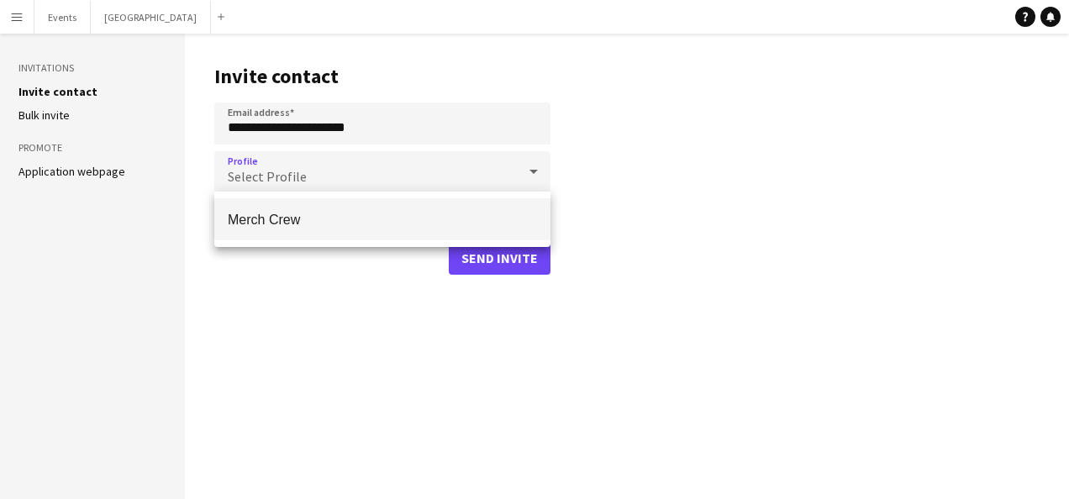
click at [371, 230] on mat-option "Merch Crew" at bounding box center [382, 219] width 336 height 42
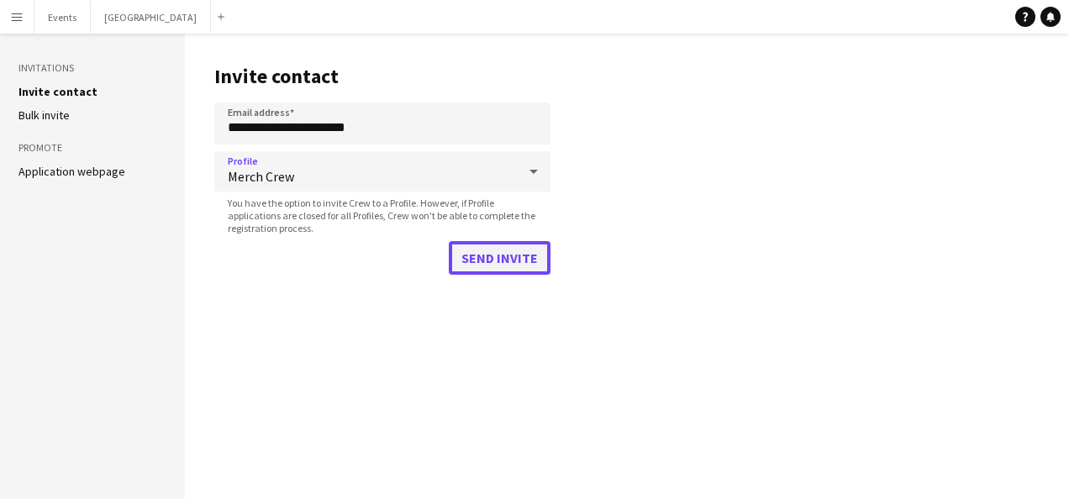
click at [517, 259] on button "Send invite" at bounding box center [500, 258] width 102 height 34
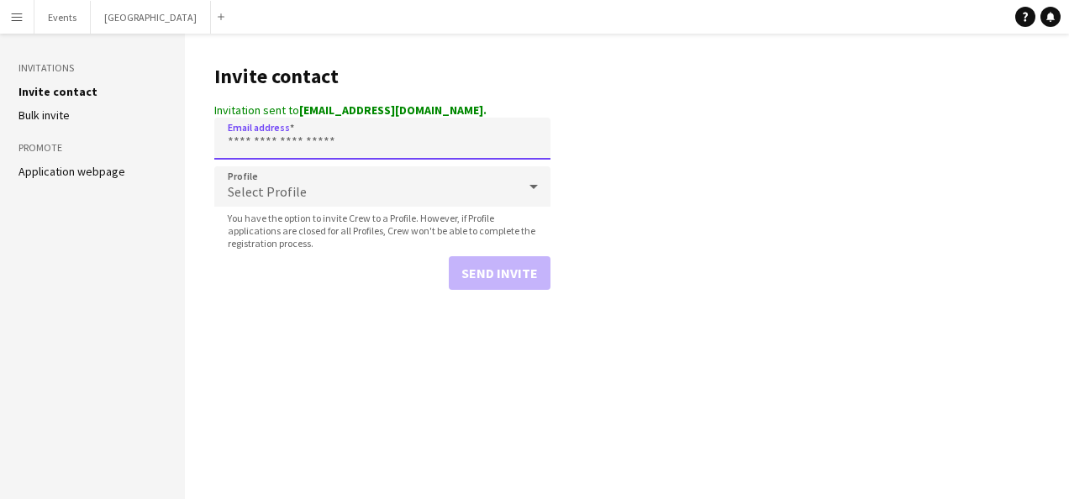
click at [260, 149] on input "Email address" at bounding box center [382, 139] width 336 height 42
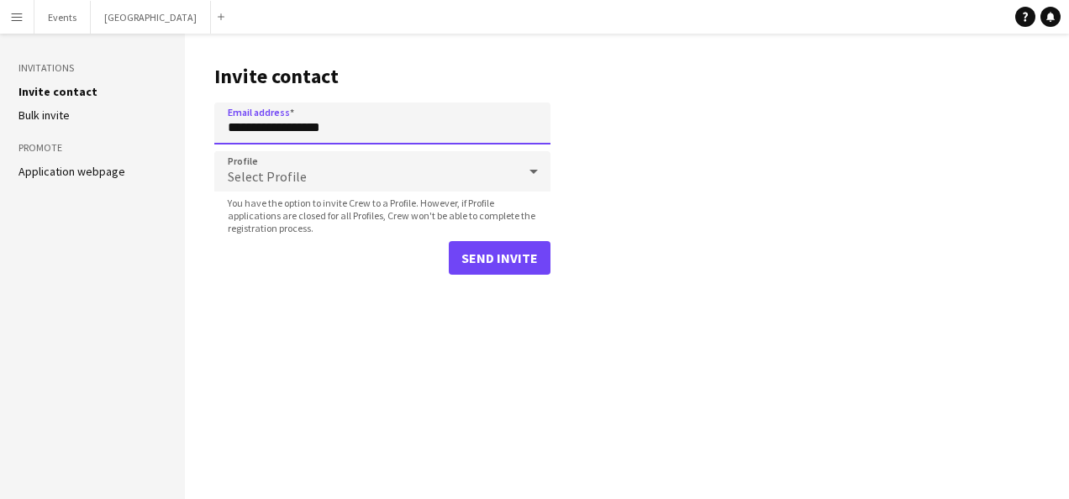
type input "**********"
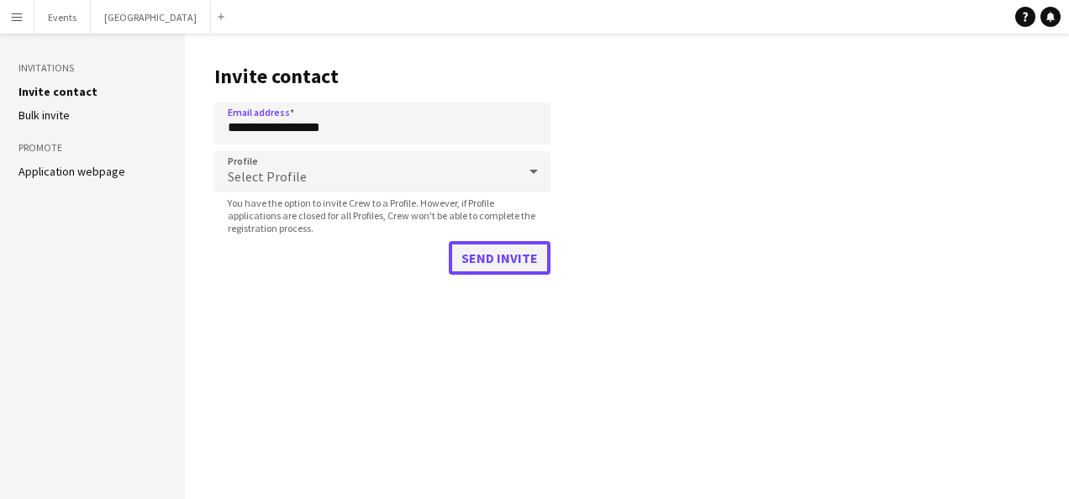
click at [532, 264] on button "Send invite" at bounding box center [500, 258] width 102 height 34
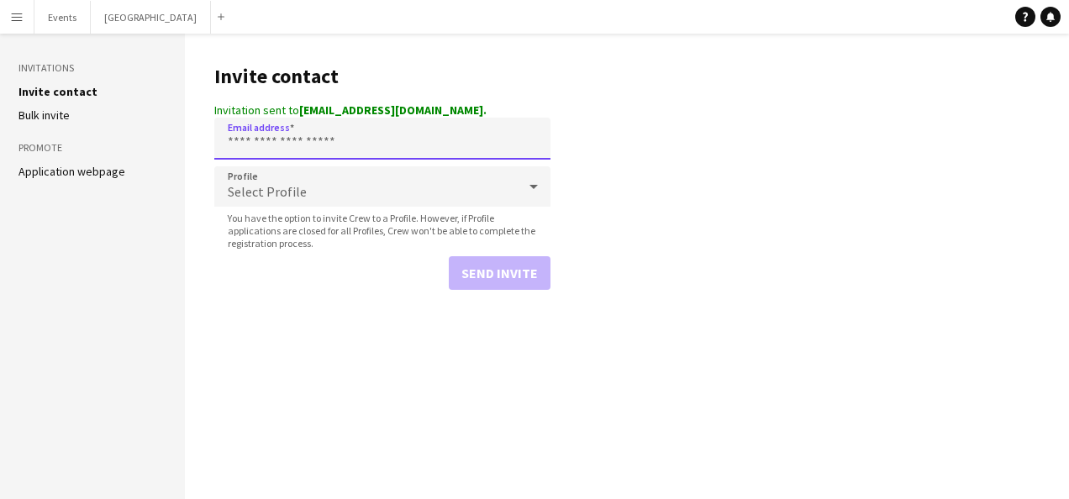
click at [233, 143] on input "Email address" at bounding box center [382, 139] width 336 height 42
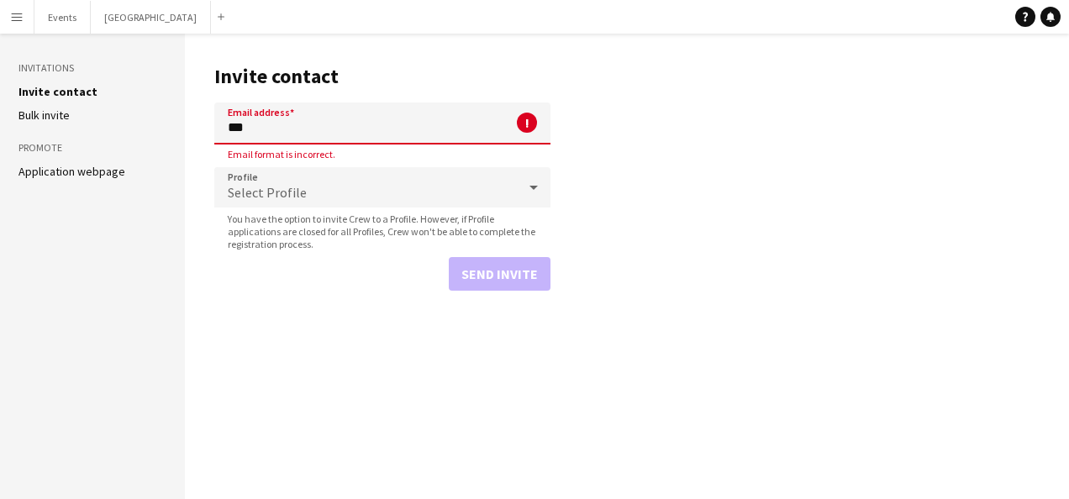
type input "**********"
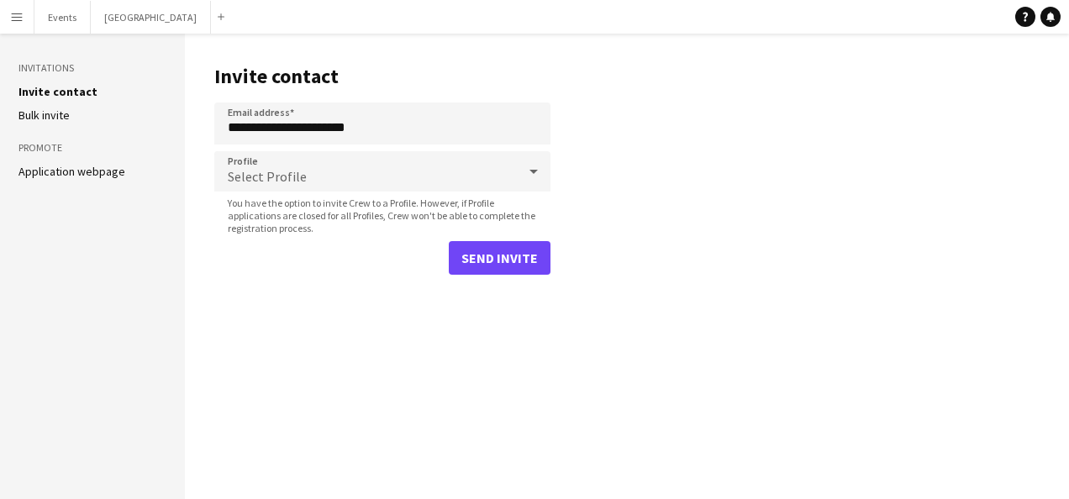
click at [15, 21] on app-icon "Menu" at bounding box center [16, 16] width 13 height 13
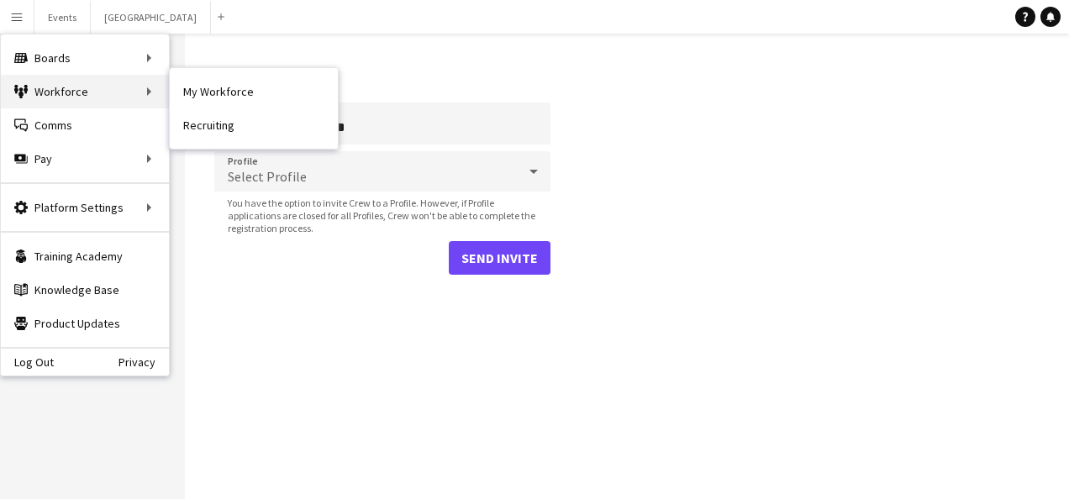
click at [58, 92] on div "Workforce Workforce" at bounding box center [85, 92] width 168 height 34
drag, startPoint x: 195, startPoint y: 89, endPoint x: 207, endPoint y: 237, distance: 148.4
click at [195, 89] on link "My Workforce" at bounding box center [254, 92] width 168 height 34
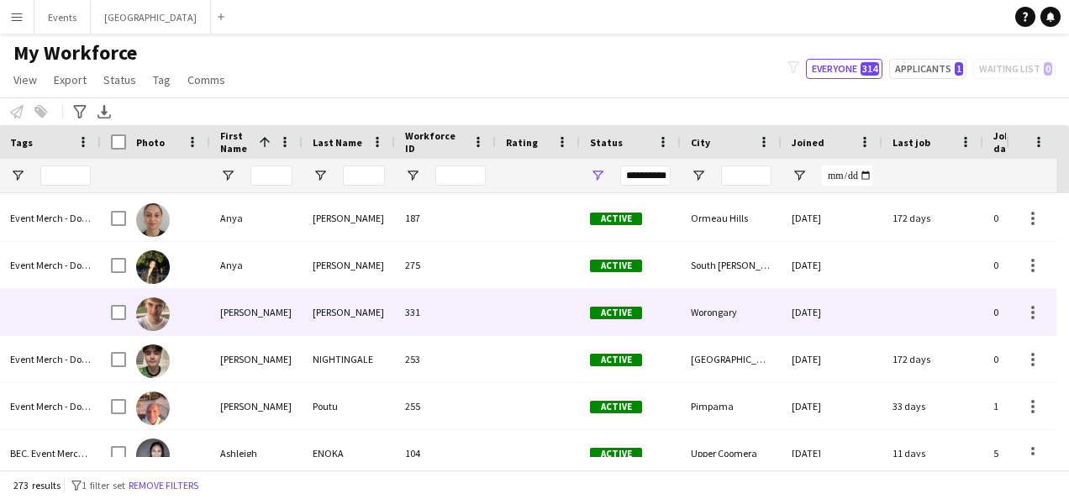
scroll to position [1007, 0]
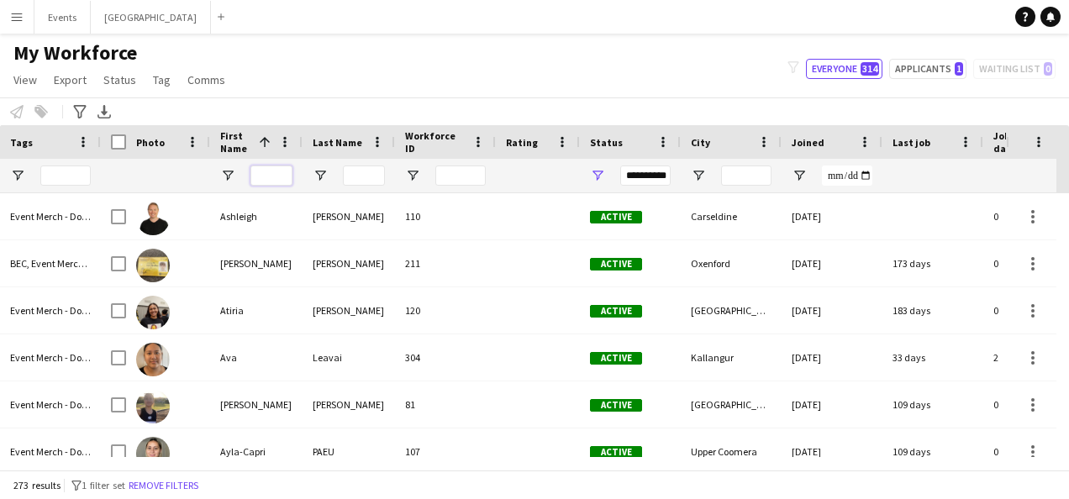
click at [264, 174] on input "First Name Filter Input" at bounding box center [271, 176] width 42 height 20
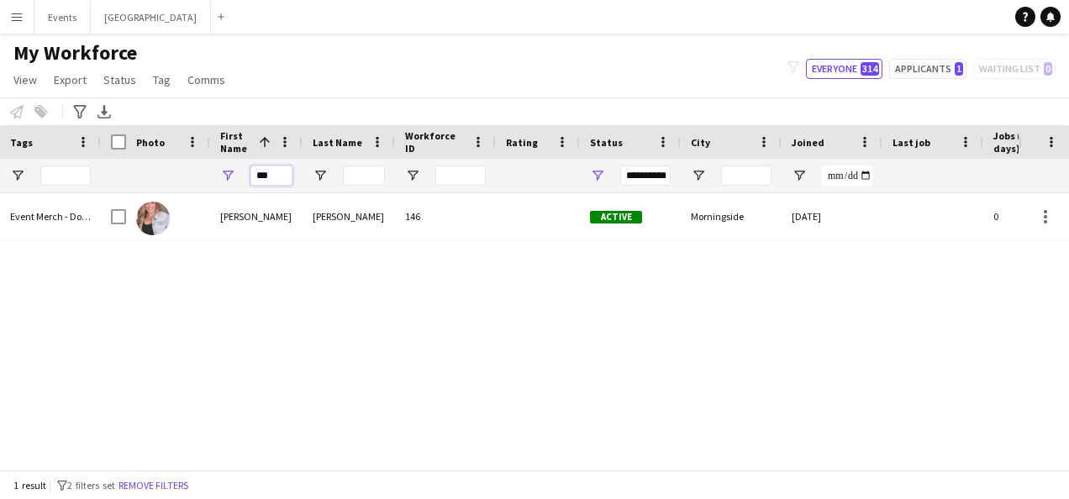
type input "***"
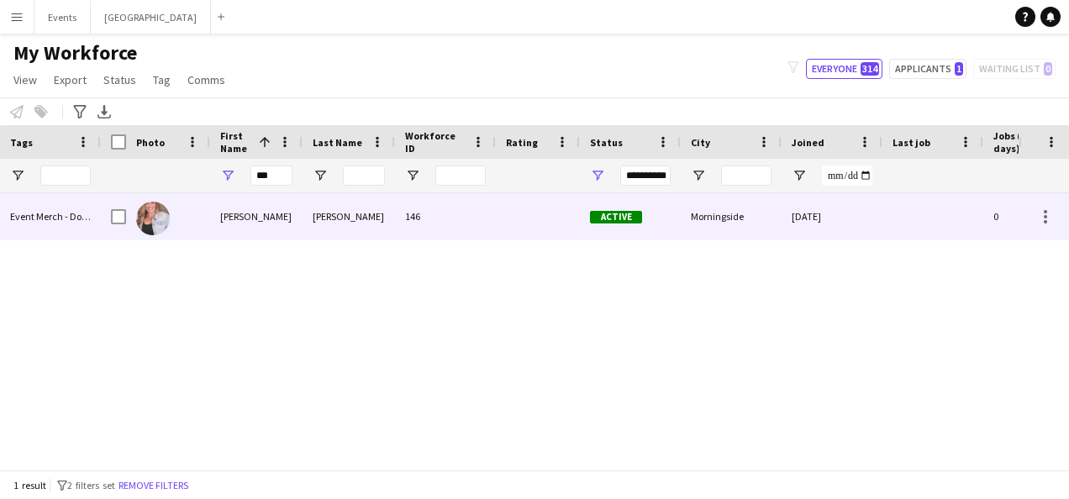
click at [266, 221] on div "[PERSON_NAME]" at bounding box center [256, 216] width 92 height 46
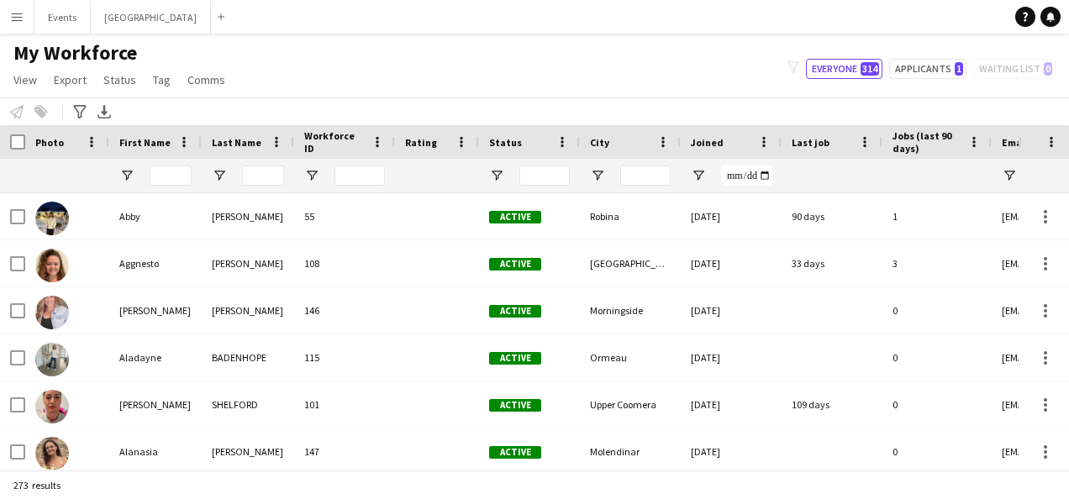
type input "***"
type input "**********"
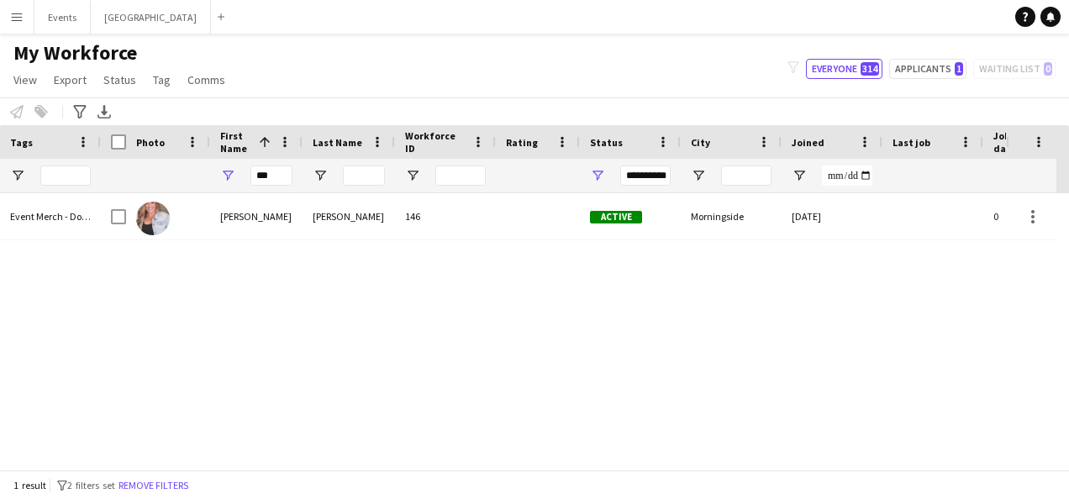
click at [15, 24] on button "Menu" at bounding box center [17, 17] width 34 height 34
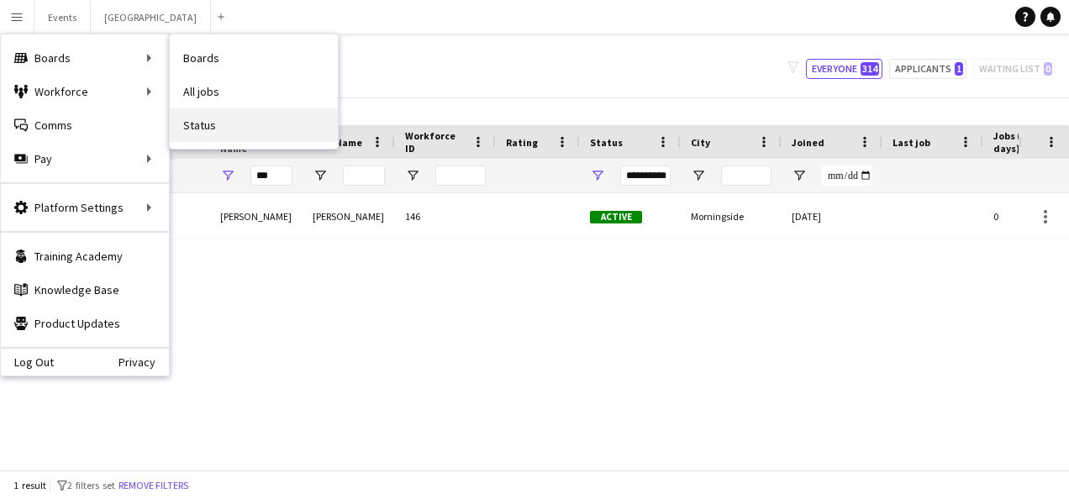
click at [202, 128] on link "Status" at bounding box center [254, 125] width 168 height 34
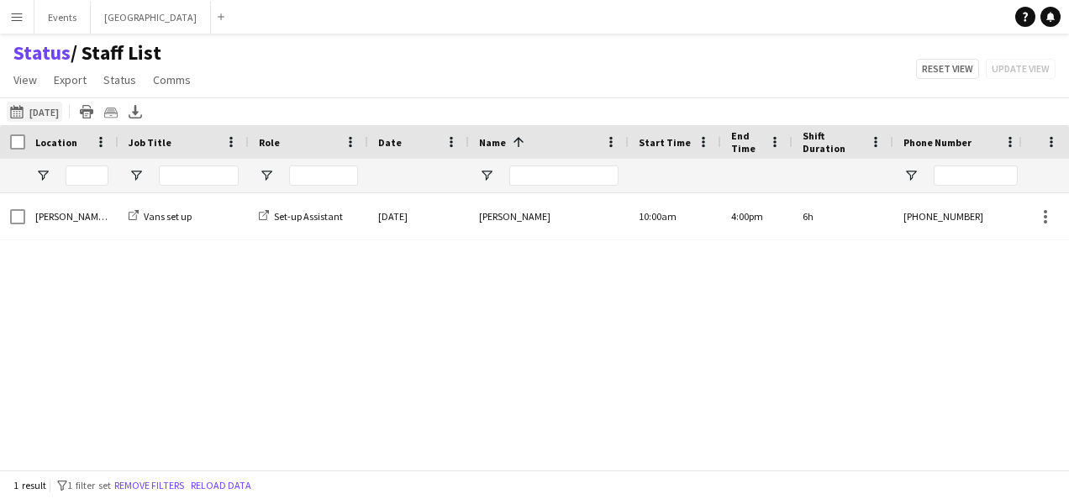
click at [26, 113] on app-icon "[DATE] to [DATE]" at bounding box center [19, 111] width 19 height 13
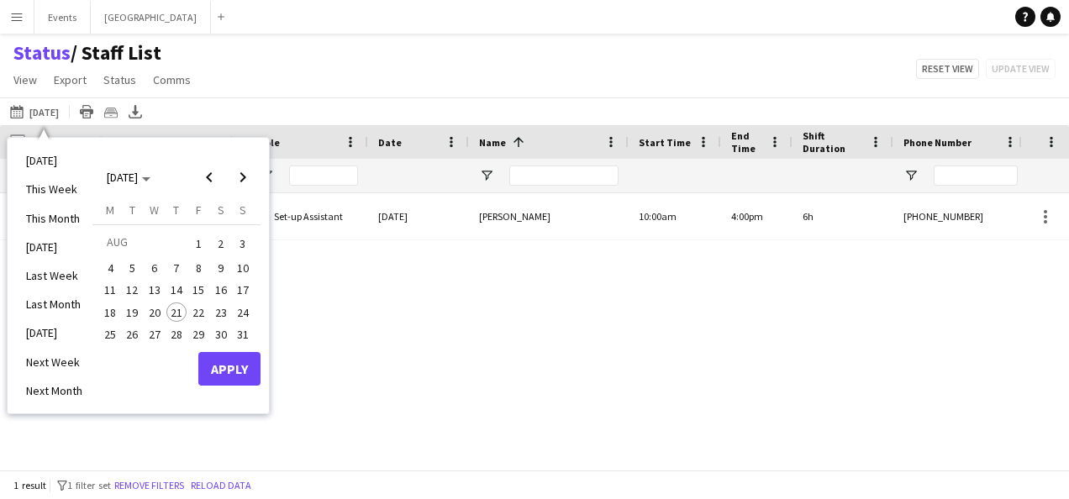
click at [222, 303] on span "23" at bounding box center [221, 312] width 20 height 20
click at [226, 368] on button "Apply" at bounding box center [229, 369] width 62 height 34
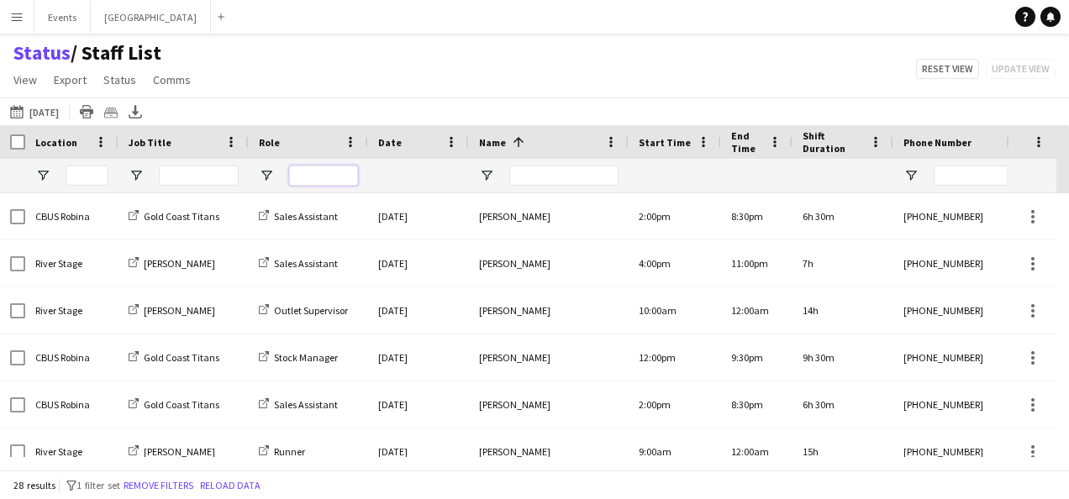
click at [318, 173] on input "Role Filter Input" at bounding box center [323, 176] width 69 height 20
click at [195, 169] on input "Job Title Filter Input" at bounding box center [199, 176] width 80 height 20
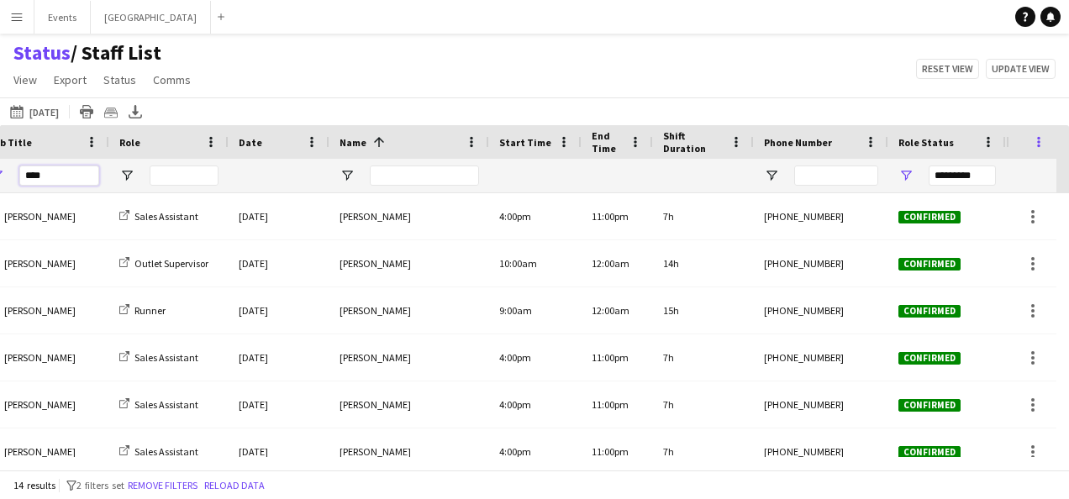
type input "****"
click at [1042, 137] on span at bounding box center [1038, 141] width 15 height 15
click at [1040, 138] on span at bounding box center [1038, 141] width 15 height 15
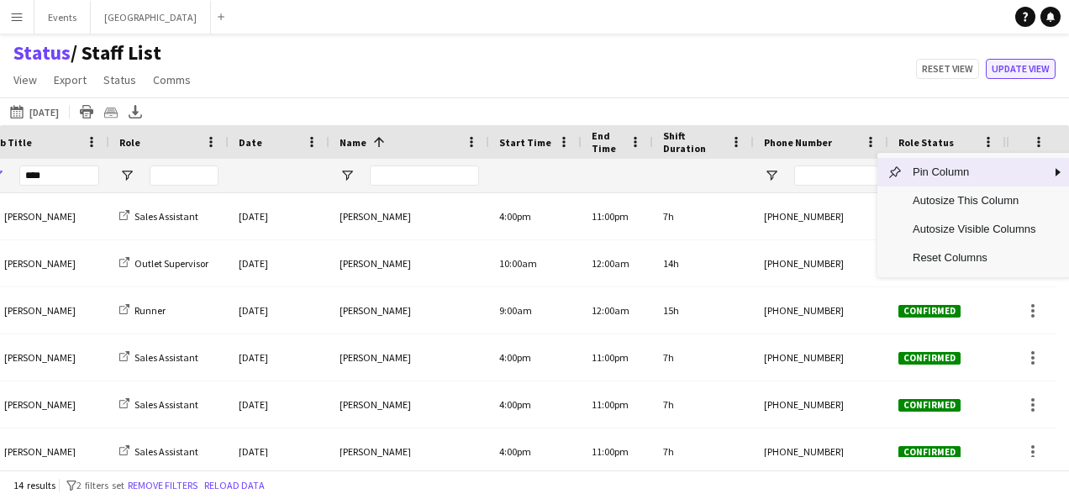
click at [1038, 76] on button "Update view" at bounding box center [1021, 69] width 70 height 20
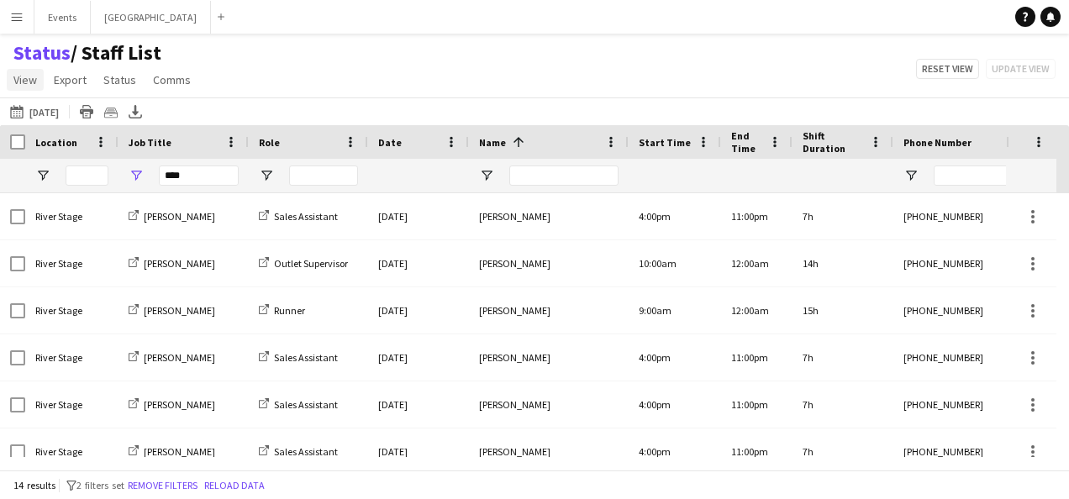
click at [19, 80] on span "View" at bounding box center [25, 79] width 24 height 15
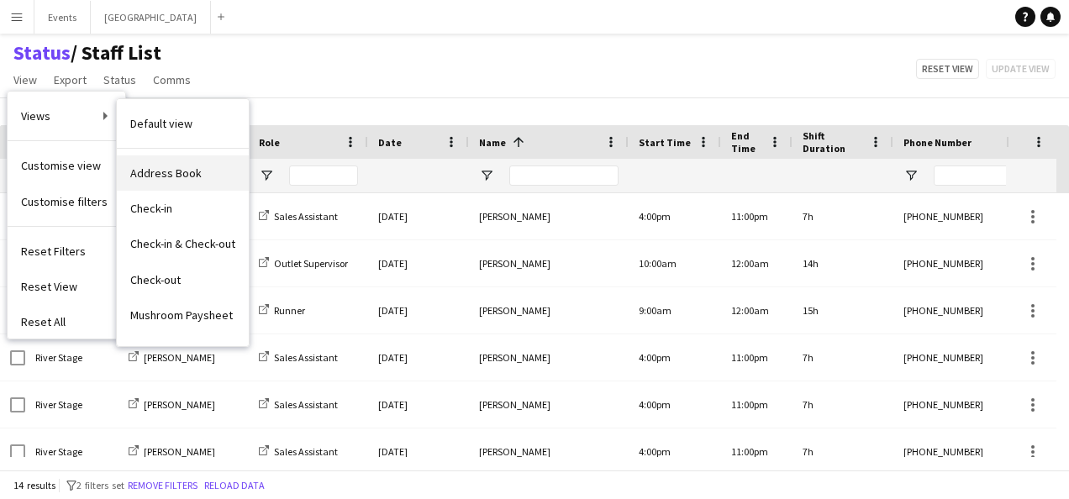
click at [211, 173] on link "Address Book" at bounding box center [183, 172] width 132 height 35
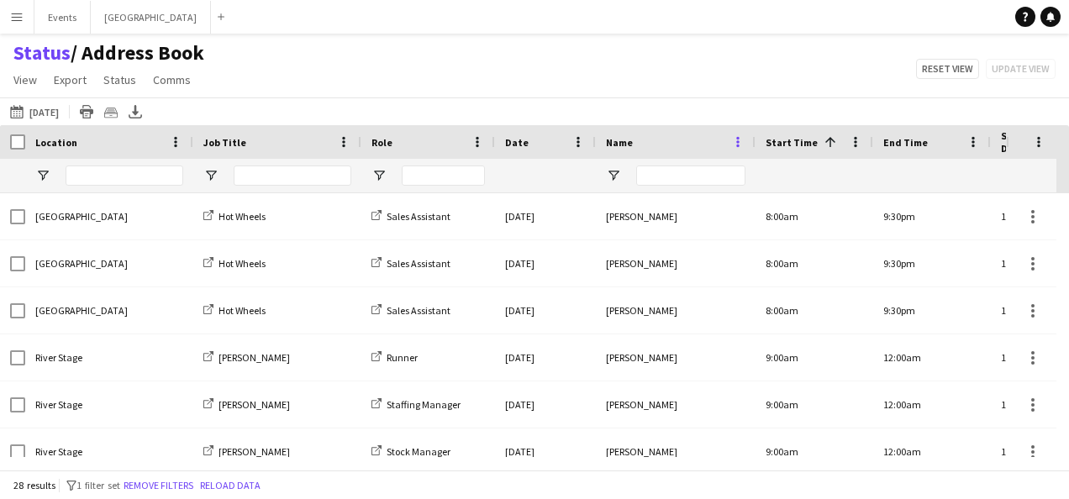
click at [738, 145] on span at bounding box center [737, 141] width 15 height 15
click at [280, 178] on input "Job Title Filter Input" at bounding box center [293, 176] width 118 height 20
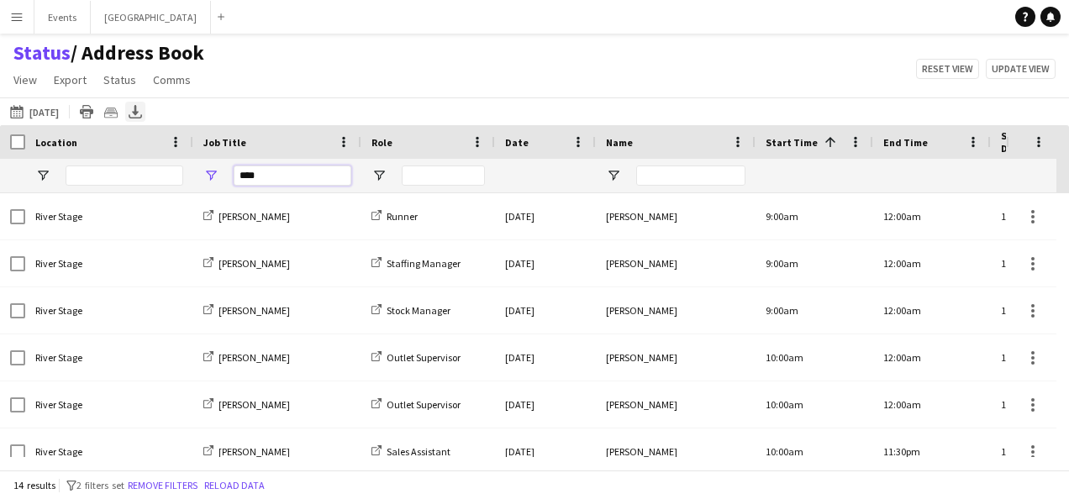
type input "****"
click at [142, 109] on icon "Export XLSX" at bounding box center [135, 111] width 13 height 13
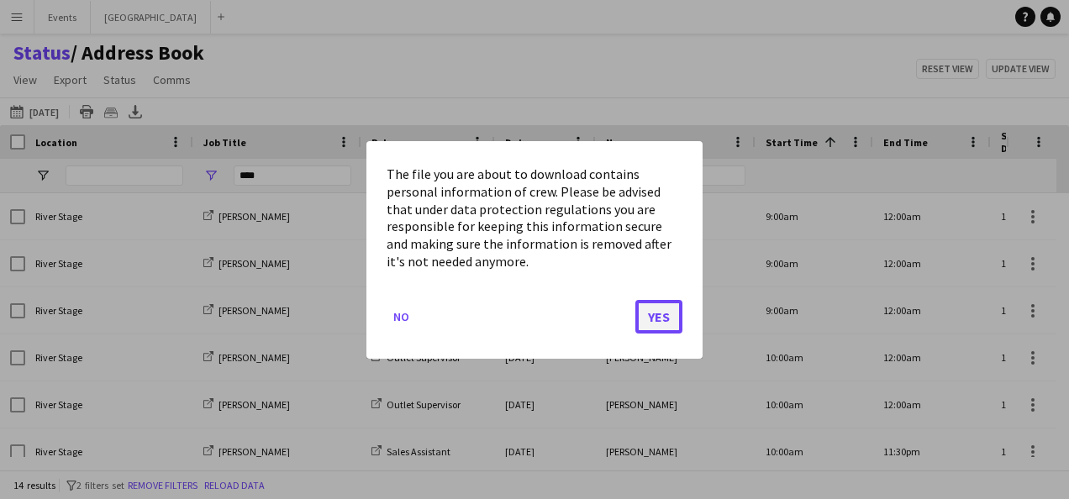
click at [661, 309] on button "Yes" at bounding box center [658, 316] width 47 height 34
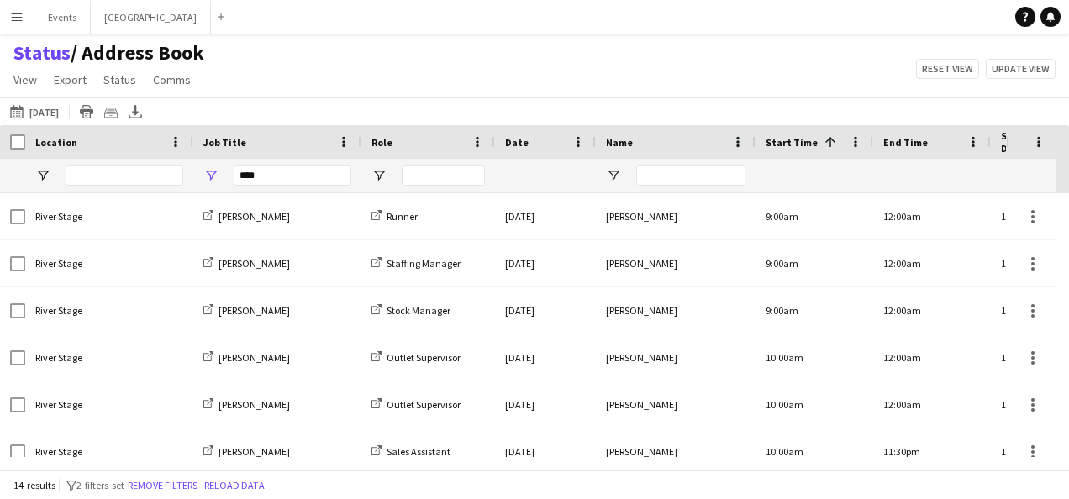
click at [25, 24] on button "Menu" at bounding box center [17, 17] width 34 height 34
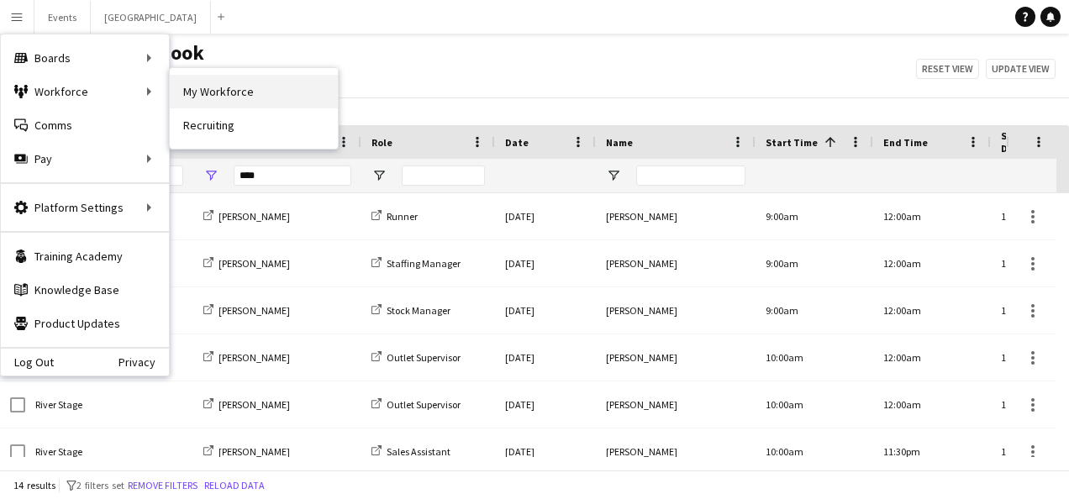
click at [213, 87] on link "My Workforce" at bounding box center [254, 92] width 168 height 34
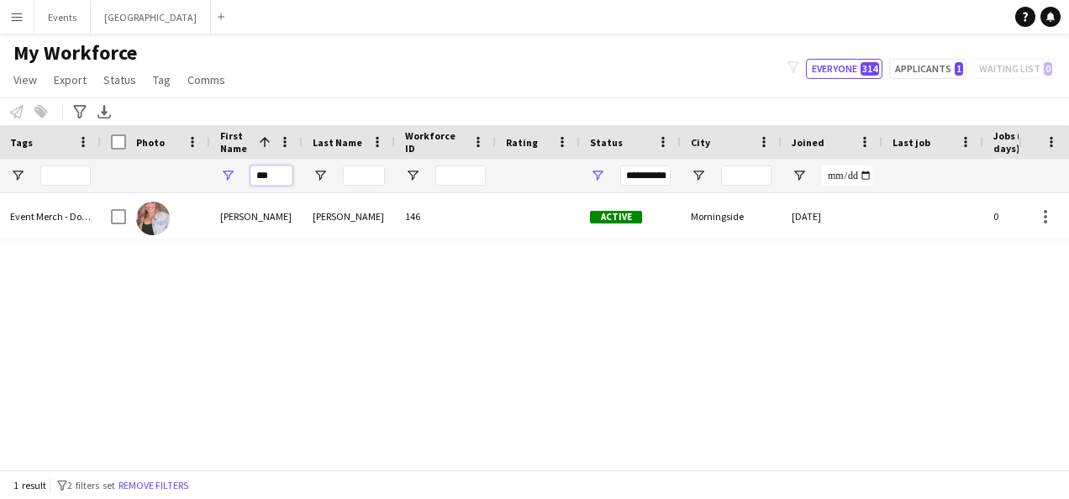
drag, startPoint x: 276, startPoint y: 176, endPoint x: 246, endPoint y: 178, distance: 29.5
click at [246, 178] on div "***" at bounding box center [256, 176] width 92 height 34
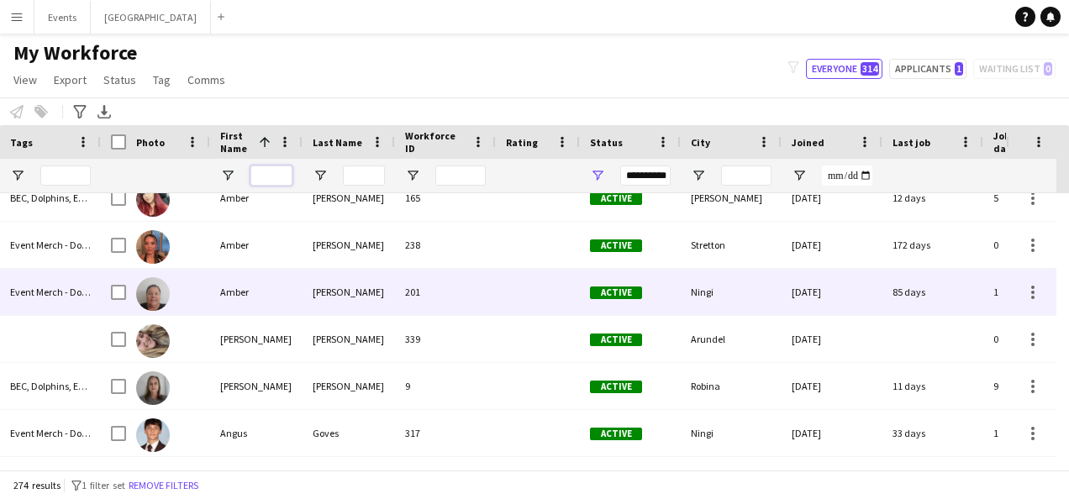
scroll to position [504, 0]
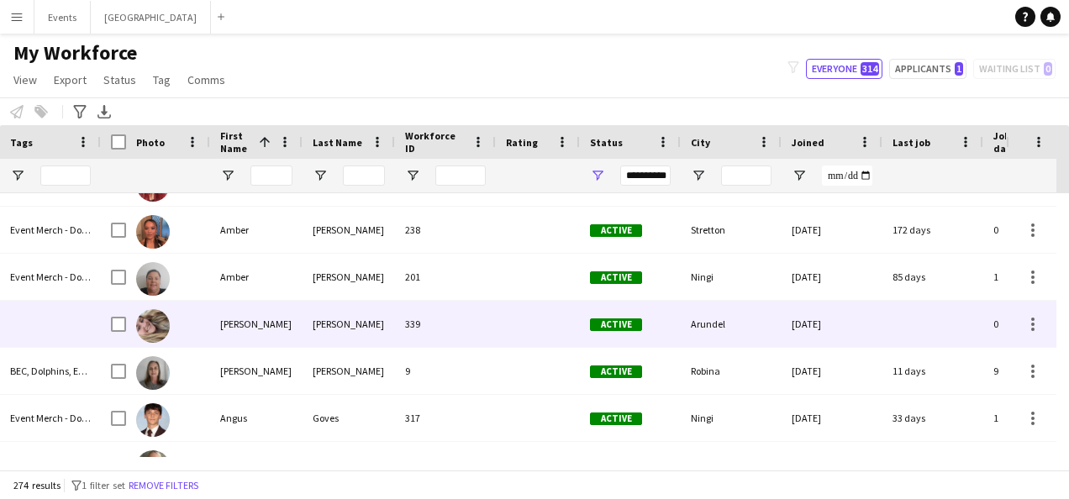
click at [260, 327] on div "[PERSON_NAME]" at bounding box center [256, 324] width 92 height 46
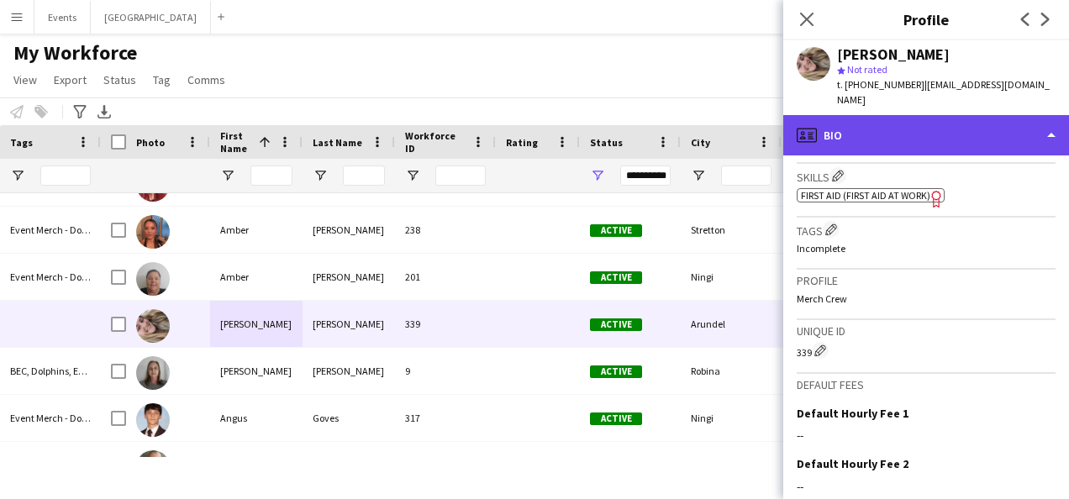
click at [889, 139] on div "profile Bio" at bounding box center [926, 135] width 286 height 40
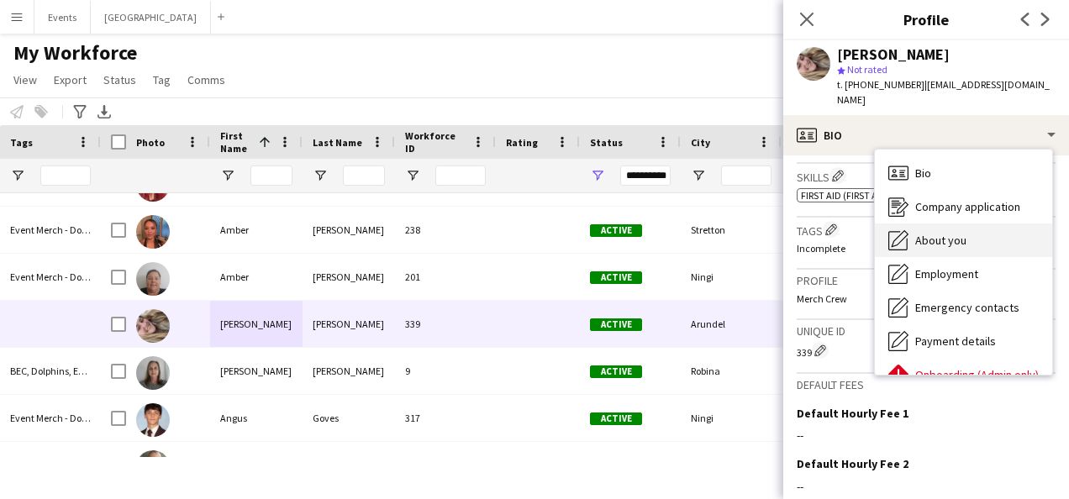
click at [943, 233] on span "About you" at bounding box center [940, 240] width 51 height 15
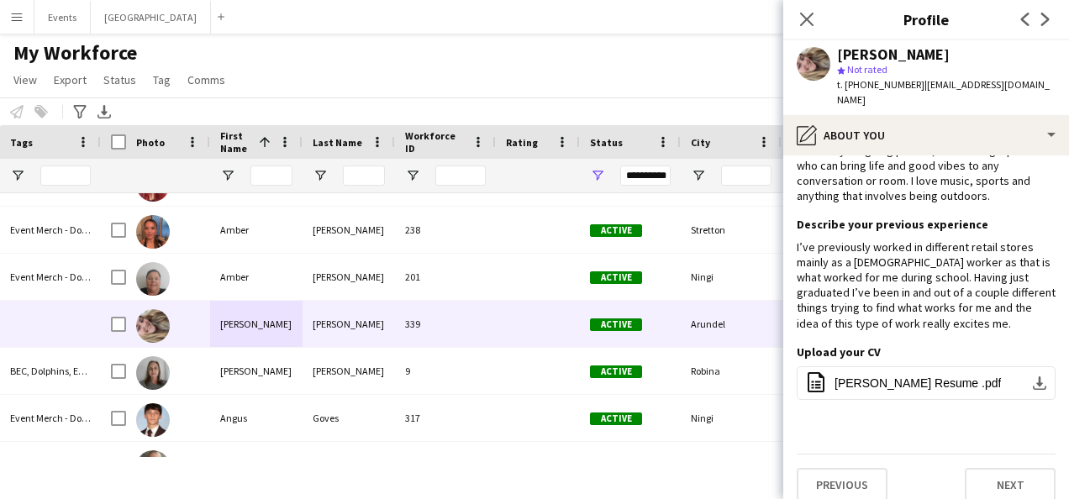
scroll to position [0, 0]
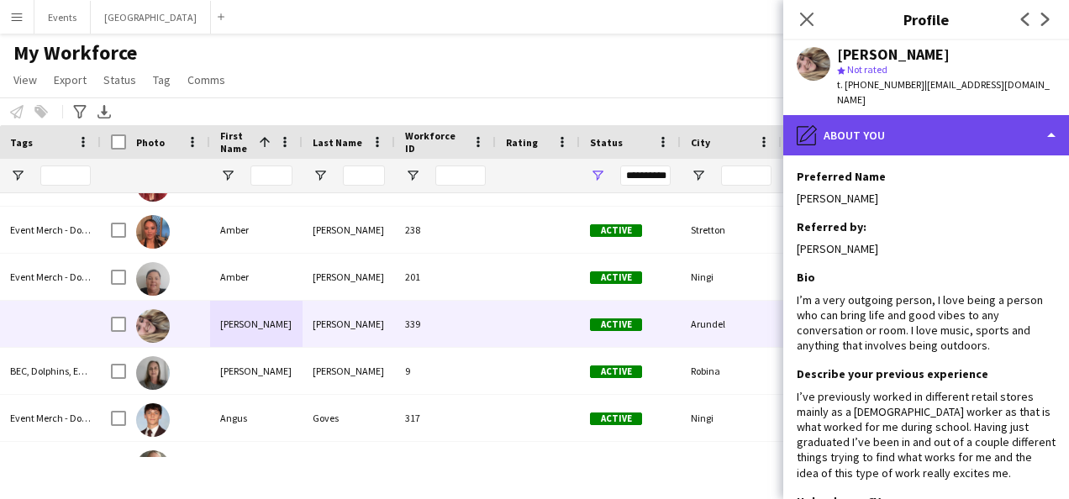
click at [873, 115] on div "pencil4 About you" at bounding box center [926, 135] width 286 height 40
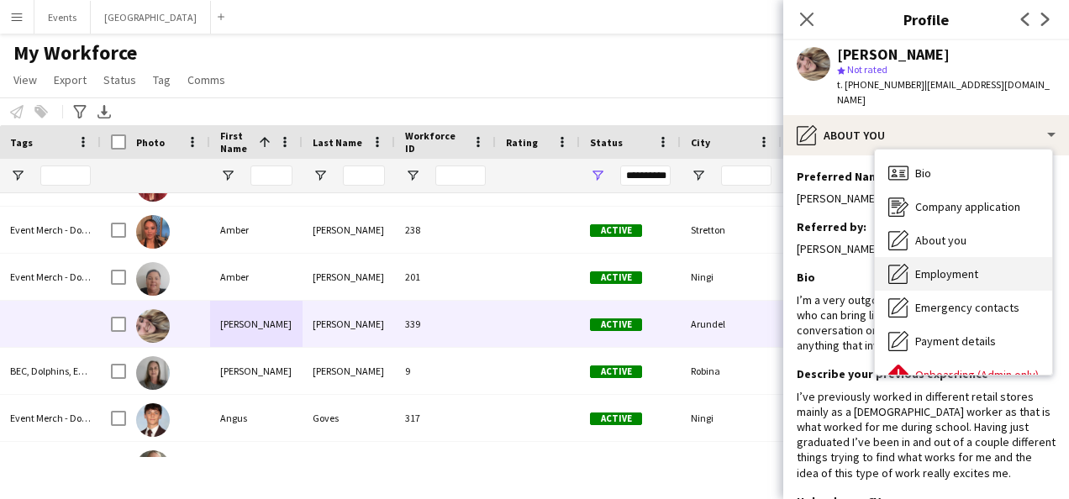
click at [970, 266] on span "Employment" at bounding box center [946, 273] width 63 height 15
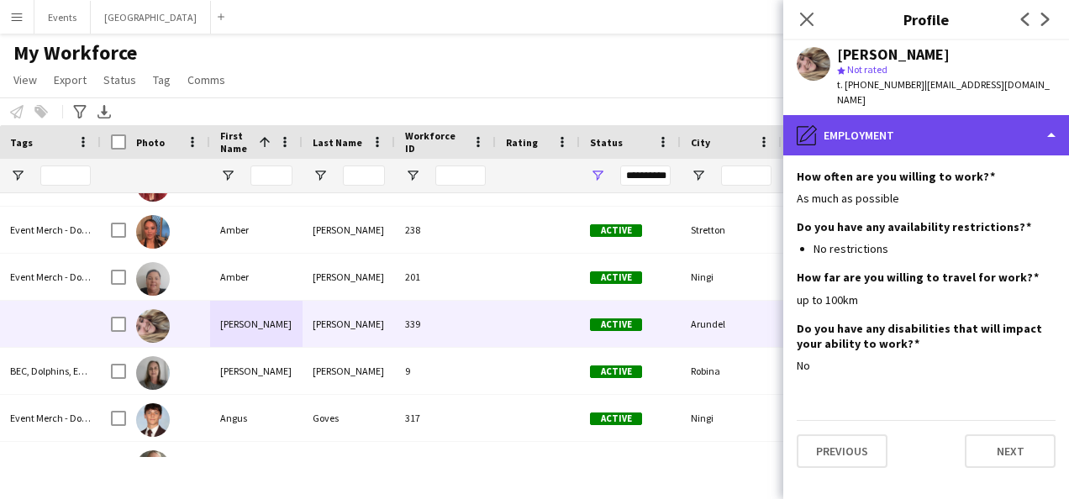
click at [942, 115] on div "pencil4 Employment" at bounding box center [926, 135] width 286 height 40
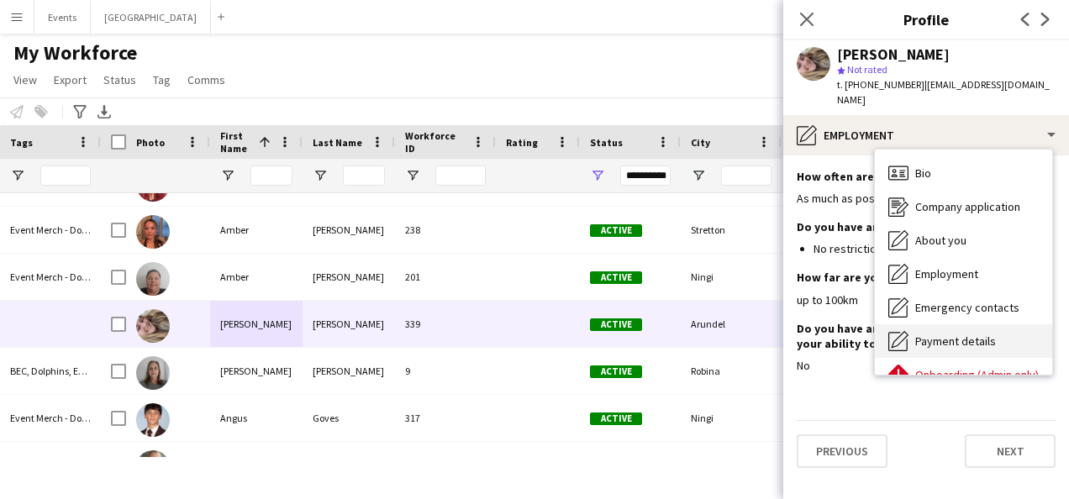
click at [952, 334] on span "Payment details" at bounding box center [955, 341] width 81 height 15
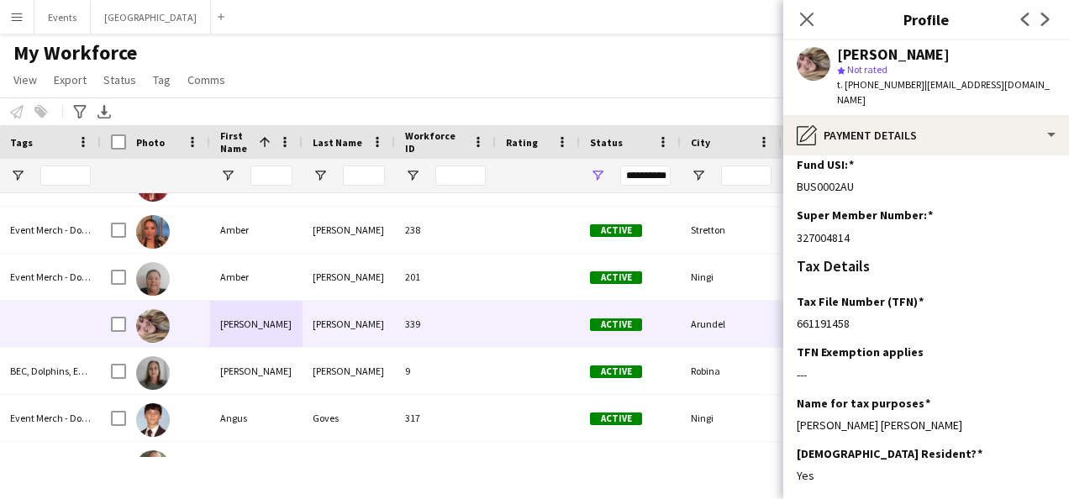
scroll to position [252, 0]
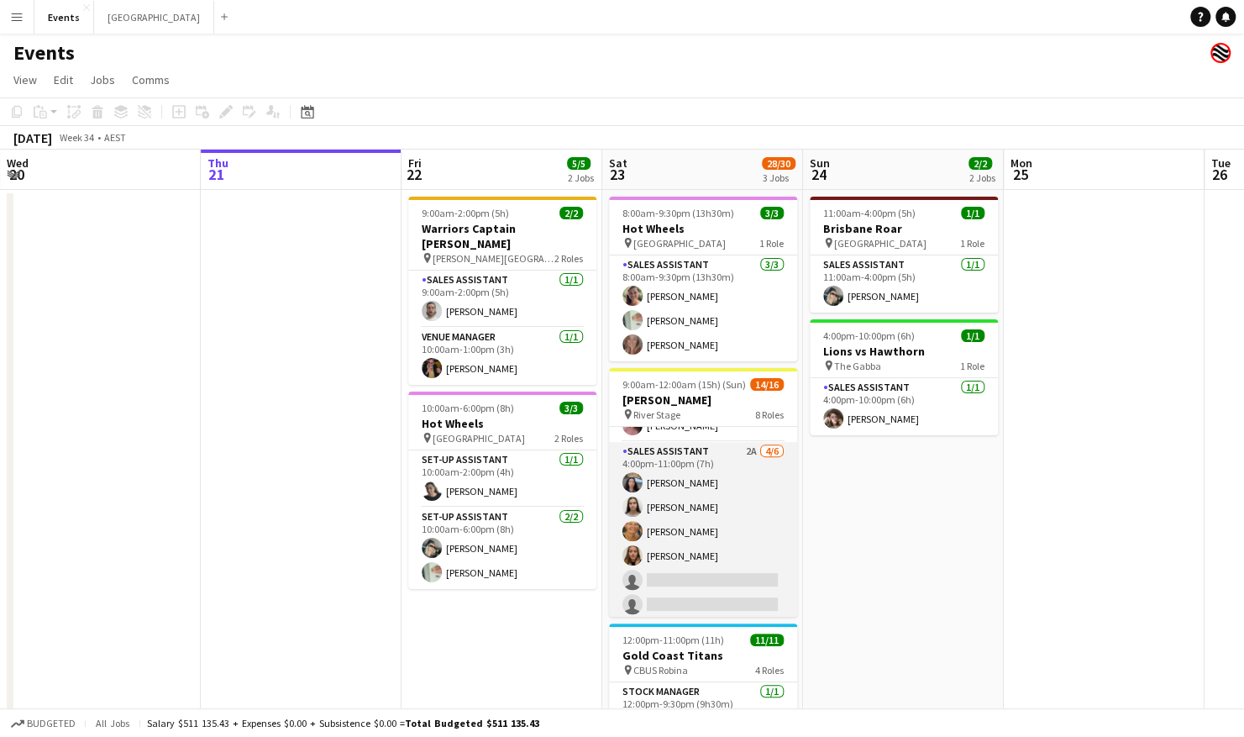
scroll to position [461, 0]
click at [684, 511] on app-card-role "Sales Assistant 2A 4/6 4:00pm-11:00pm (7h) Jesse Meade Jazlyn Pedrina Esther AC…" at bounding box center [703, 528] width 188 height 179
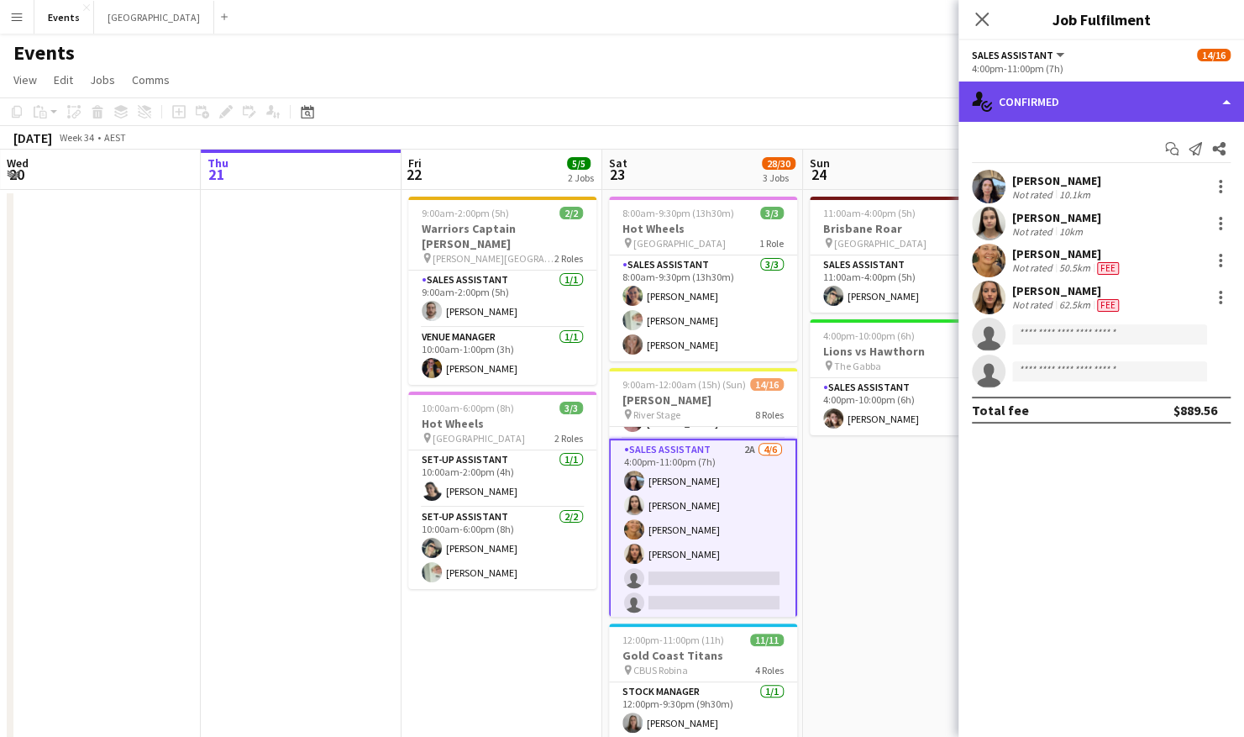
click at [1091, 103] on div "single-neutral-actions-check-2 Confirmed" at bounding box center [1102, 102] width 286 height 40
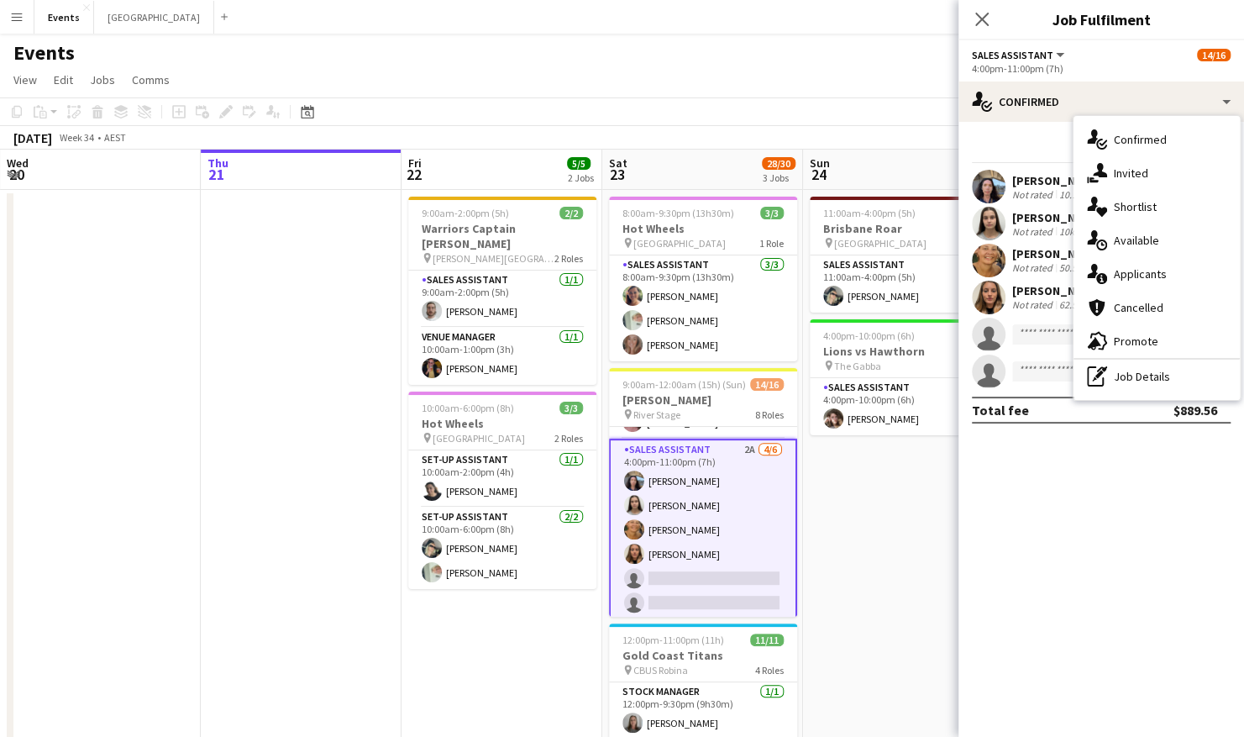
click at [1181, 269] on div "single-neutral-actions-information Applicants" at bounding box center [1157, 274] width 166 height 34
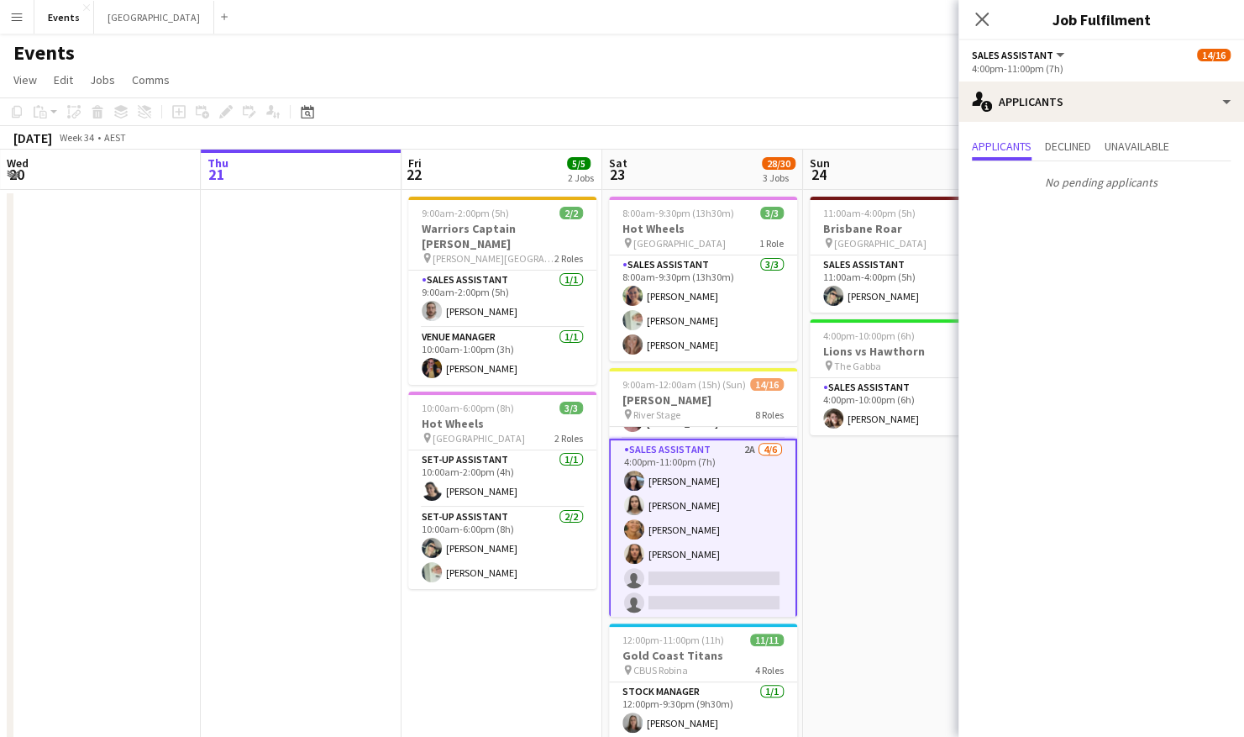
click at [657, 611] on app-card-role "Sales Assistant 2A 4/6 4:00pm-11:00pm (7h) Jesse Meade Jazlyn Pedrina Esther AC…" at bounding box center [703, 530] width 188 height 182
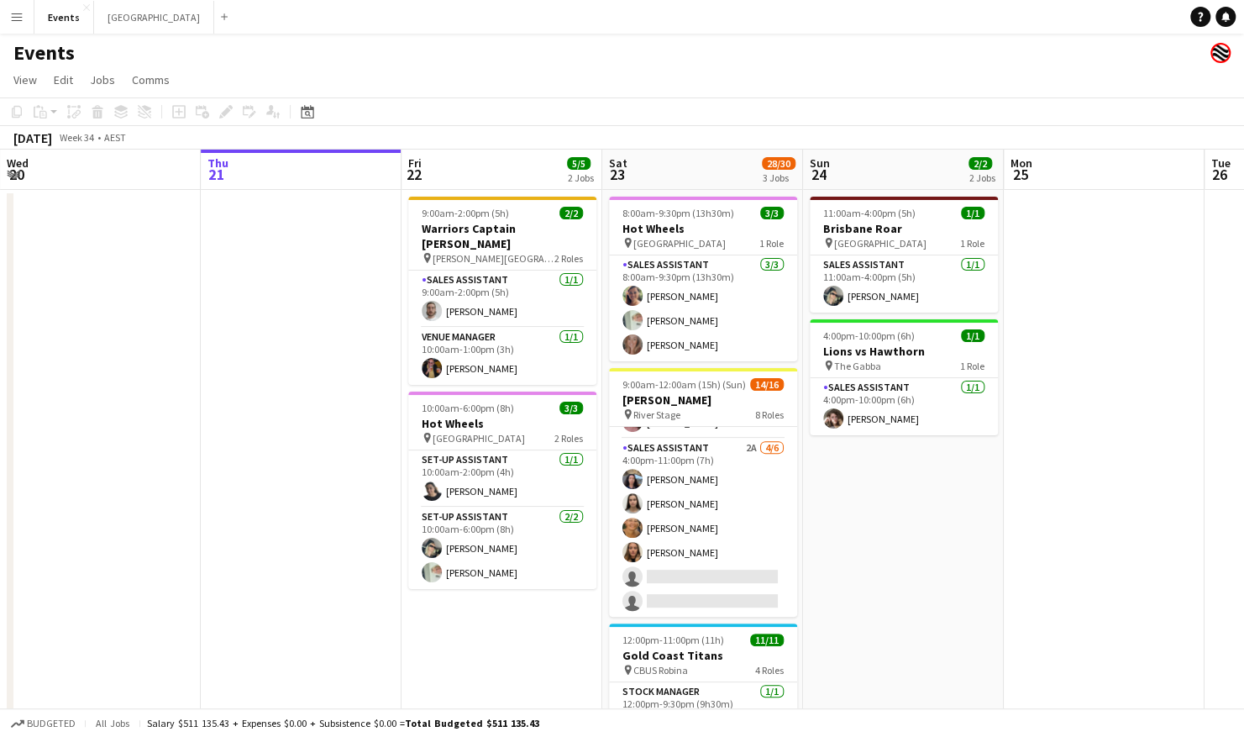
click at [734, 528] on app-card-role "Sales Assistant 2A 4/6 4:00pm-11:00pm (7h) Jesse Meade Jazlyn Pedrina Esther AC…" at bounding box center [703, 528] width 188 height 179
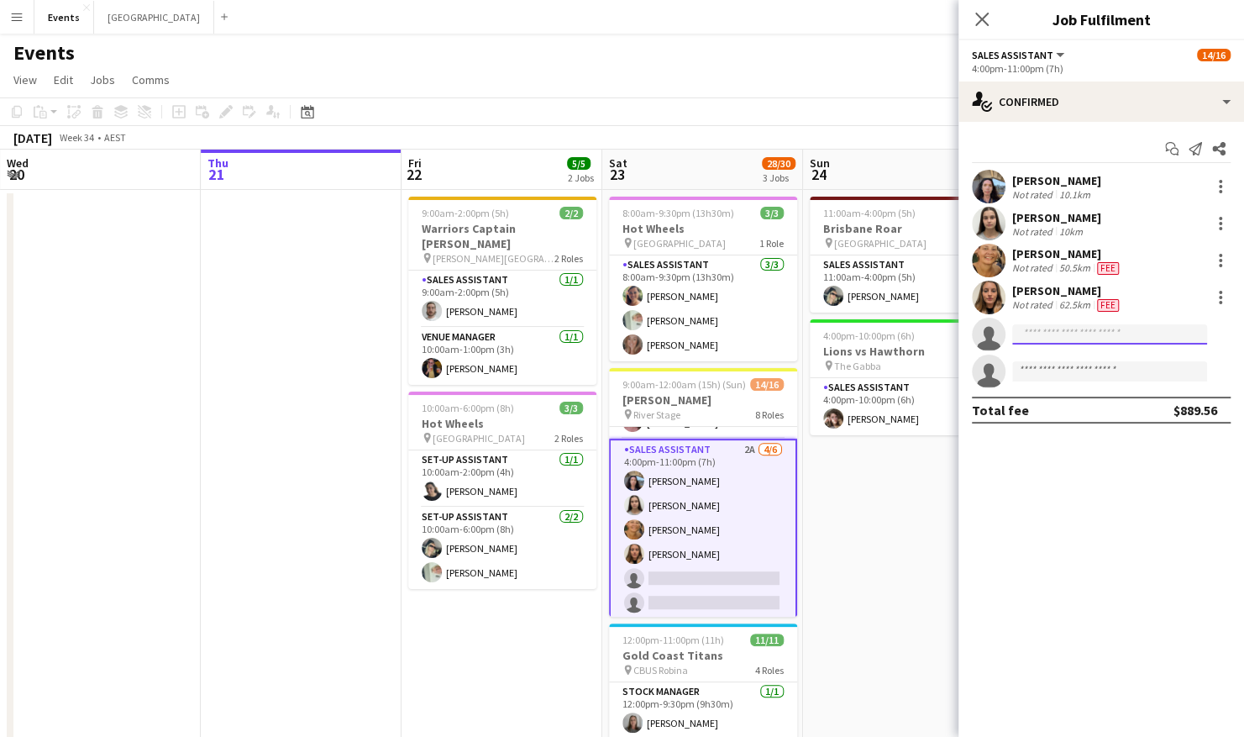
click at [1038, 339] on input at bounding box center [1110, 334] width 195 height 20
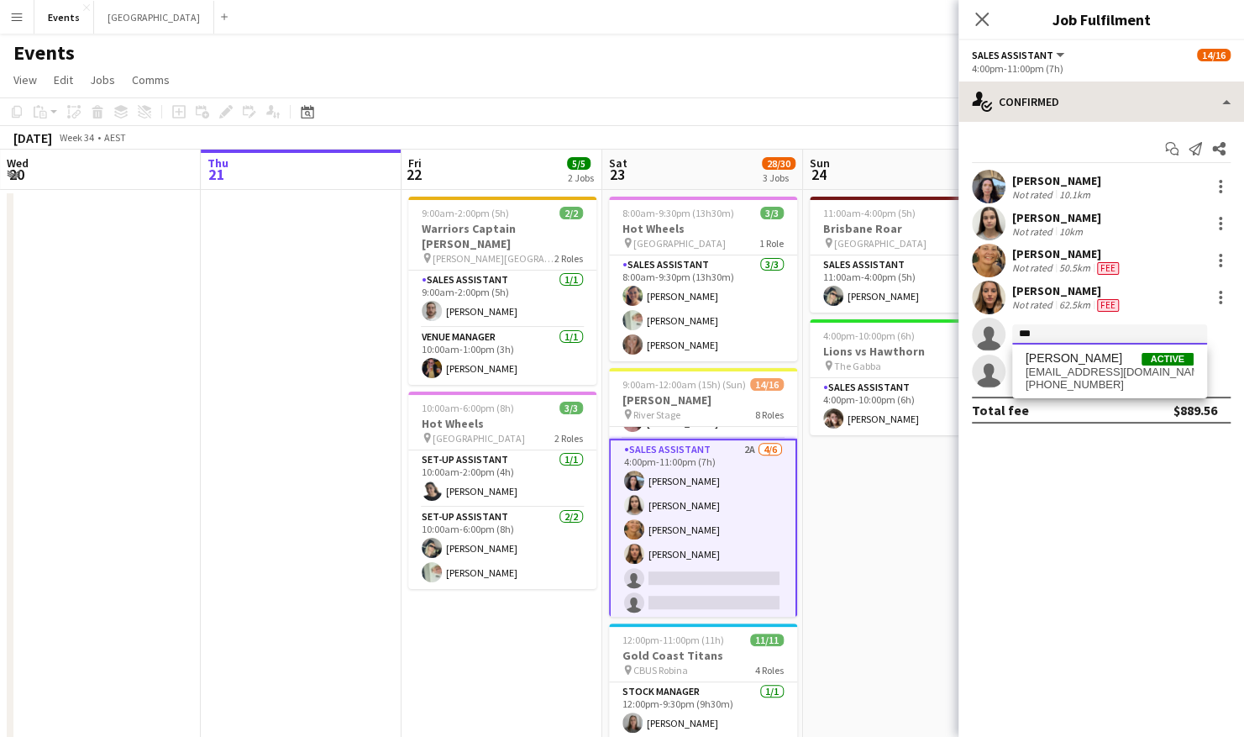
type input "***"
click at [1064, 378] on span "+61415415158" at bounding box center [1110, 384] width 168 height 13
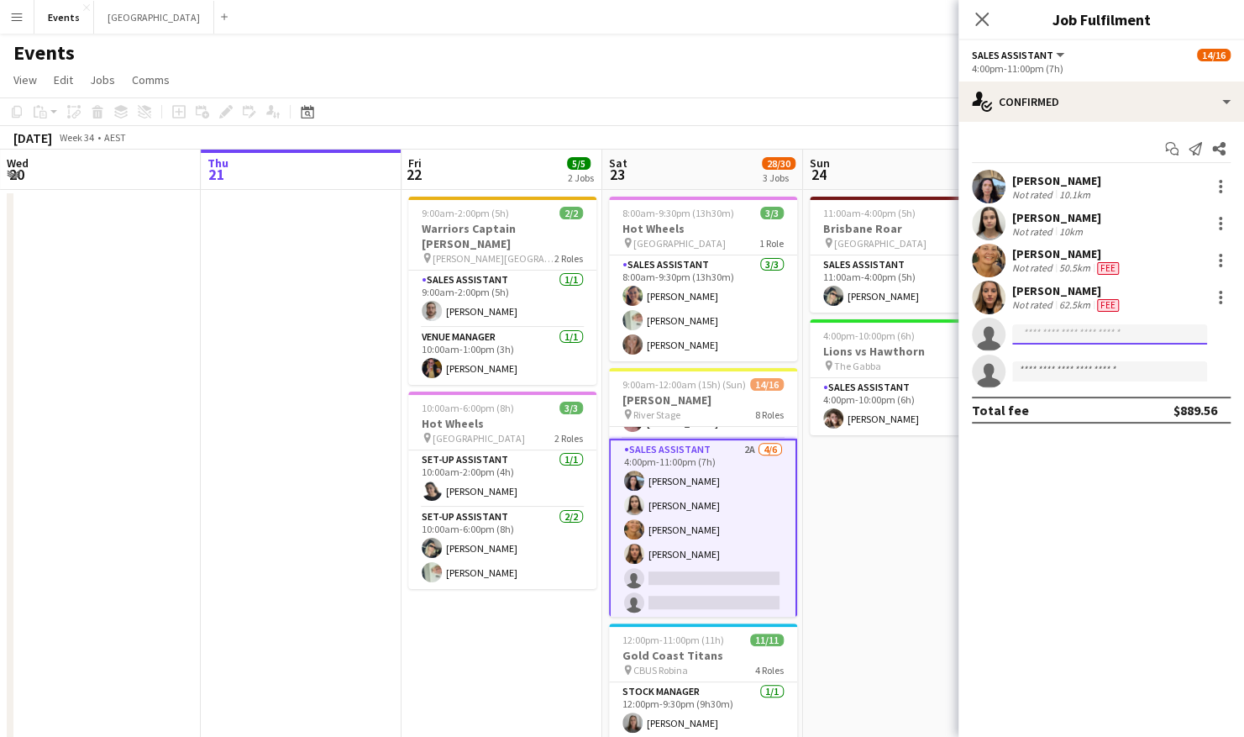
type input "*"
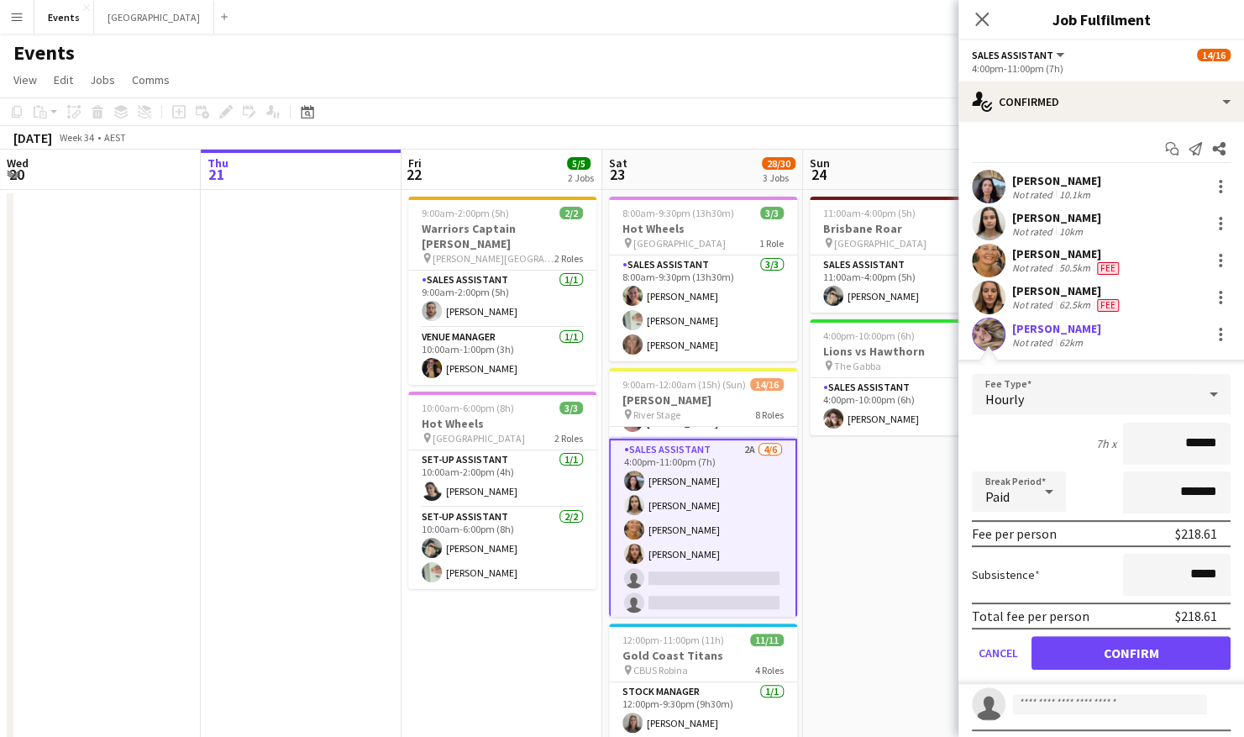
type input "******"
click at [1116, 647] on button "Confirm" at bounding box center [1131, 653] width 199 height 34
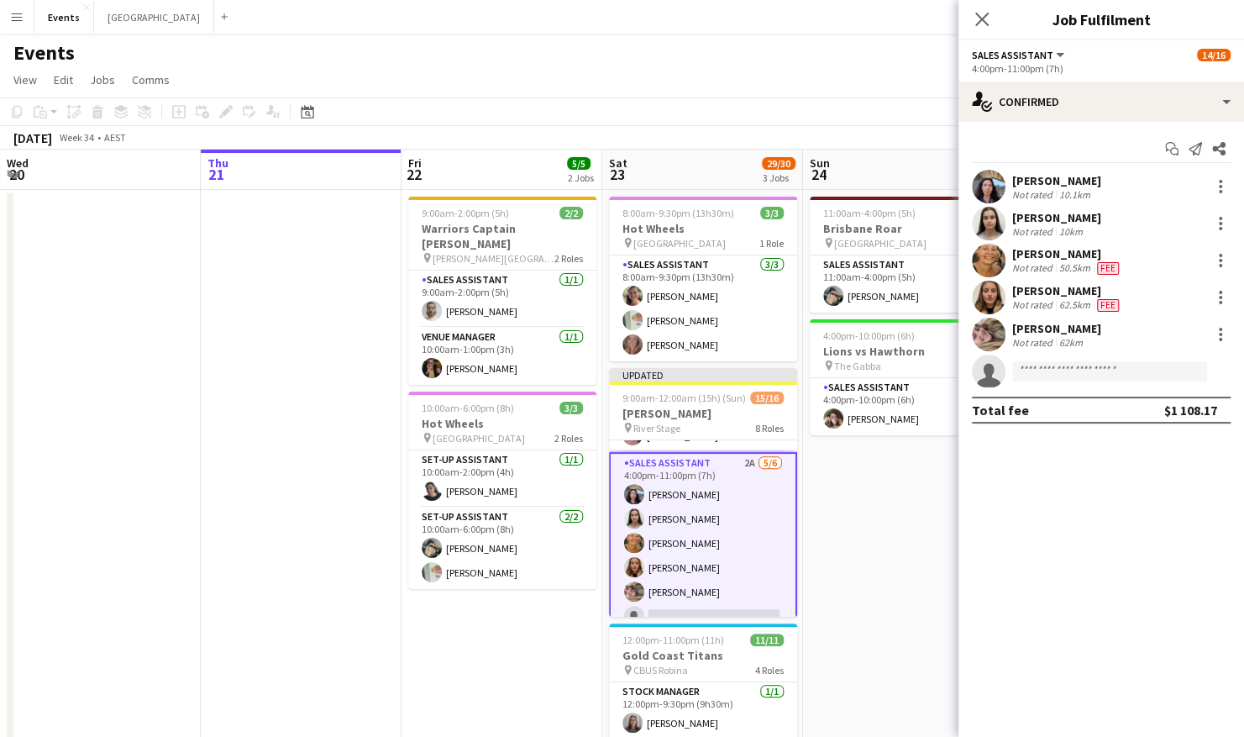
click at [1119, 337] on div "Anabell McWilliams Not rated 62km" at bounding box center [1102, 335] width 286 height 34
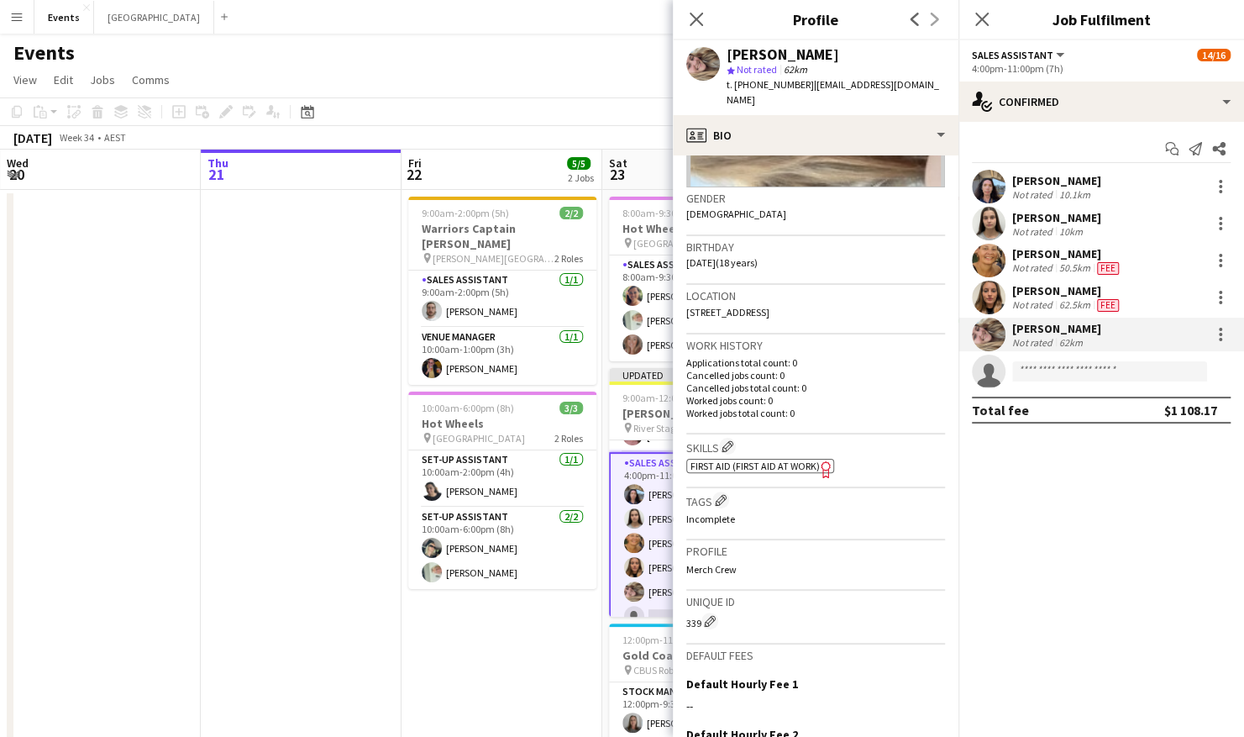
scroll to position [168, 0]
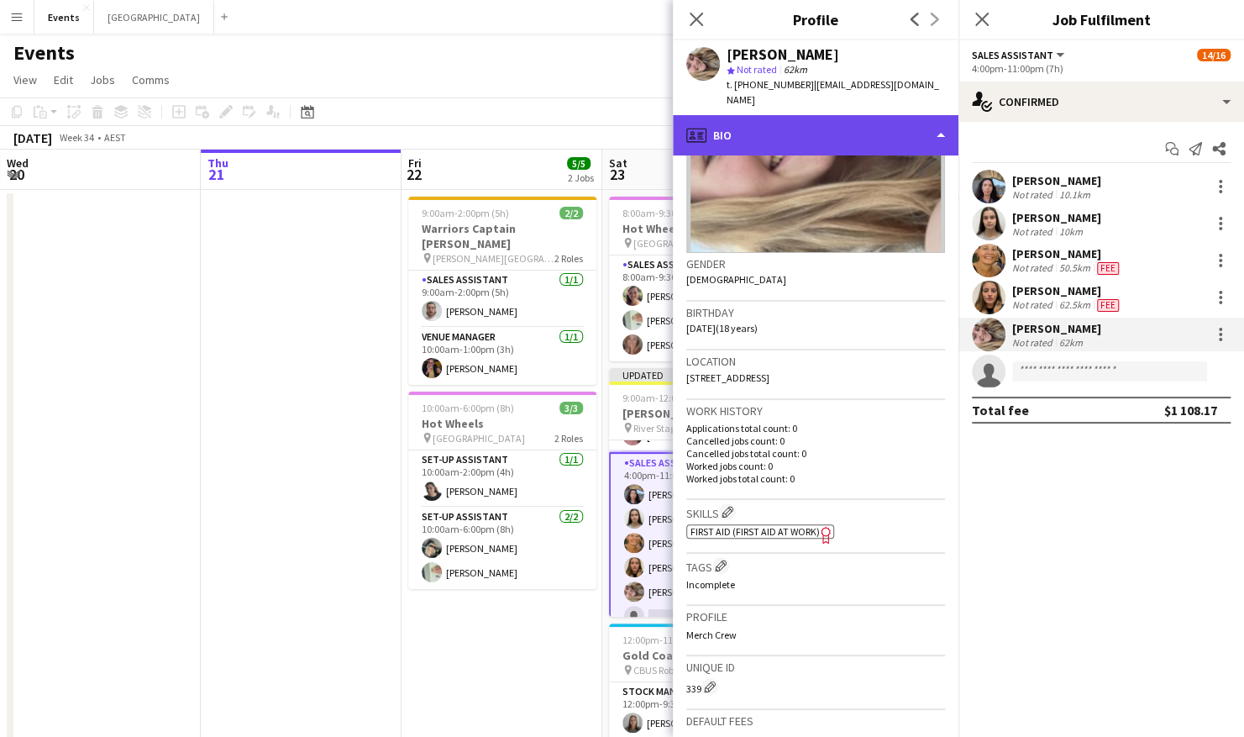
click at [790, 115] on div "profile Bio" at bounding box center [816, 135] width 286 height 40
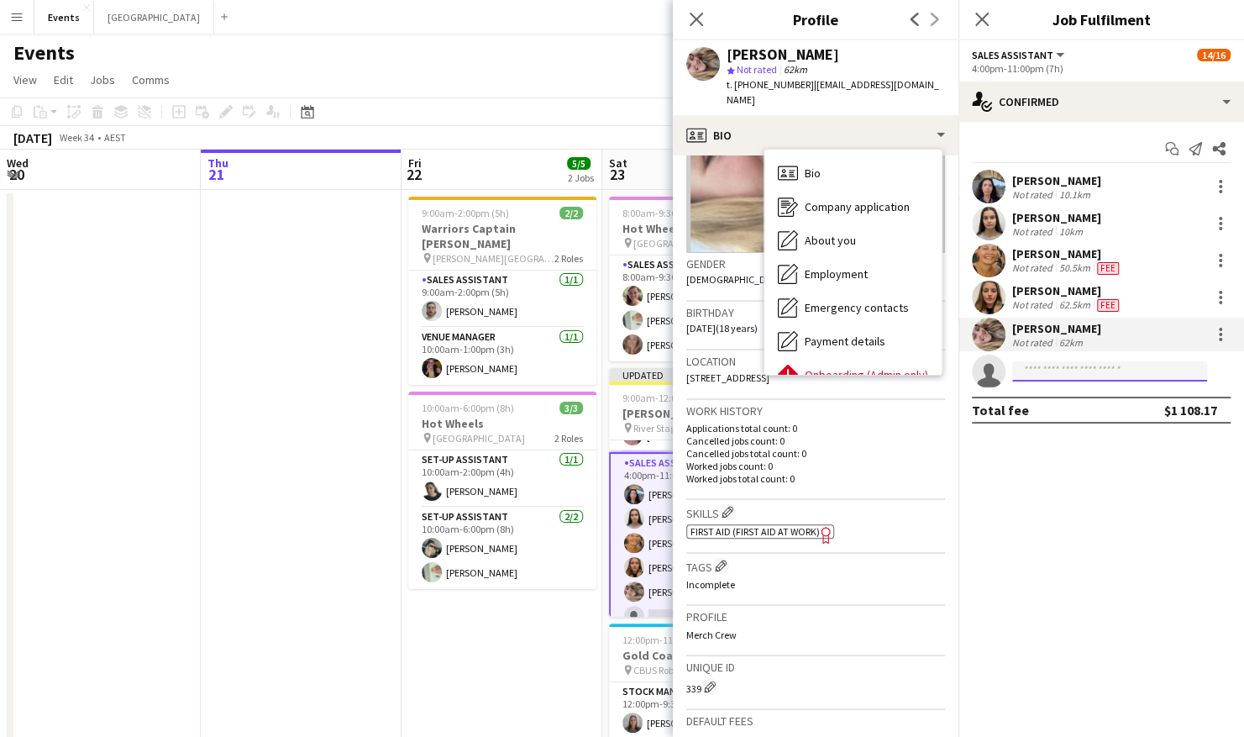
click at [1044, 370] on input at bounding box center [1110, 371] width 195 height 20
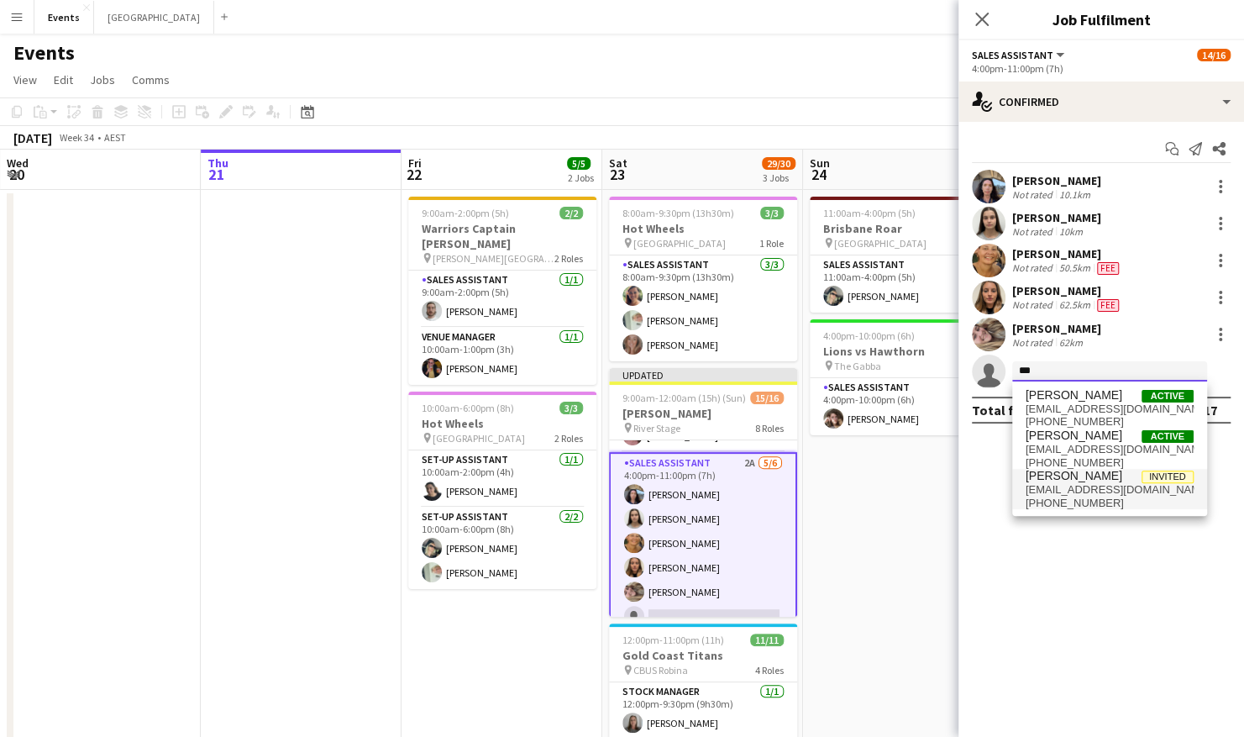
type input "***"
click at [1074, 492] on span "mcknz261@gmail.com" at bounding box center [1110, 489] width 168 height 13
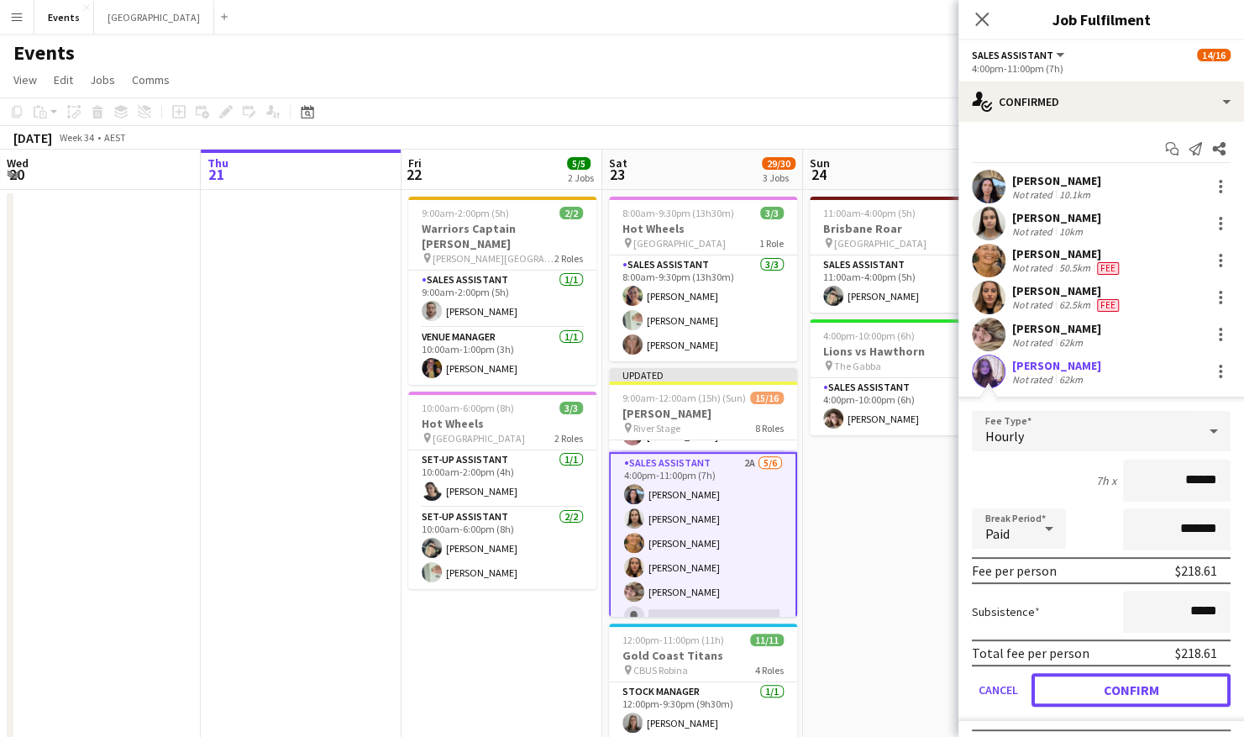
drag, startPoint x: 1196, startPoint y: 691, endPoint x: 1109, endPoint y: 620, distance: 111.7
click at [1196, 690] on button "Confirm" at bounding box center [1131, 690] width 199 height 34
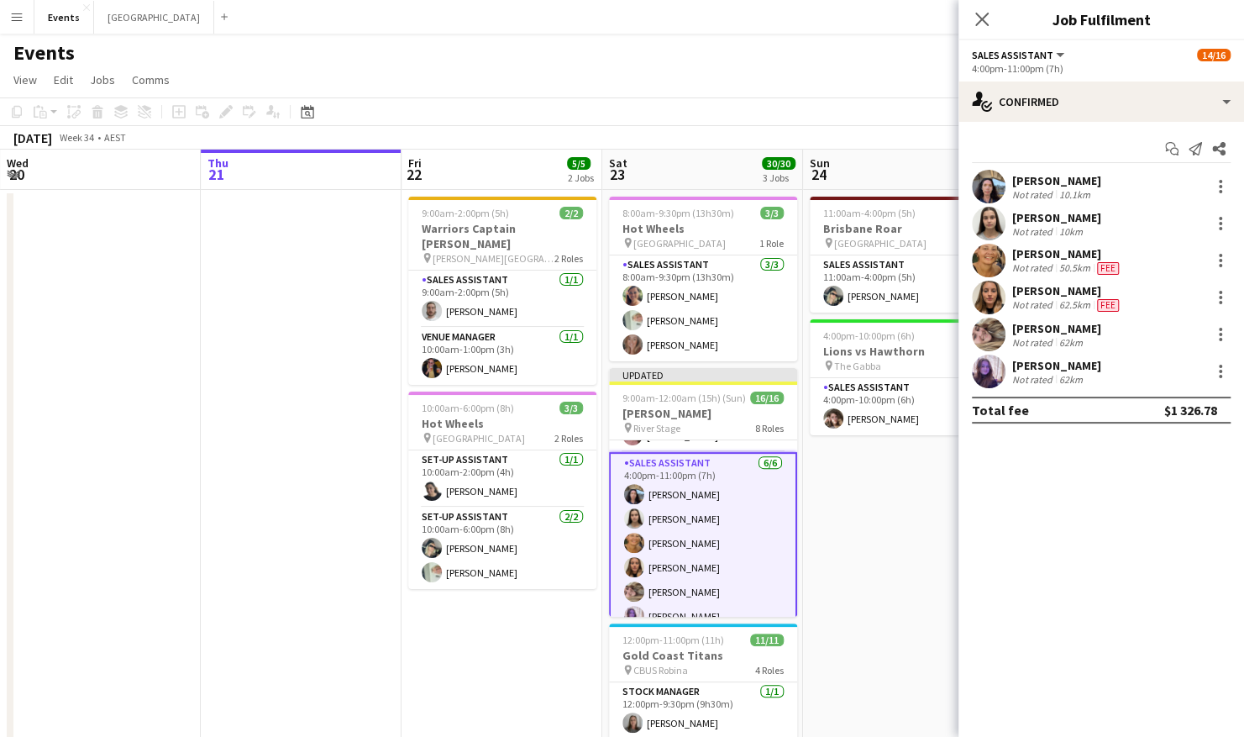
drag, startPoint x: 838, startPoint y: 498, endPoint x: 844, endPoint y: 481, distance: 17.8
click at [837, 496] on app-date-cell "11:00am-4:00pm (5h) 1/1 Brisbane Roar pin Sunshine Coast Stadium 1 Role Sales A…" at bounding box center [903, 549] width 201 height 718
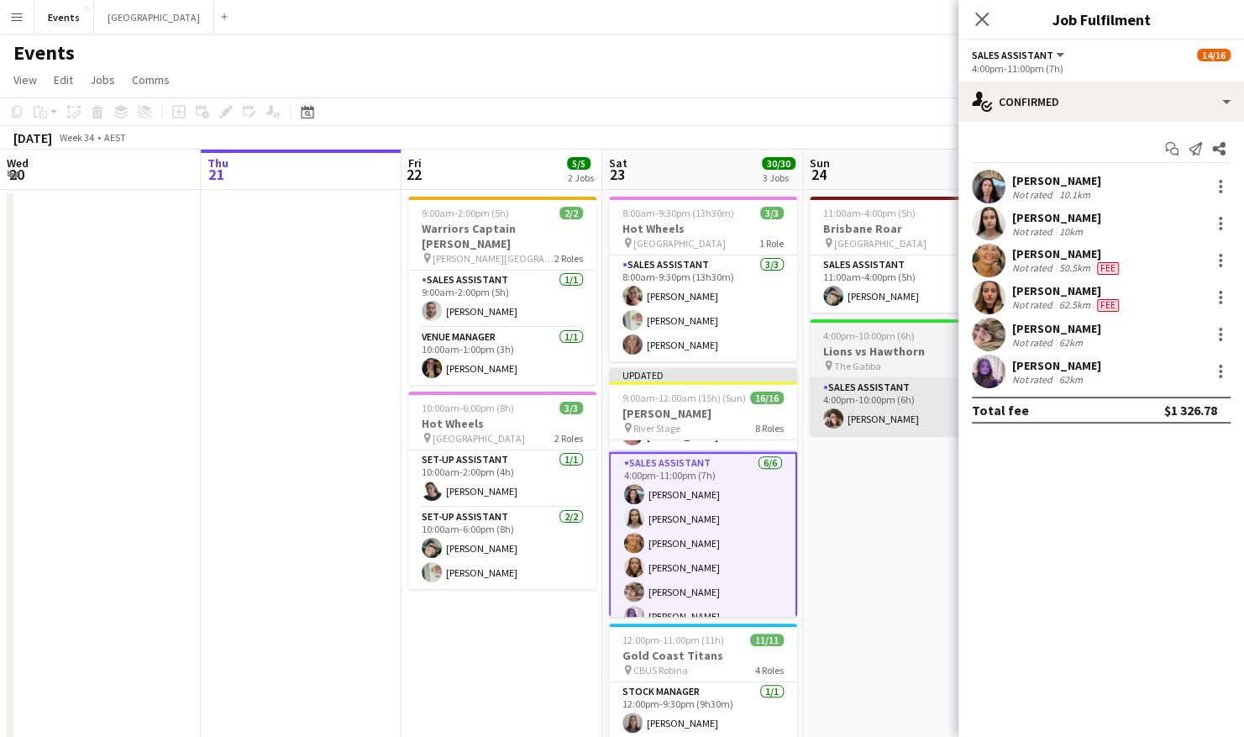
scroll to position [0, 402]
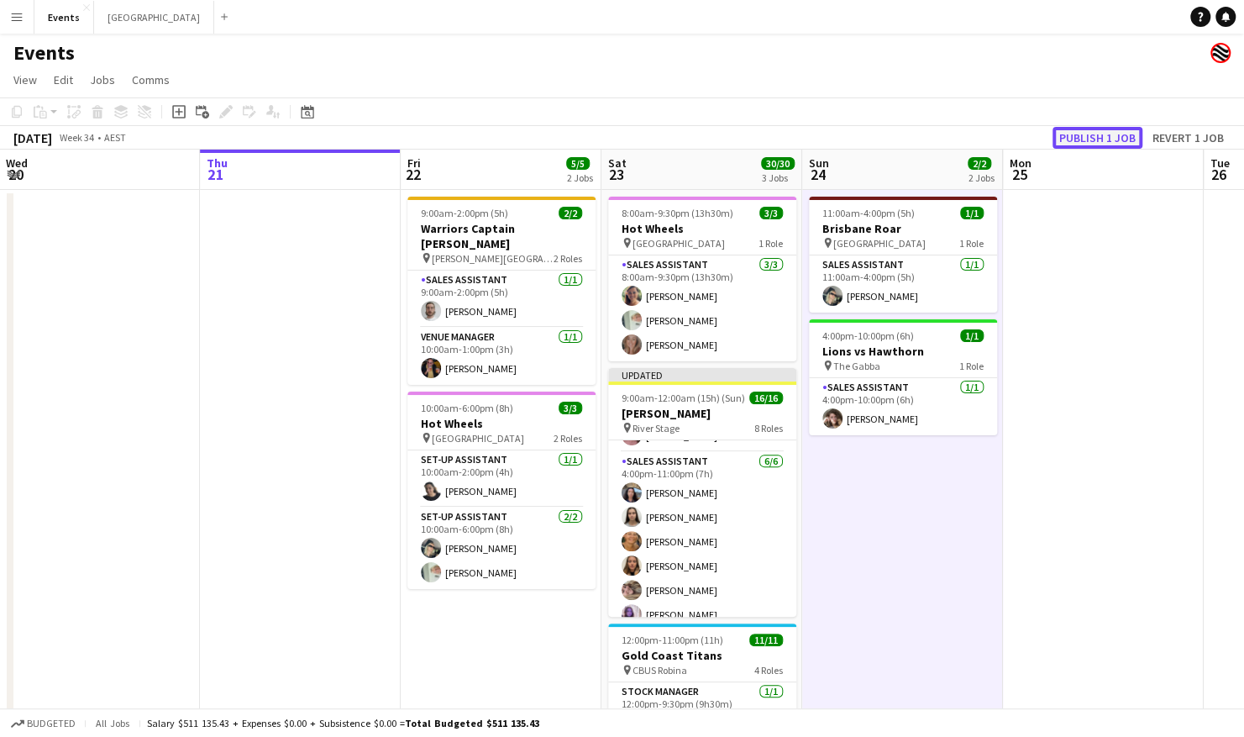
click at [1097, 137] on button "Publish 1 job" at bounding box center [1098, 138] width 90 height 22
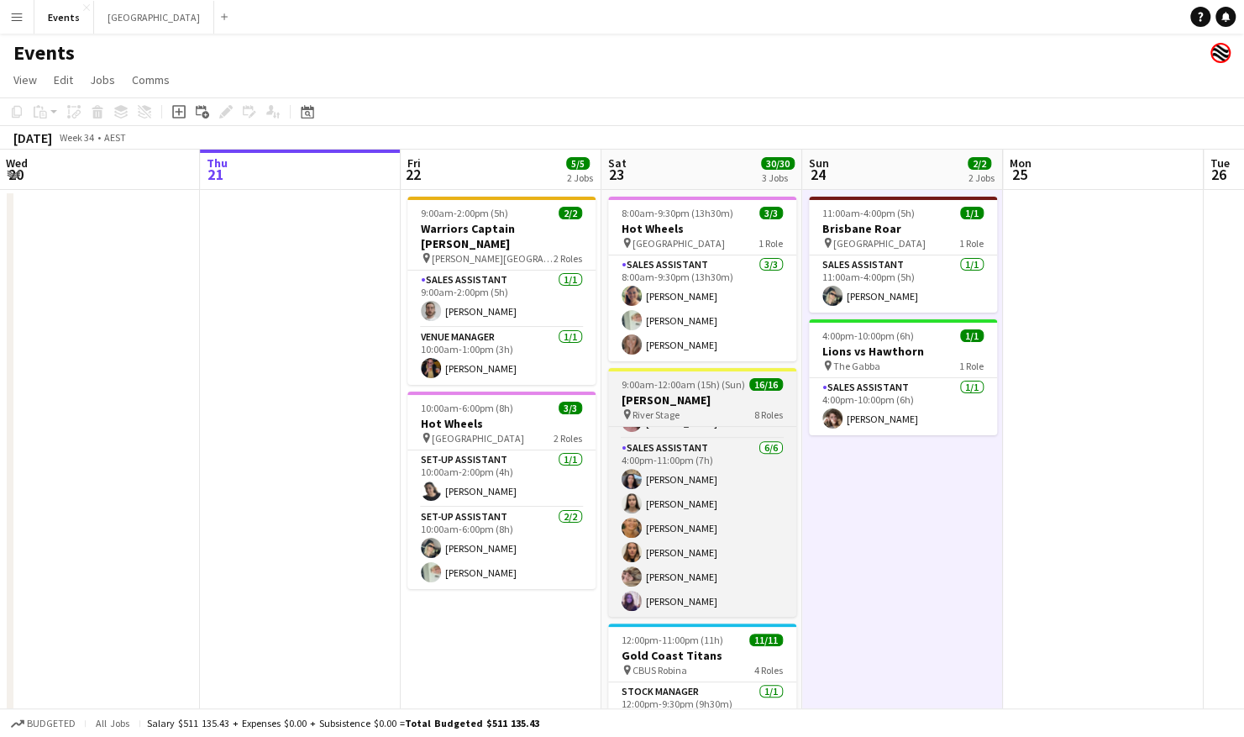
click at [696, 384] on span "9:00am-12:00am (15h) (Sun)" at bounding box center [684, 384] width 124 height 13
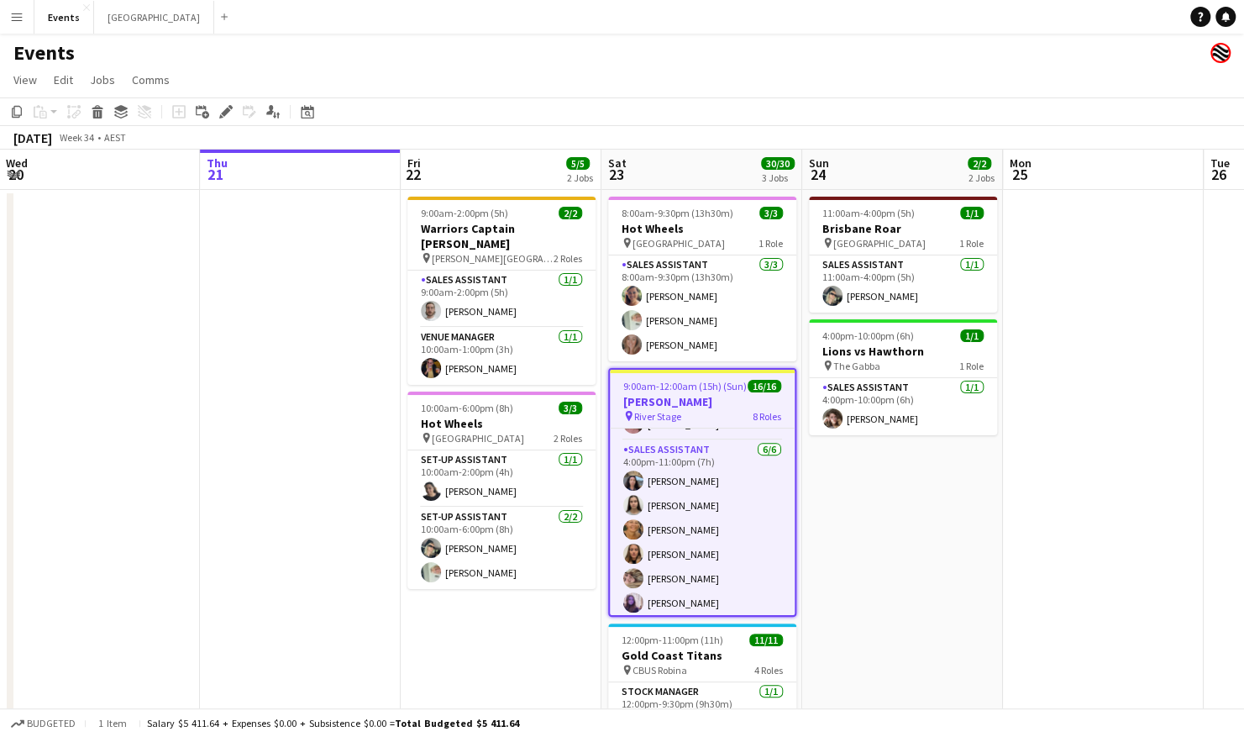
scroll to position [466, 0]
click at [235, 114] on div "Edit" at bounding box center [226, 112] width 20 height 20
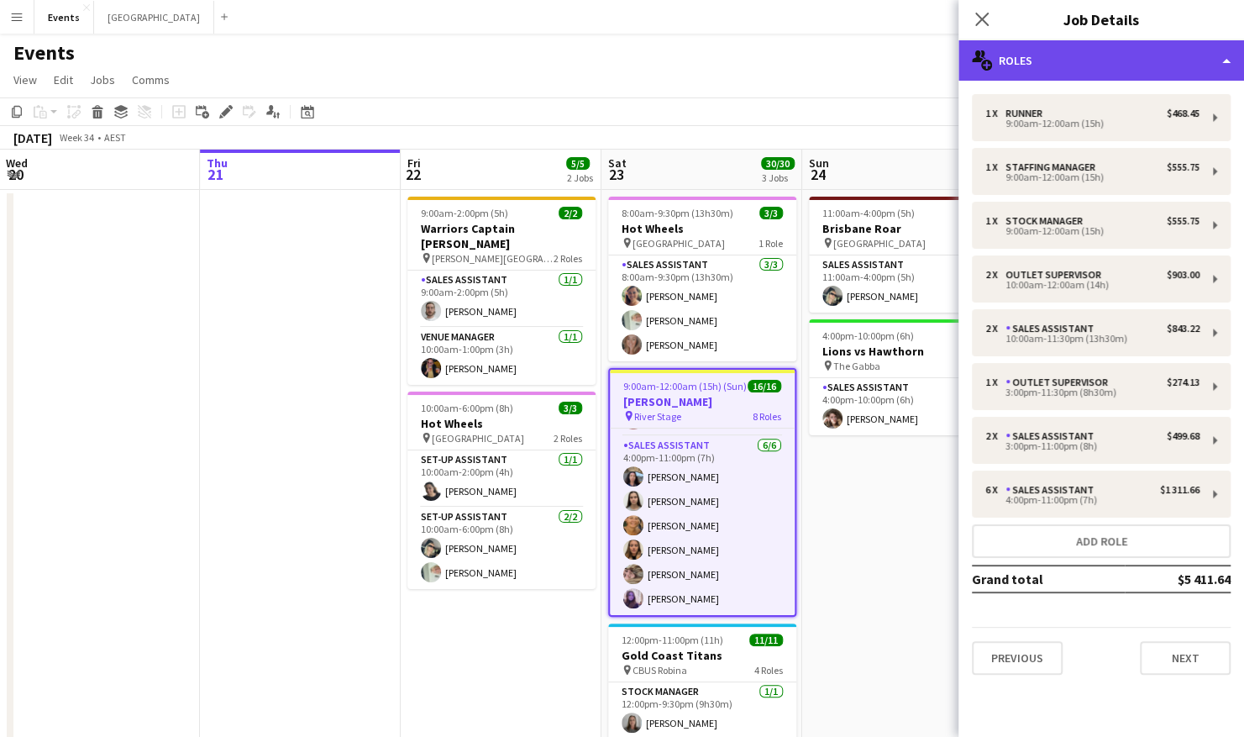
click at [1126, 62] on div "multiple-users-add Roles" at bounding box center [1102, 60] width 286 height 40
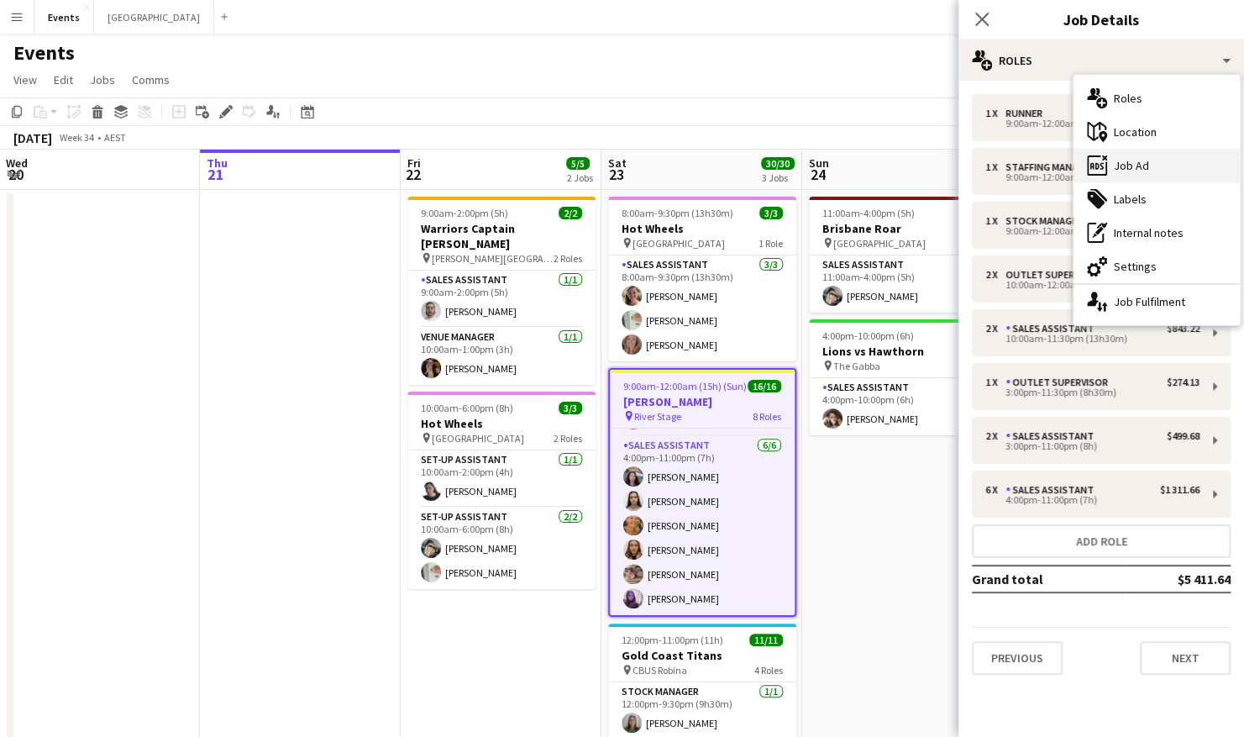
click at [1165, 165] on div "ads-window Job Ad" at bounding box center [1157, 166] width 166 height 34
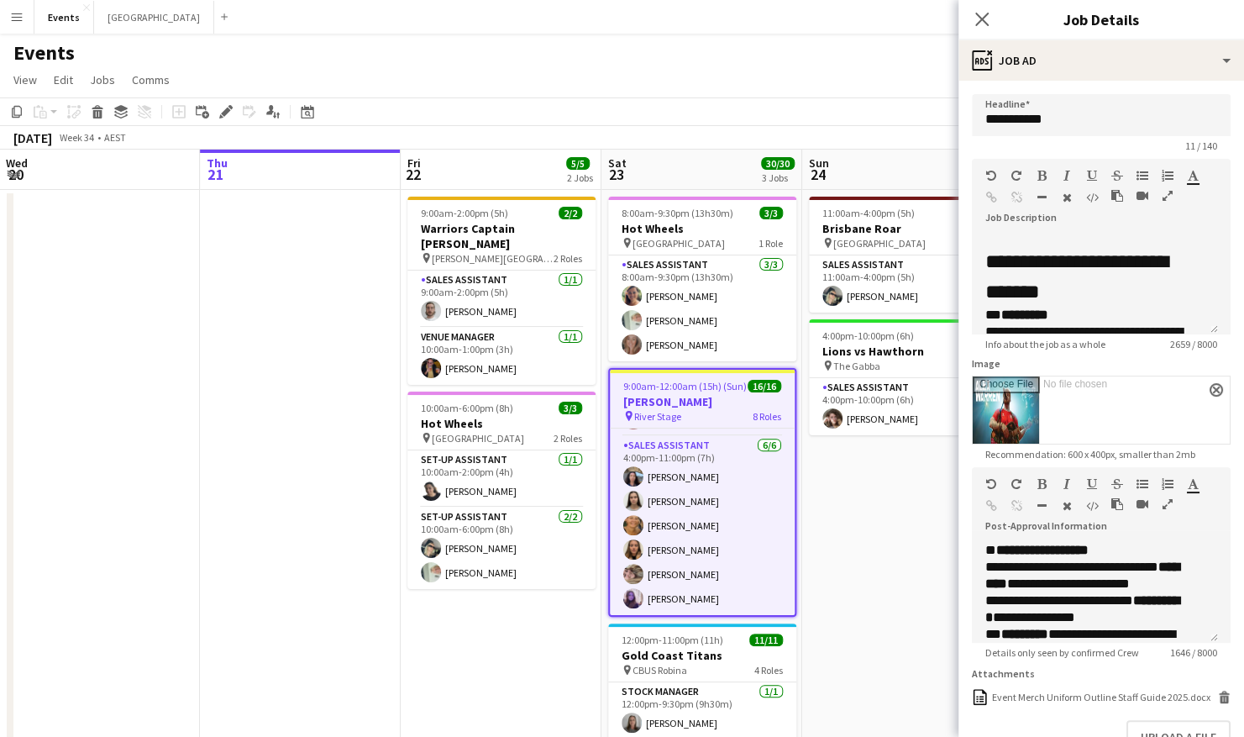
click at [1166, 191] on icon "button" at bounding box center [1168, 196] width 10 height 12
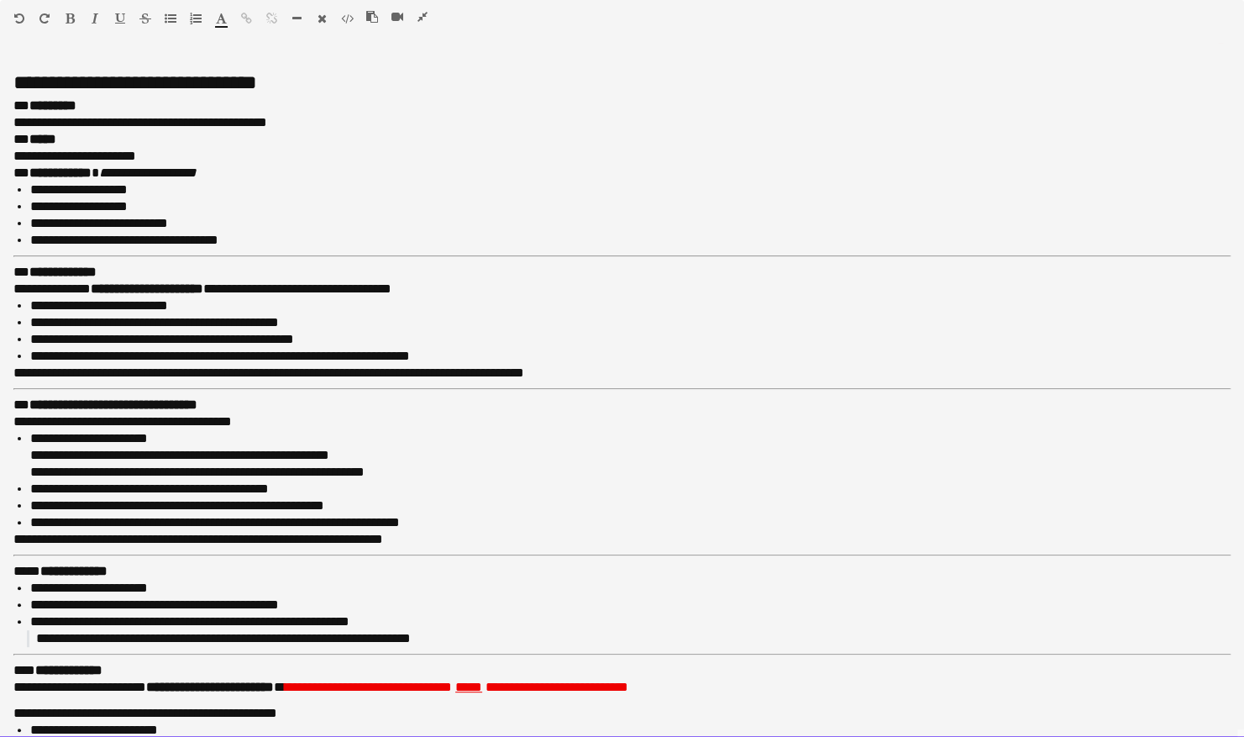
click at [153, 224] on p "**********" at bounding box center [623, 223] width 1187 height 17
click at [205, 242] on p "**********" at bounding box center [623, 240] width 1187 height 17
click at [216, 243] on p "**********" at bounding box center [623, 240] width 1187 height 17
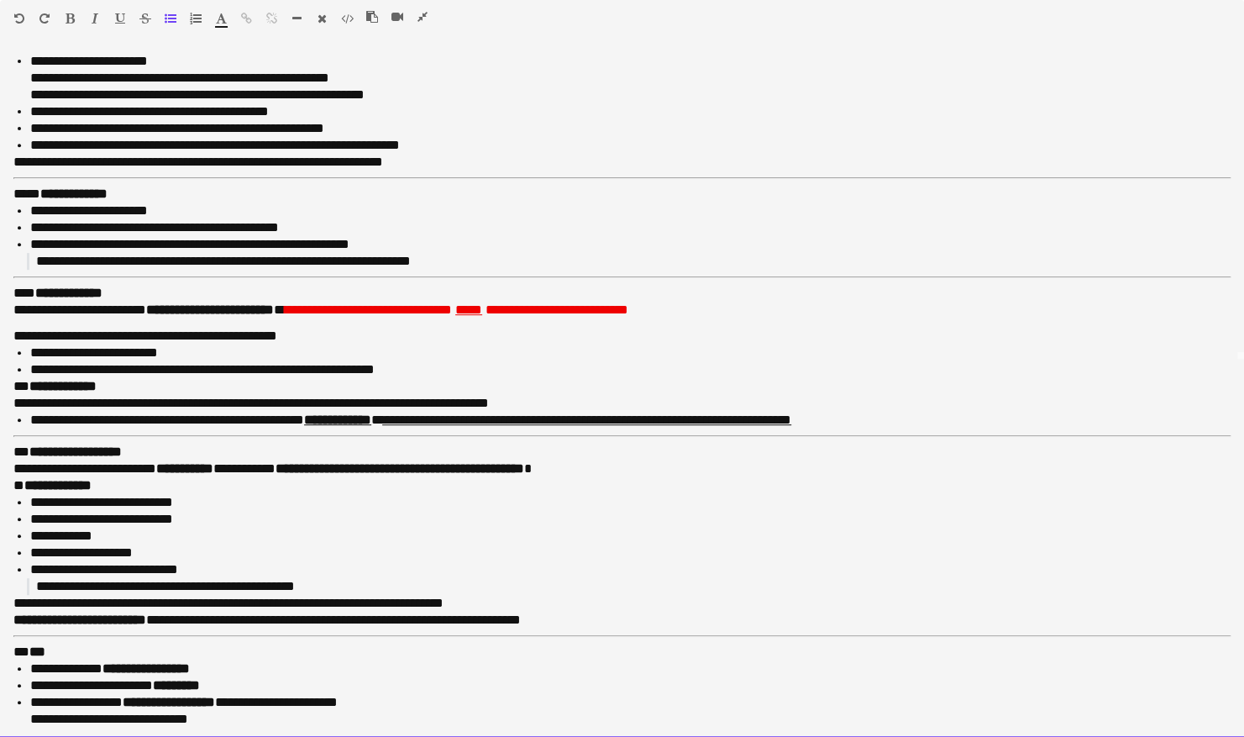
scroll to position [168, 0]
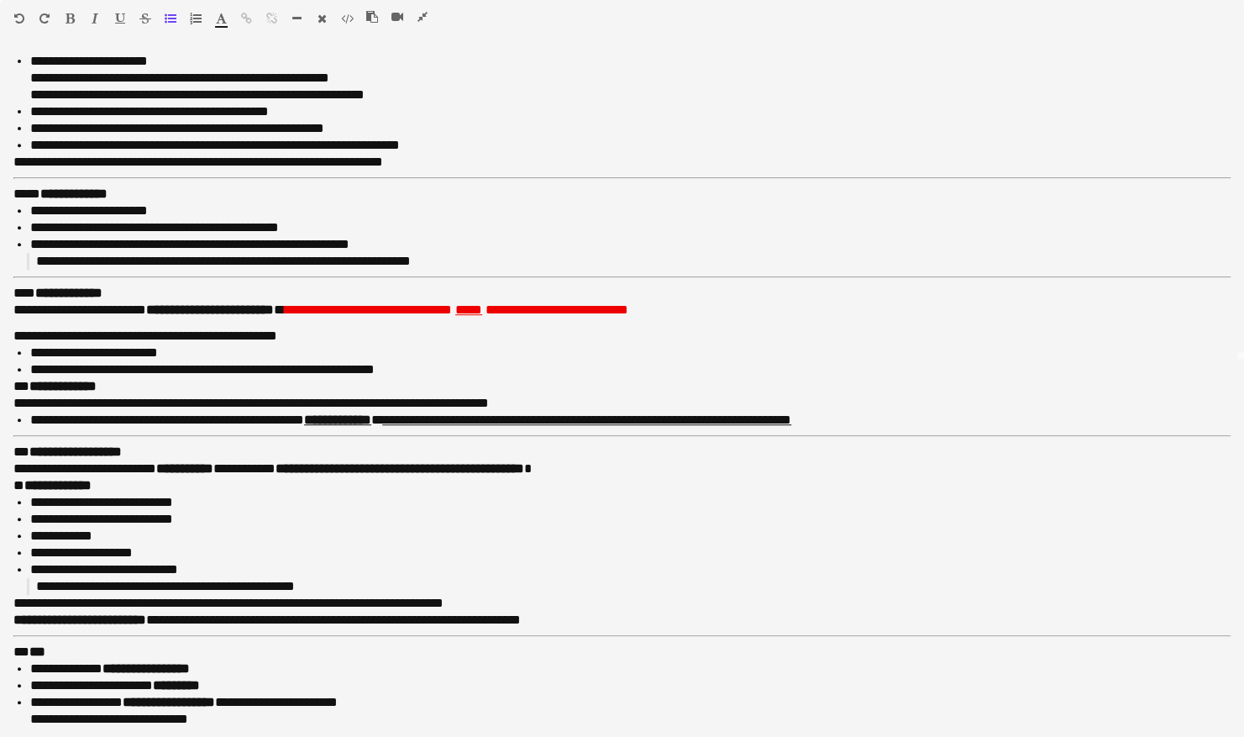
click at [421, 16] on icon "button" at bounding box center [423, 17] width 10 height 12
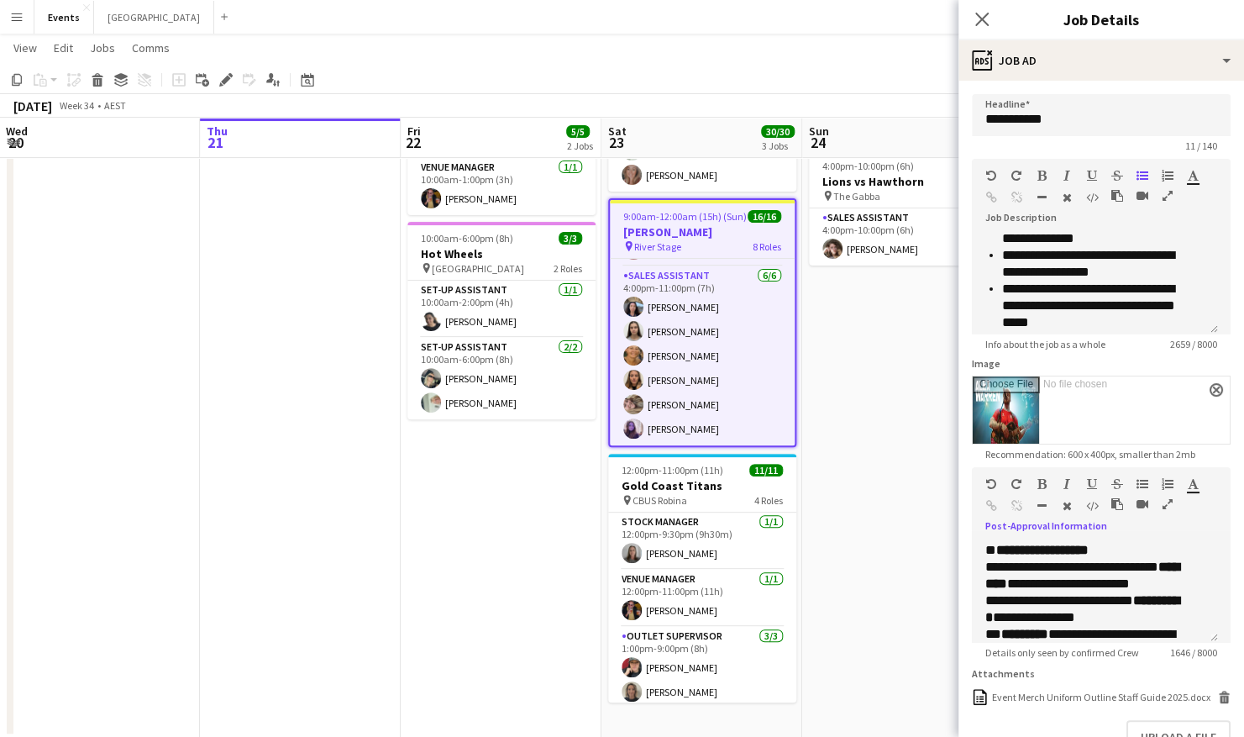
click at [1168, 504] on icon "button" at bounding box center [1168, 504] width 10 height 12
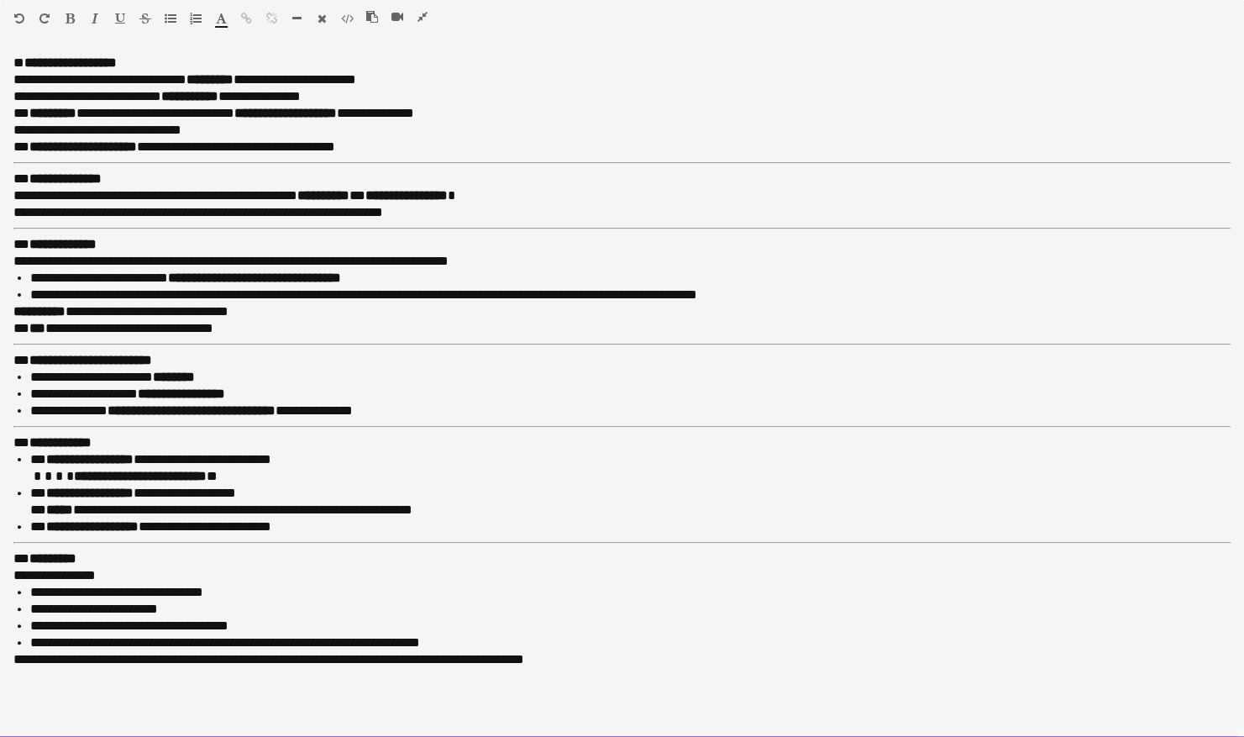
click at [429, 23] on div at bounding box center [404, 20] width 76 height 20
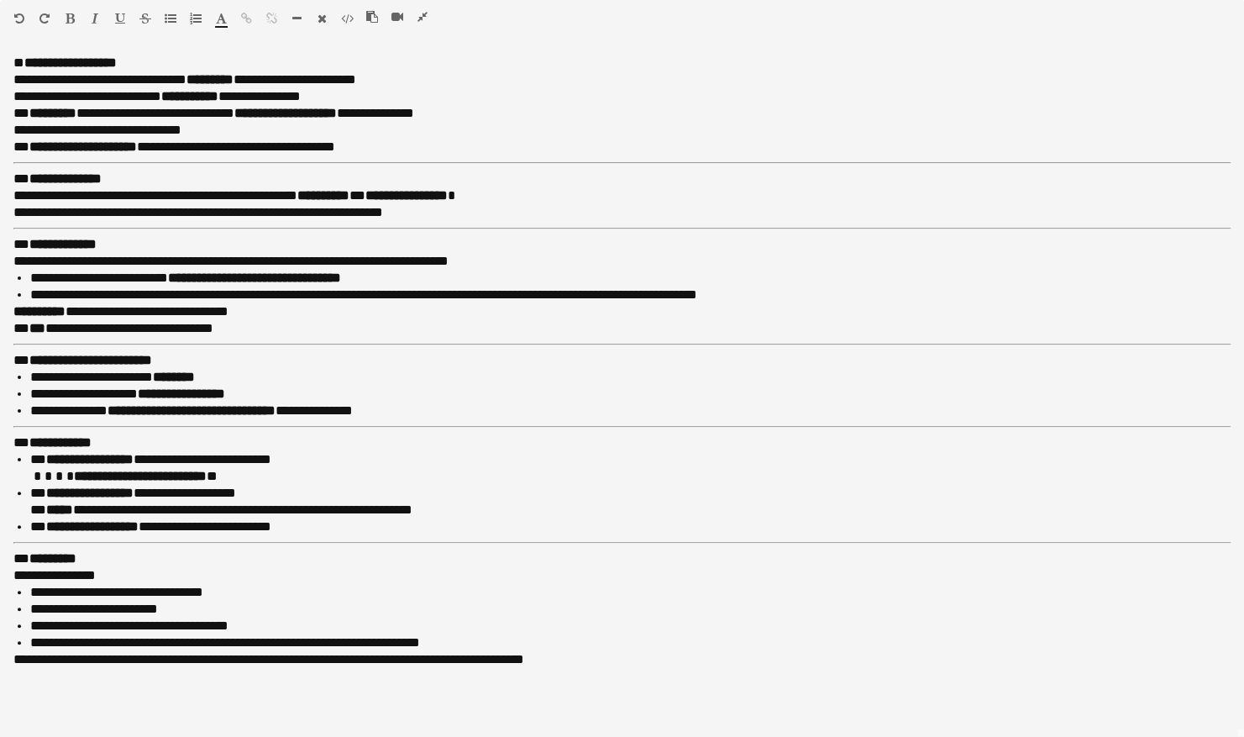
click at [420, 12] on icon "button" at bounding box center [423, 17] width 10 height 12
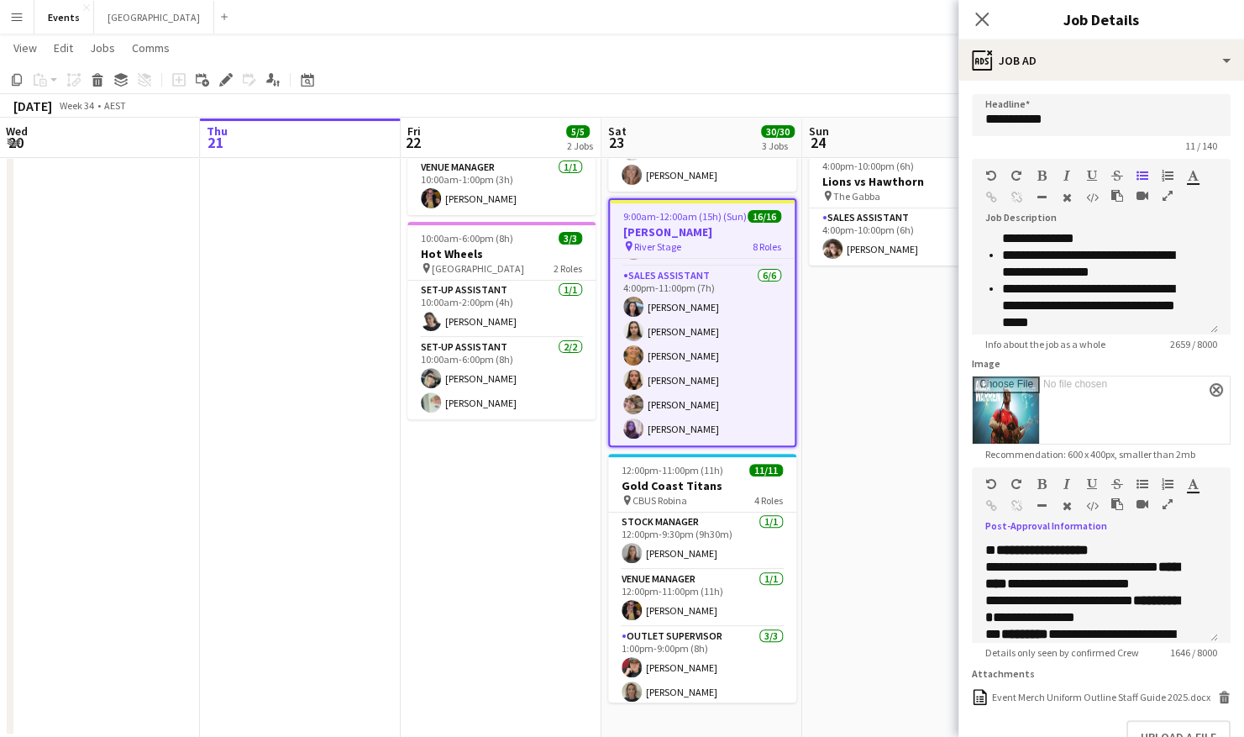
click at [857, 325] on app-date-cell "11:00am-4:00pm (5h) 1/1 Brisbane Roar pin Sunshine Coast Stadium 1 Role Sales A…" at bounding box center [902, 379] width 201 height 718
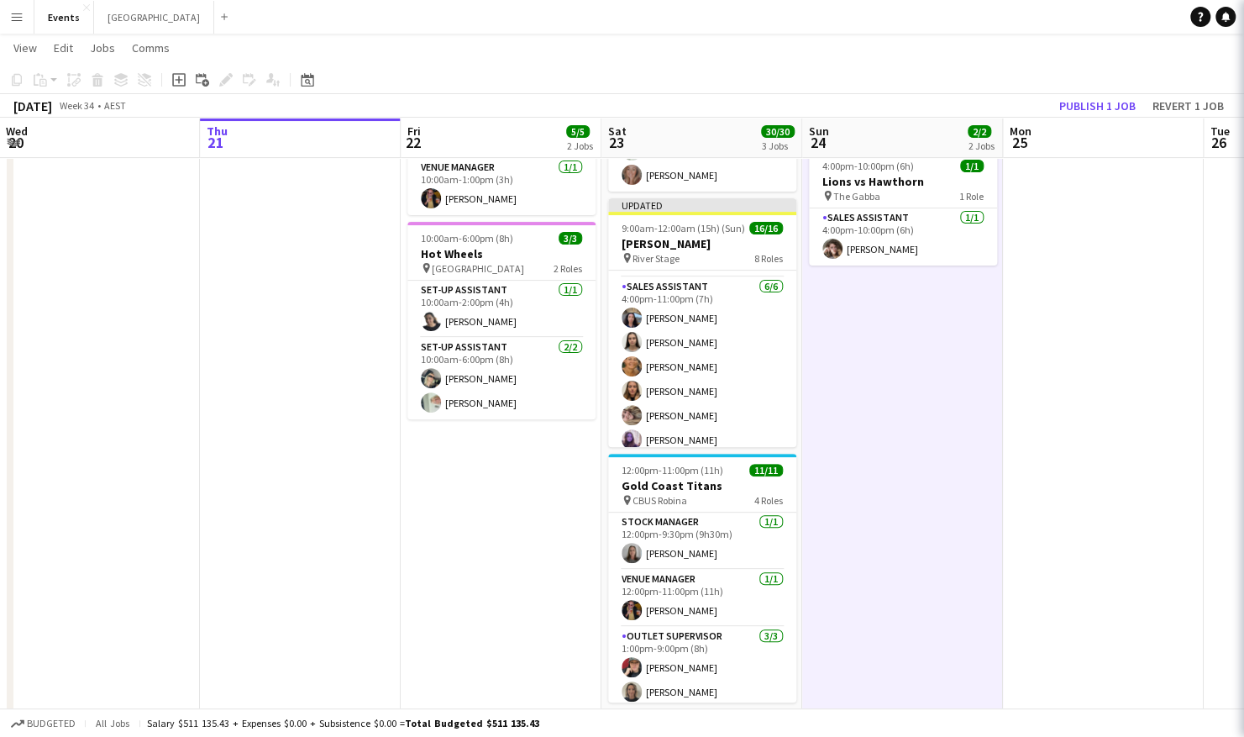
scroll to position [461, 0]
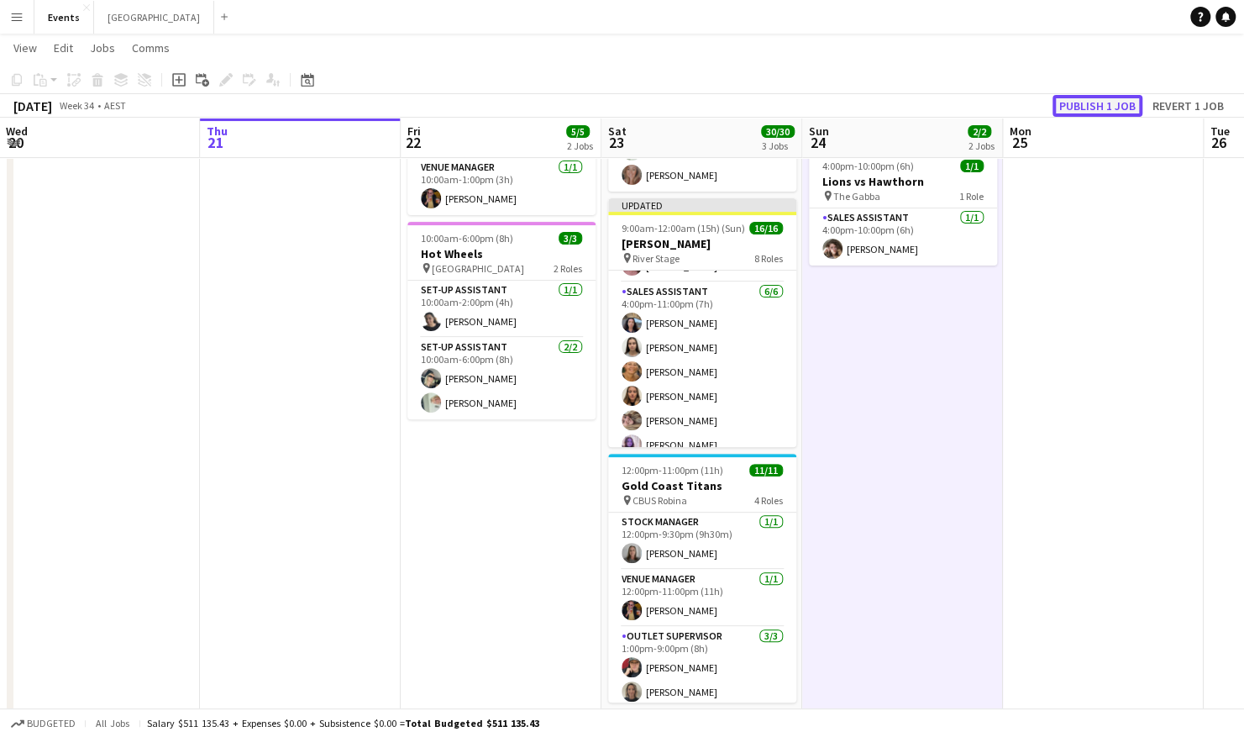
click at [1107, 101] on button "Publish 1 job" at bounding box center [1098, 106] width 90 height 22
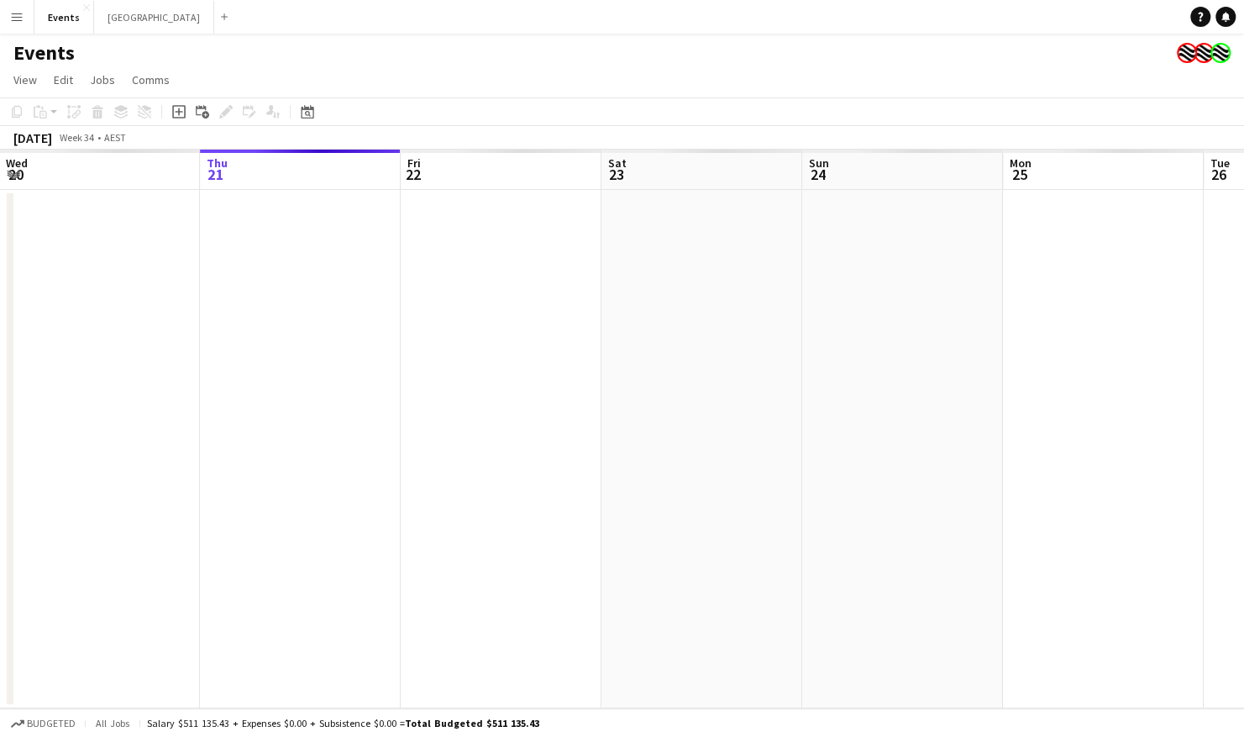
scroll to position [0, 0]
